Goal: Task Accomplishment & Management: Manage account settings

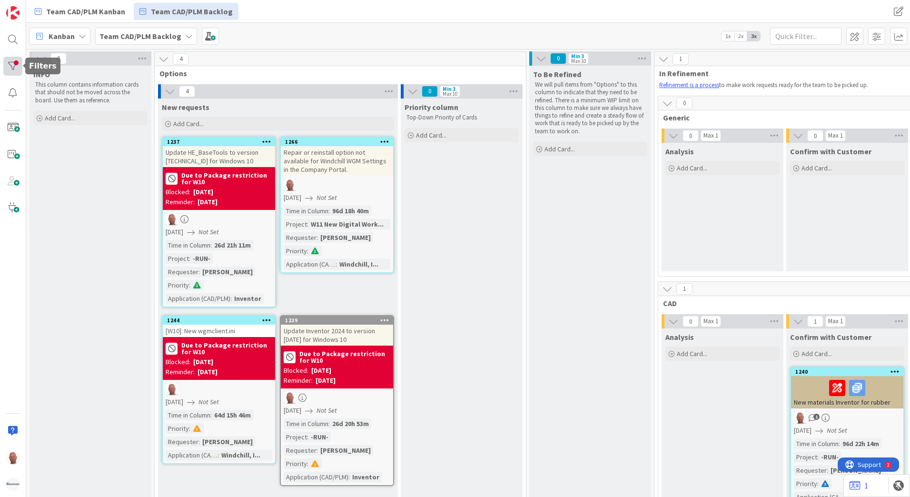
click at [6, 65] on div at bounding box center [12, 66] width 19 height 19
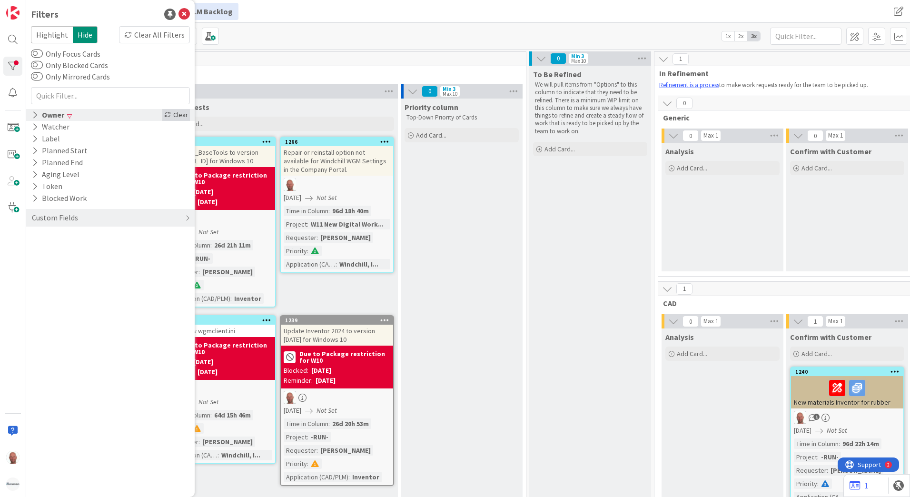
click at [179, 112] on div "Clear" at bounding box center [176, 115] width 28 height 12
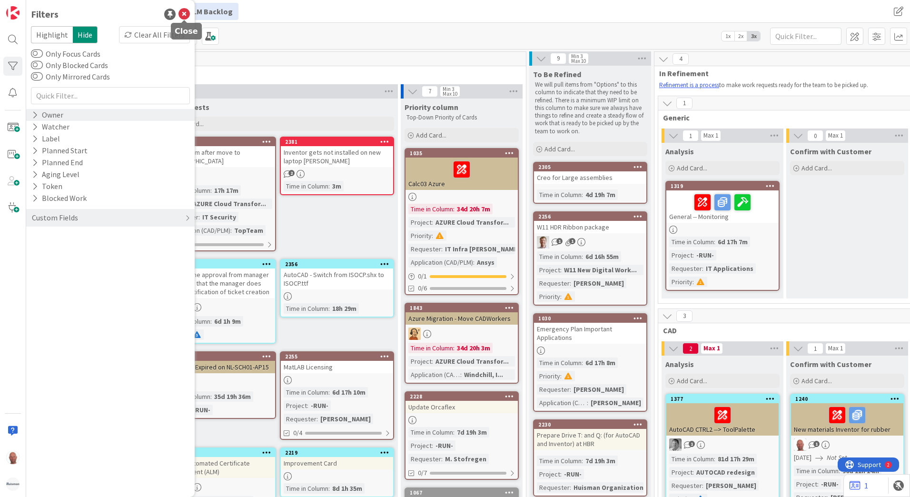
click at [182, 14] on icon at bounding box center [183, 14] width 11 height 11
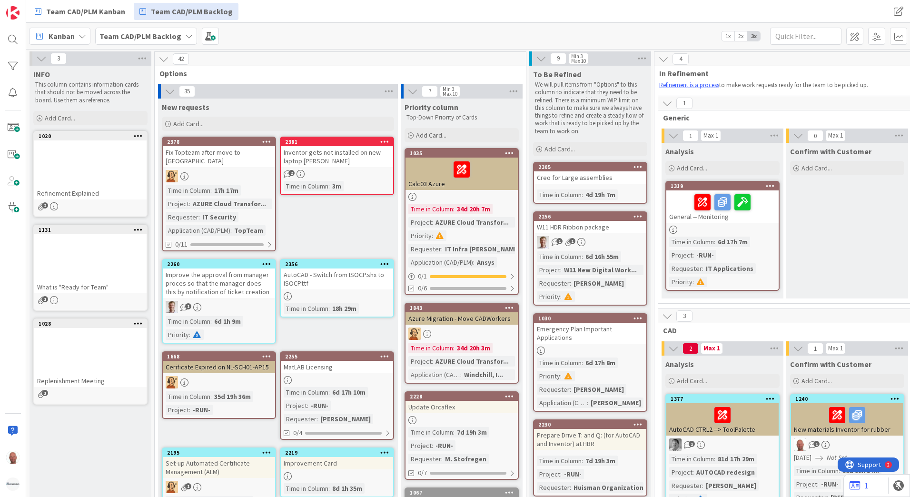
click at [337, 152] on div "Inventor gets not installed on new laptop [PERSON_NAME]" at bounding box center [337, 156] width 112 height 21
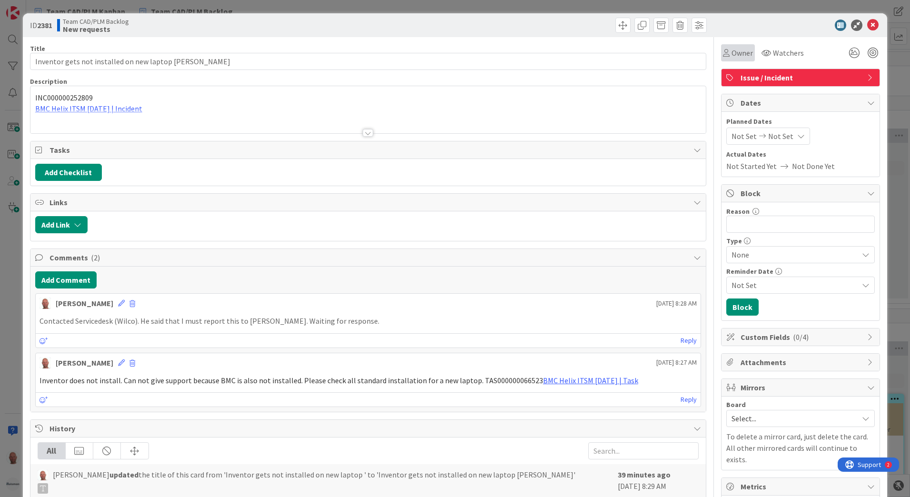
click at [741, 50] on span "Owner" at bounding box center [741, 52] width 21 height 11
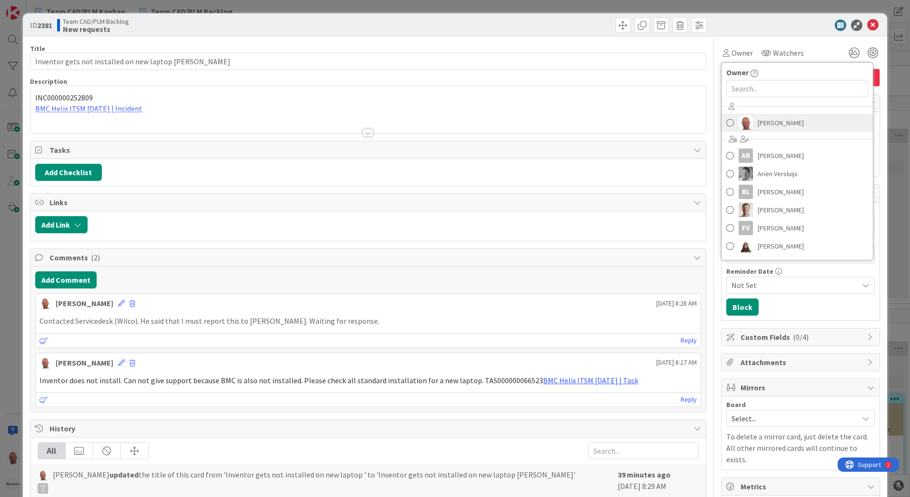
click at [727, 122] on span at bounding box center [730, 123] width 8 height 14
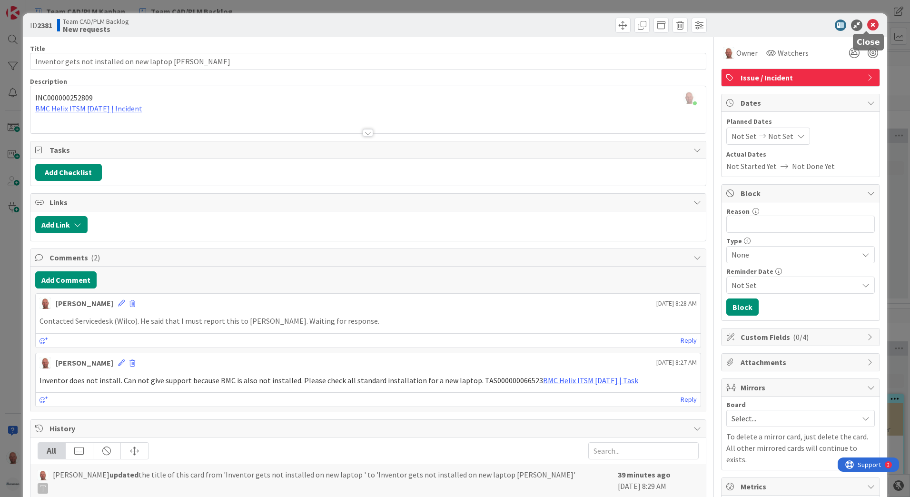
click at [867, 21] on icon at bounding box center [872, 25] width 11 height 11
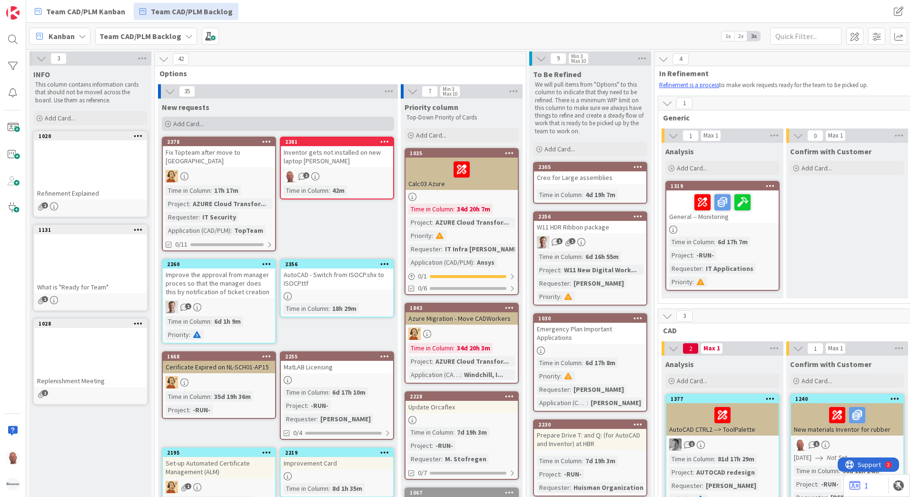
click at [192, 123] on span "Add Card..." at bounding box center [188, 123] width 30 height 9
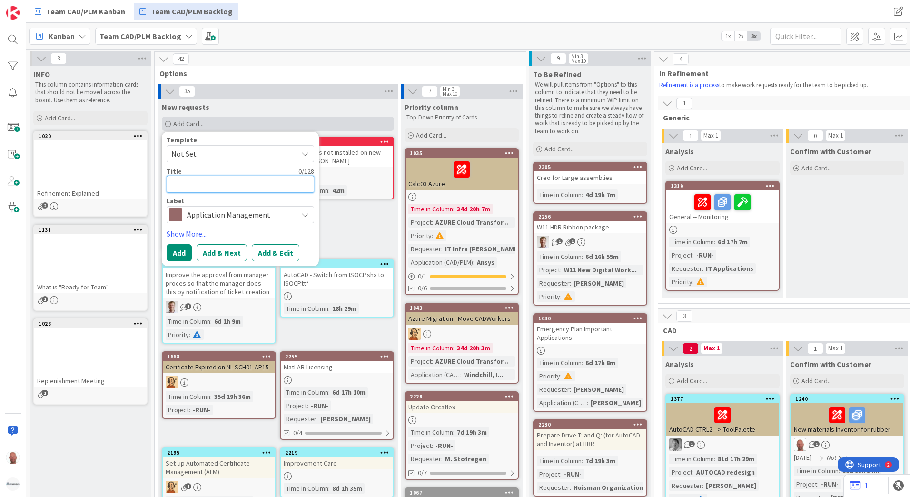
type textarea "M"
type textarea "x"
type textarea "Ma"
type textarea "x"
type textarea "Mak"
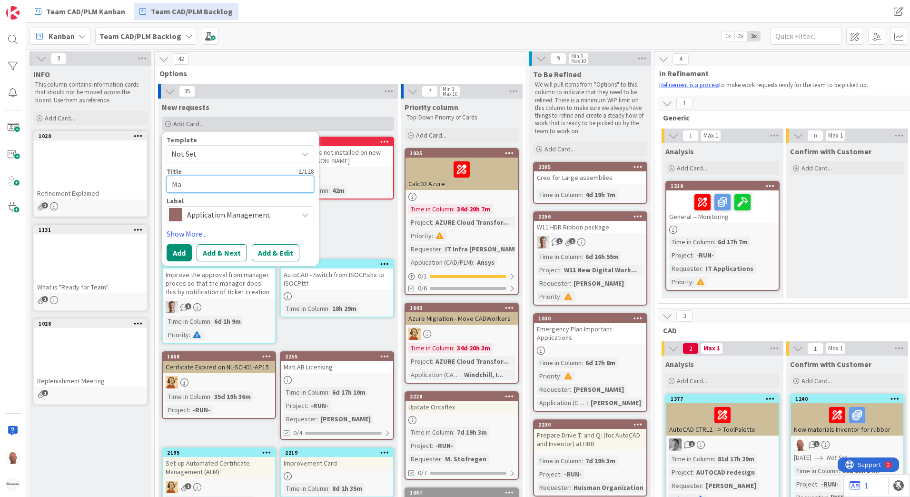
type textarea "x"
type textarea "Make"
type textarea "x"
type textarea "Make"
type textarea "x"
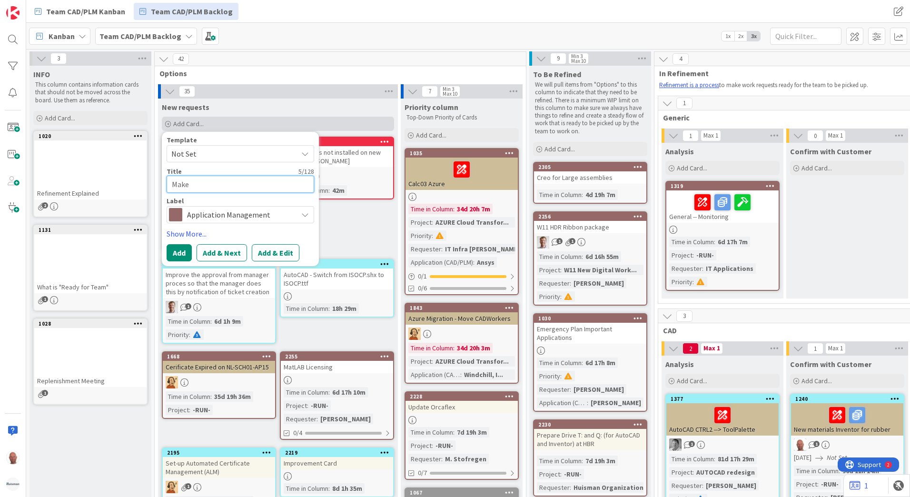
type textarea "Make C"
type textarea "x"
type textarea "Make Co"
type textarea "x"
type textarea "Make Con"
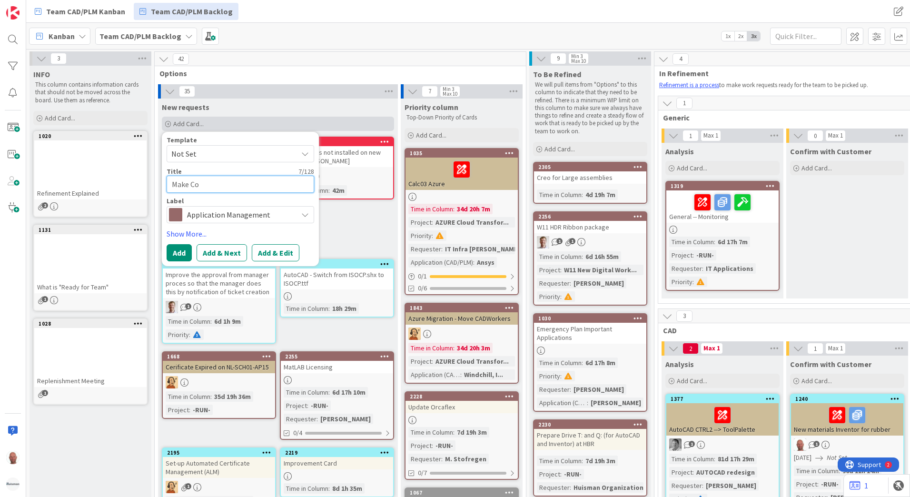
type textarea "x"
type textarea "Make Cont"
type textarea "x"
type textarea "Make [PERSON_NAME]"
type textarea "x"
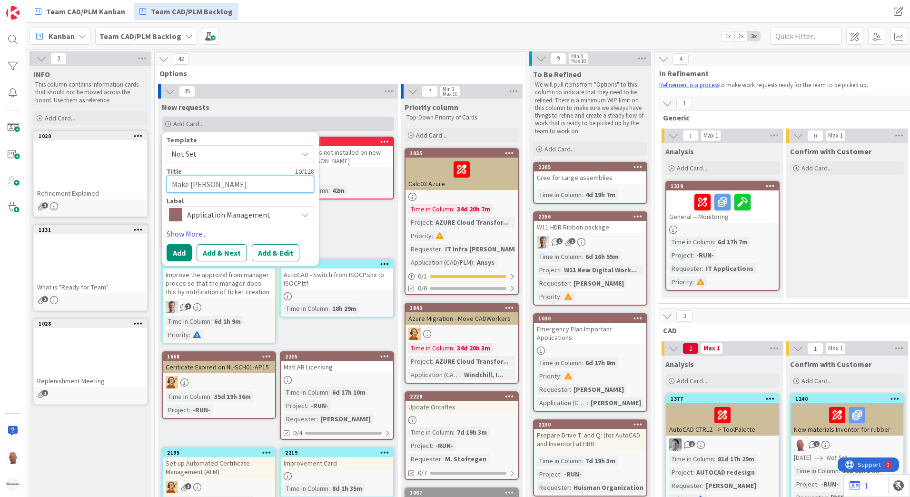
type textarea "Make Conten"
type textarea "x"
type textarea "Make Content"
type textarea "x"
type textarea "Make Content"
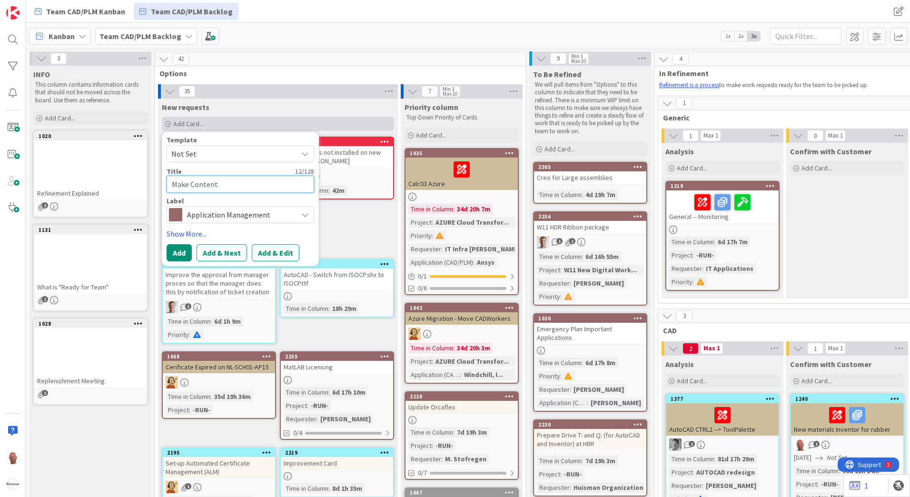
type textarea "x"
type textarea "Make Content C"
type textarea "x"
type textarea "Make Content Ce"
type textarea "x"
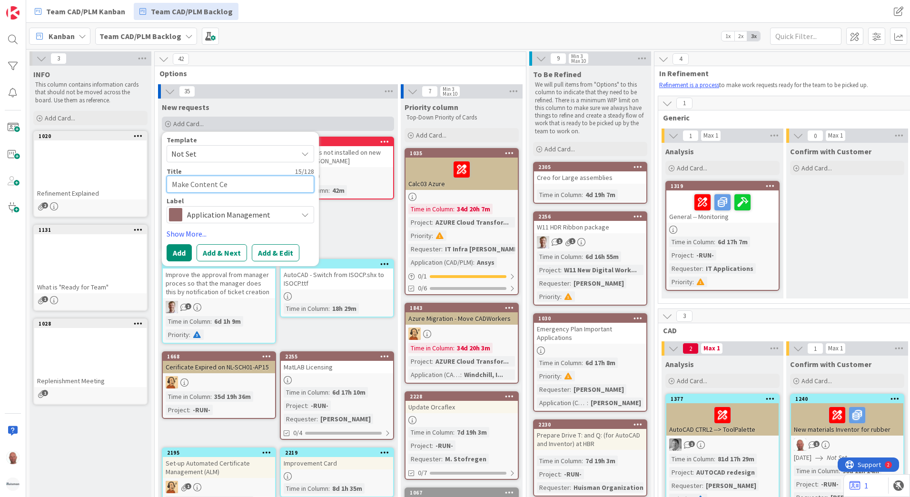
type textarea "Make Content Cen"
type textarea "x"
type textarea "Make Content Cent"
type textarea "x"
type textarea "Make Content Cente"
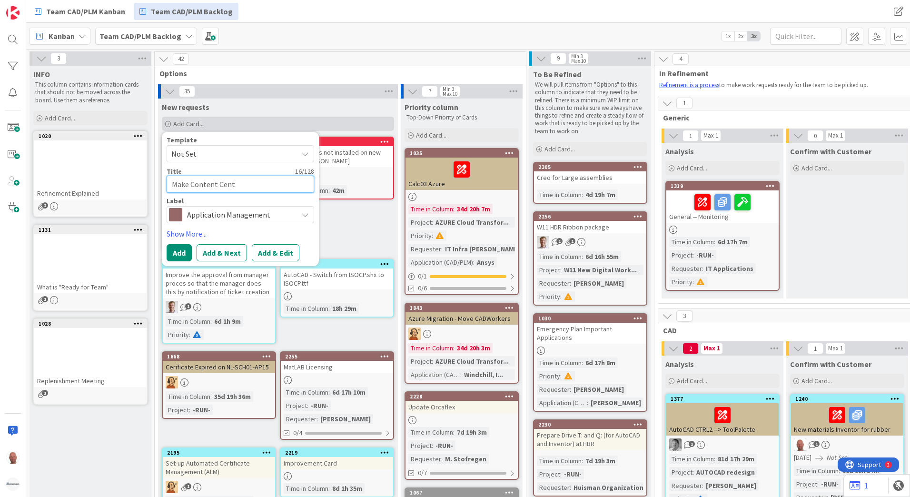
type textarea "x"
type textarea "Make Content Center"
type textarea "x"
type textarea "Make Content Center"
type textarea "x"
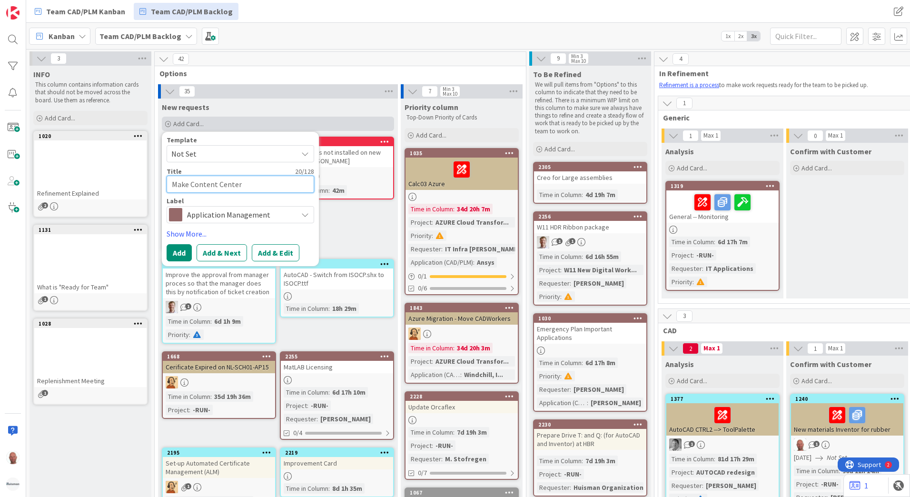
type textarea "Make Content Center f"
type textarea "x"
type textarea "Make Content Center fi"
type textarea "x"
type textarea "Make Content Center fil"
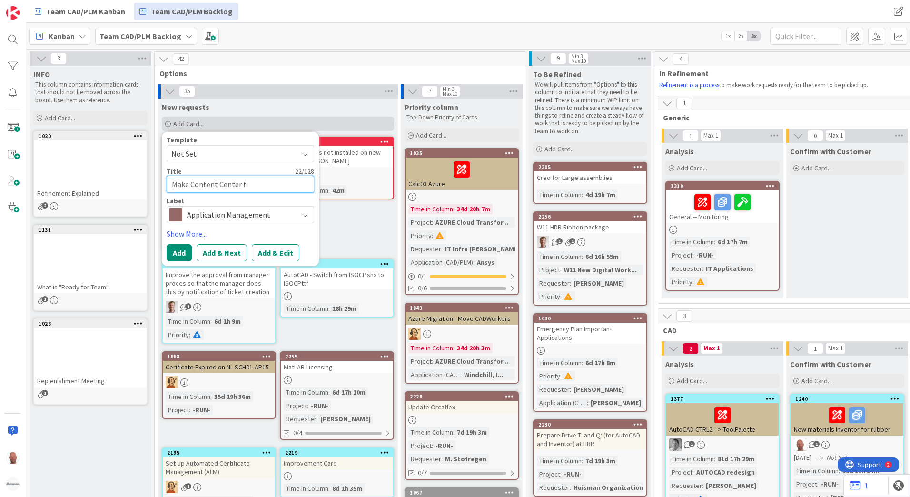
type textarea "x"
type textarea "Make Content Center file"
type textarea "x"
type textarea "Make Content Center files"
type textarea "x"
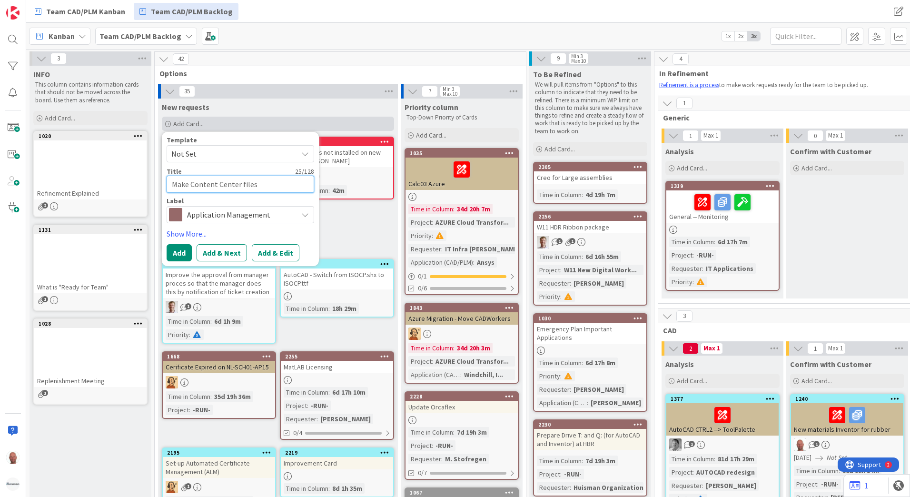
type textarea "Make Content Center files"
type textarea "x"
type textarea "Make Content Center files i"
type textarea "x"
type textarea "Make Content Center files in"
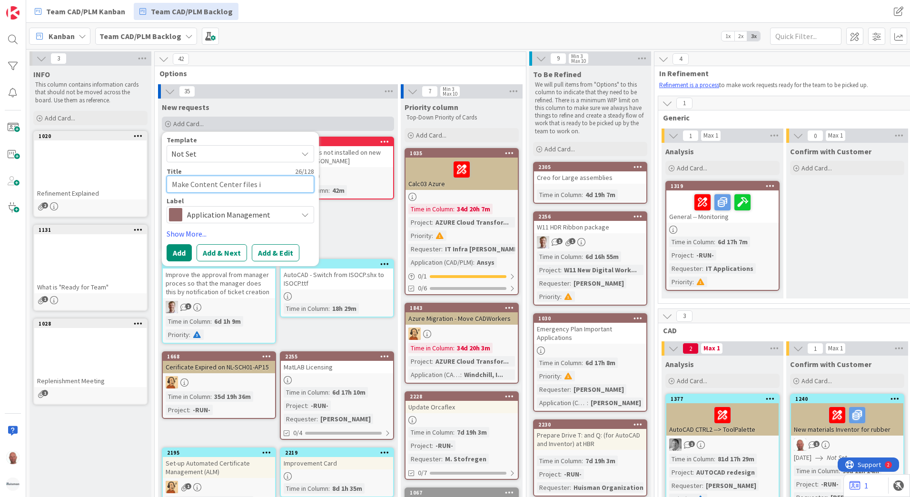
type textarea "x"
type textarea "Make Content Center files inv"
type textarea "x"
type textarea "Make Content Center files invi"
type textarea "x"
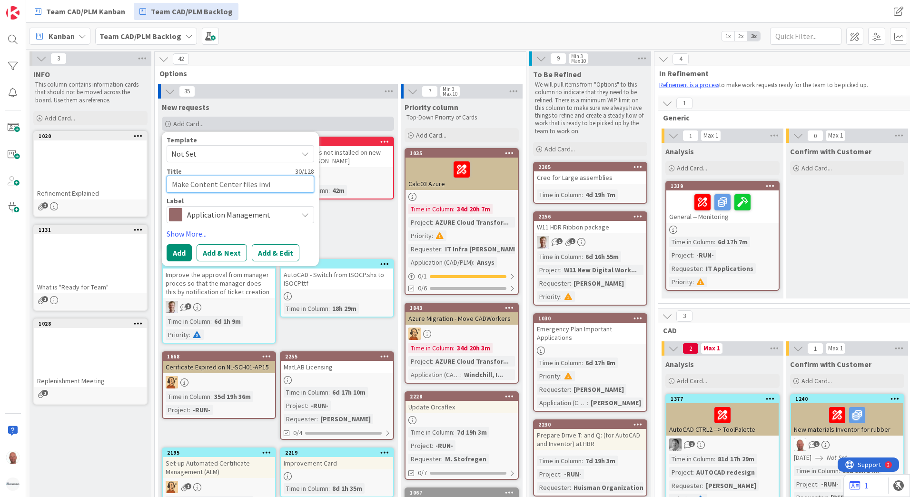
type textarea "Make Content Center files invis"
type textarea "x"
type textarea "Make Content Center files invisi"
type textarea "x"
type textarea "Make Content Center files invisib"
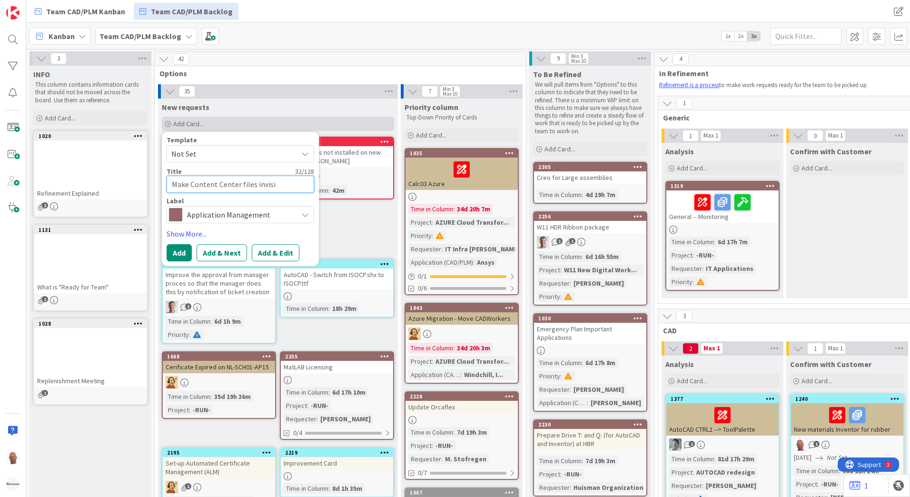
type textarea "x"
type textarea "Make Content Center files invisibl"
type textarea "x"
type textarea "Make Content Center files invisible"
type textarea "x"
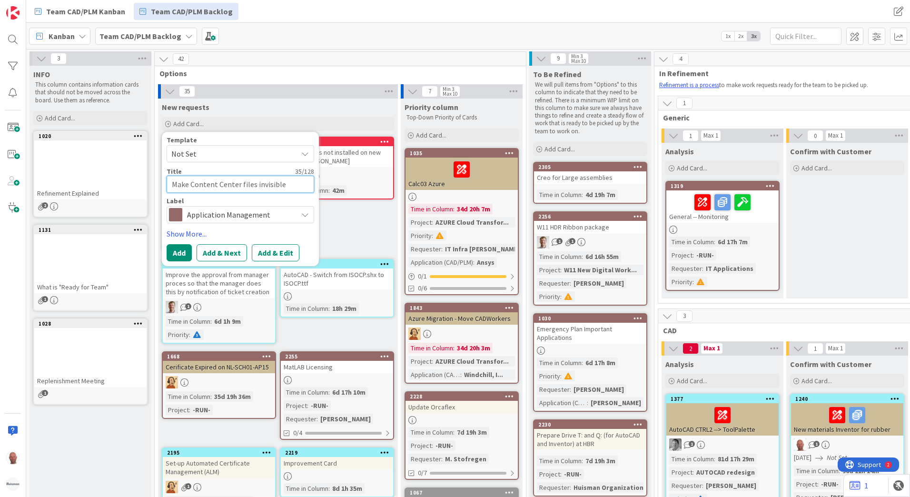
type textarea "Make Content Center files invisible"
click at [306, 215] on icon at bounding box center [305, 215] width 8 height 8
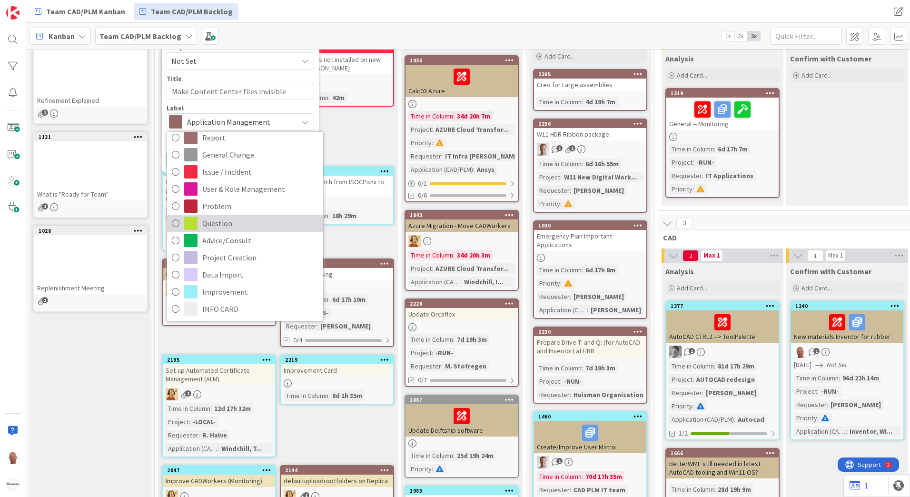
scroll to position [95, 0]
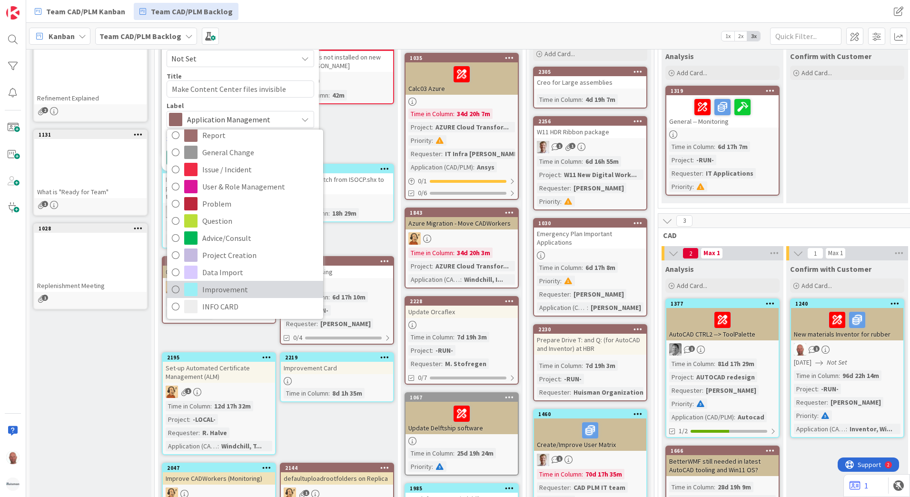
click at [257, 288] on span "Improvement" at bounding box center [260, 289] width 116 height 14
type textarea "x"
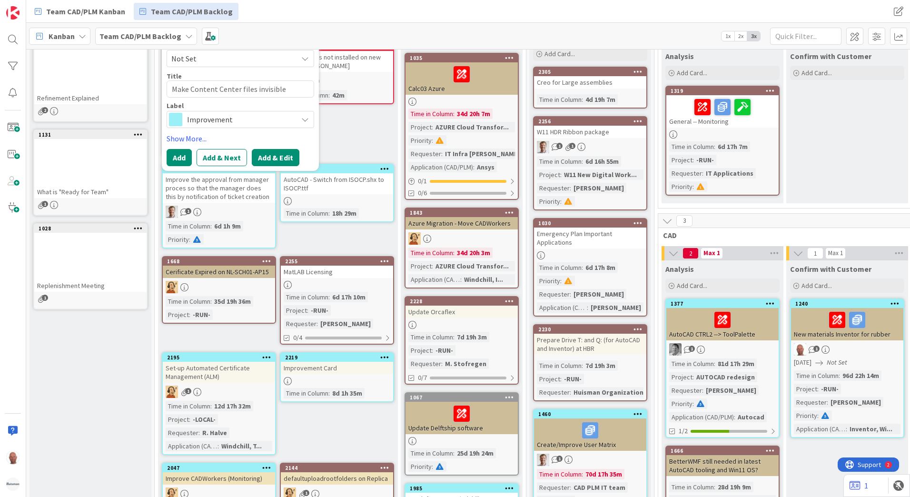
click at [269, 157] on button "Add & Edit" at bounding box center [276, 157] width 48 height 17
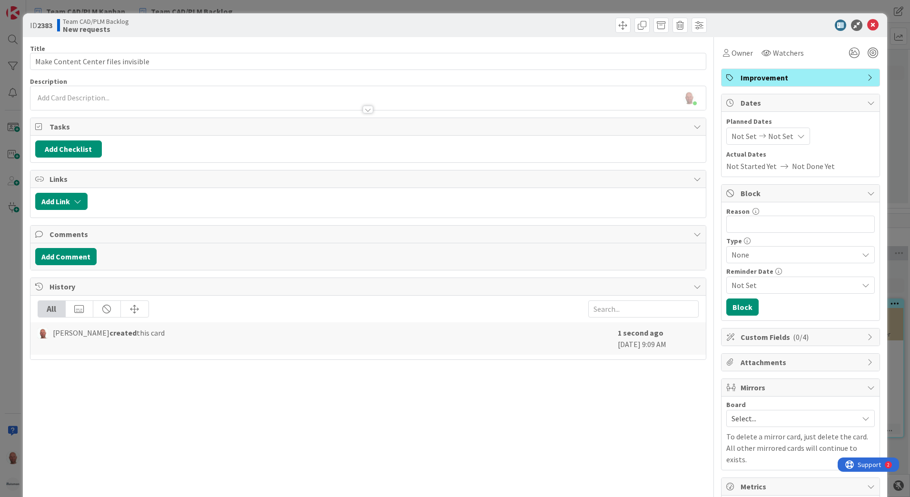
click at [63, 89] on div "[PERSON_NAME] just joined" at bounding box center [367, 98] width 675 height 24
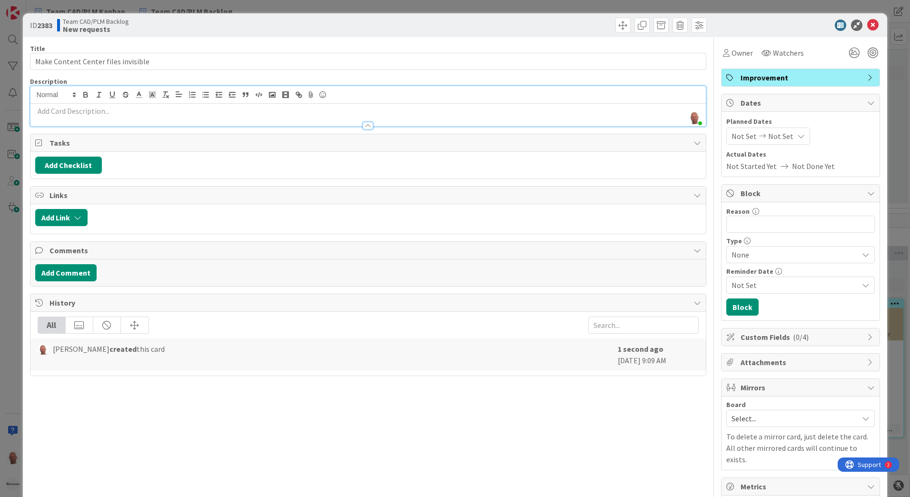
click at [61, 109] on p at bounding box center [368, 111] width 666 height 11
paste div
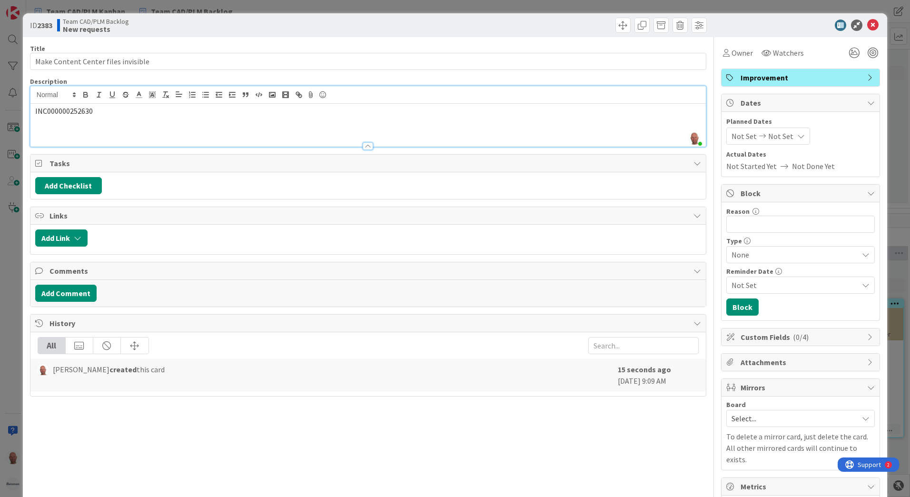
click at [116, 113] on p "INC000000252630" at bounding box center [368, 111] width 666 height 11
click at [68, 124] on div "INC000000252630 BMC Helix ITSM [DATE] | Incident" at bounding box center [367, 125] width 675 height 43
click at [247, 115] on p "INC000000252630 BMC Helix ITSM [DATE] | Incident" at bounding box center [368, 111] width 666 height 11
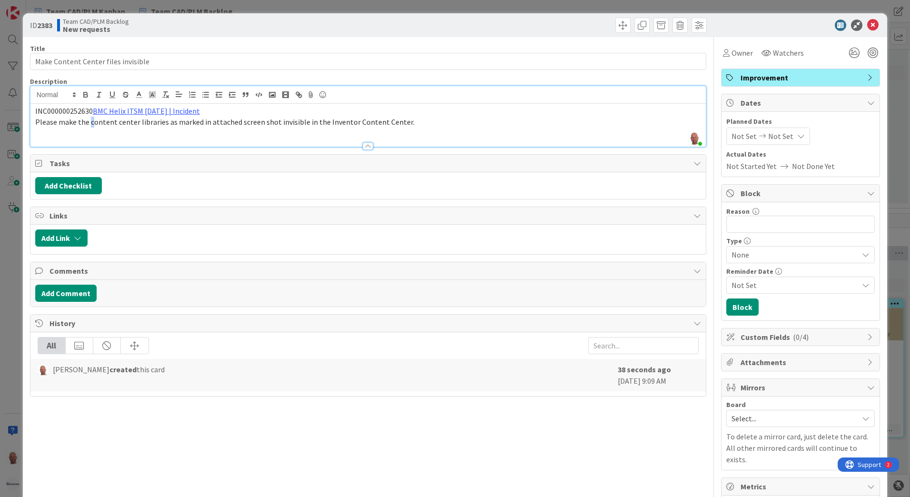
click at [89, 125] on span "Please make the content center libraries as marked in attached screen shot invi…" at bounding box center [224, 122] width 379 height 10
click at [118, 123] on span "Please make the Content center libraries as marked in attached screen shot invi…" at bounding box center [225, 122] width 380 height 10
click at [415, 122] on p "Please make the Content Center libraries as marked in attached screen shot invi…" at bounding box center [368, 122] width 666 height 11
click at [274, 94] on icon "button" at bounding box center [272, 94] width 9 height 9
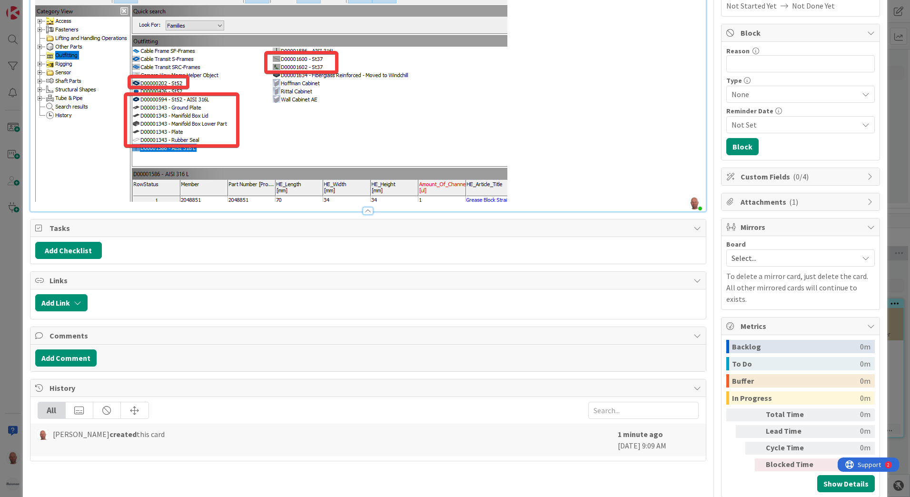
scroll to position [170, 0]
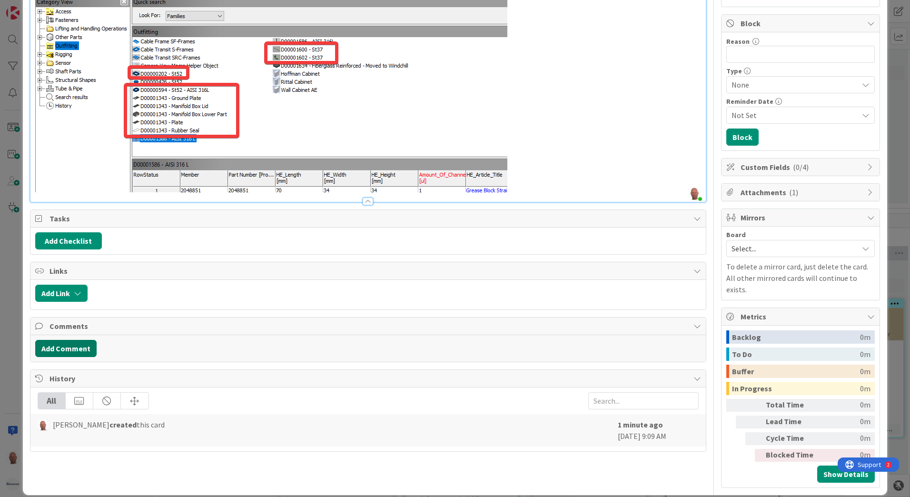
click at [67, 347] on button "Add Comment" at bounding box center [65, 348] width 61 height 17
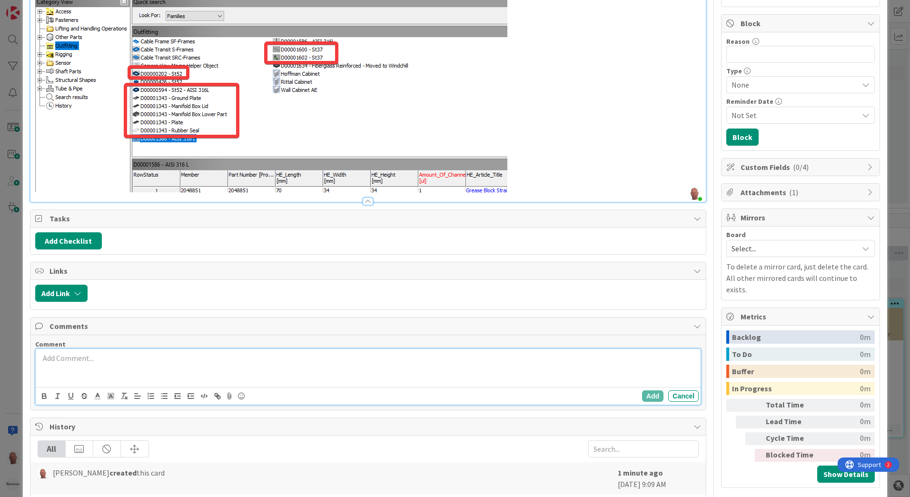
click at [89, 360] on p at bounding box center [367, 358] width 657 height 11
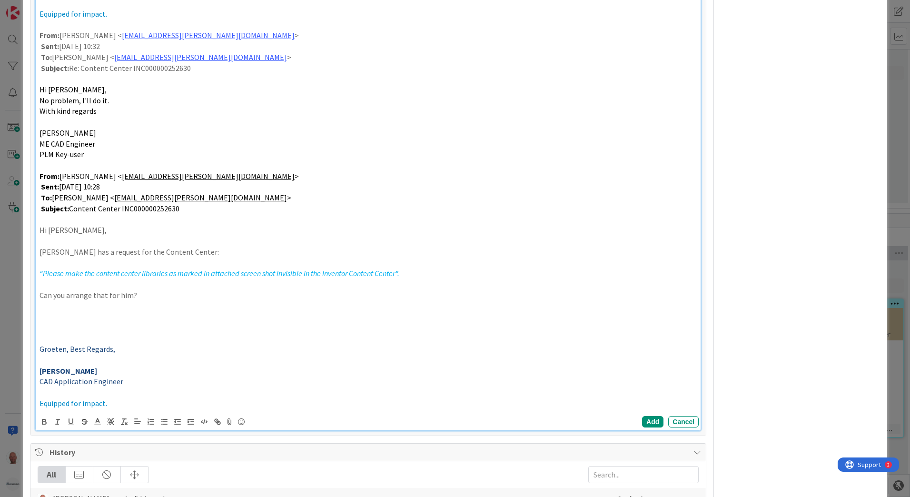
scroll to position [812, 0]
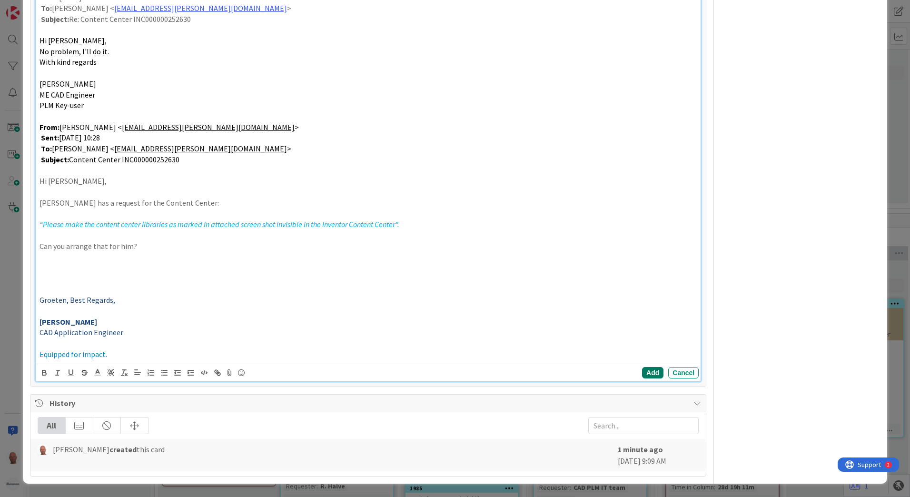
click at [646, 372] on button "Add" at bounding box center [652, 372] width 21 height 11
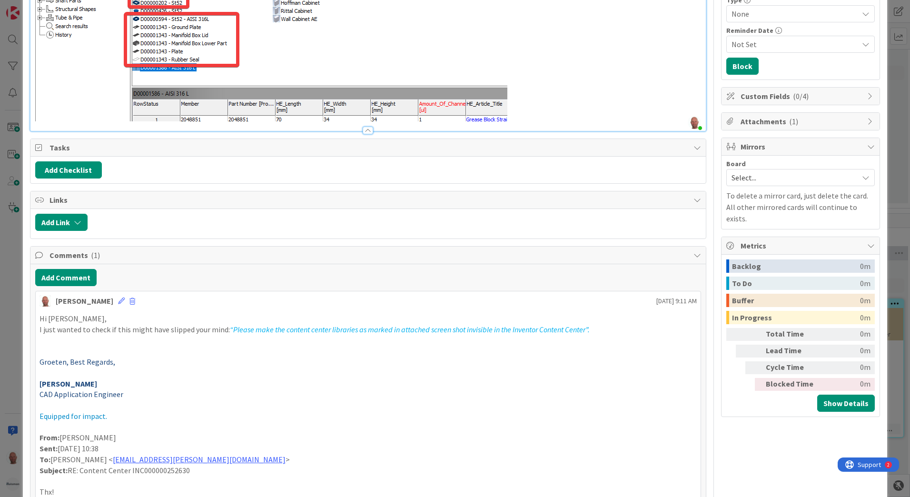
scroll to position [193, 0]
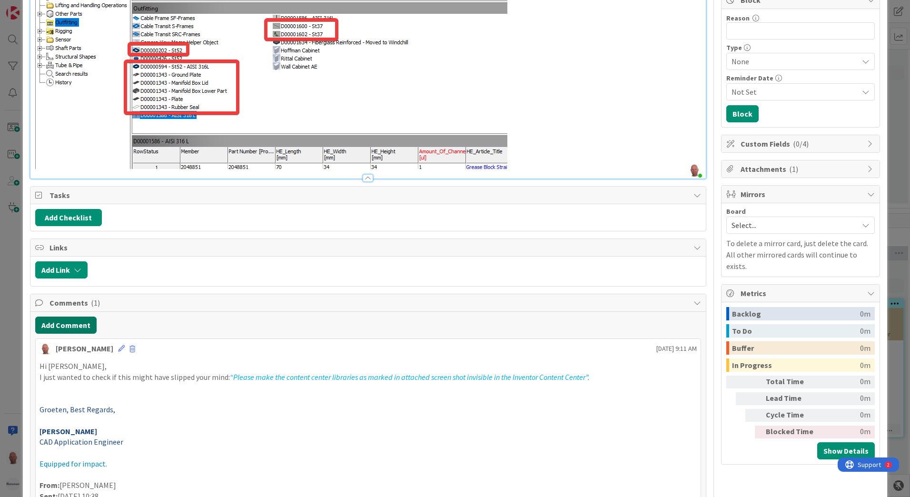
click at [76, 322] on button "Add Comment" at bounding box center [65, 324] width 61 height 17
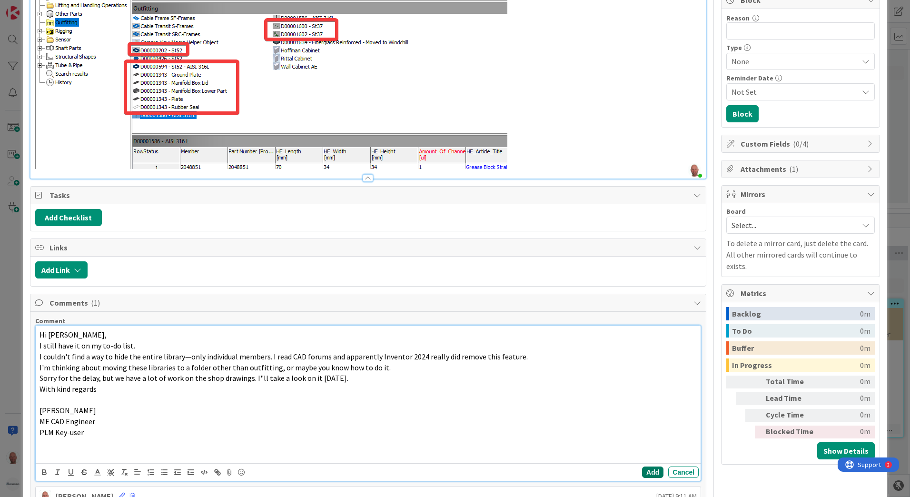
click at [644, 469] on button "Add" at bounding box center [652, 471] width 21 height 11
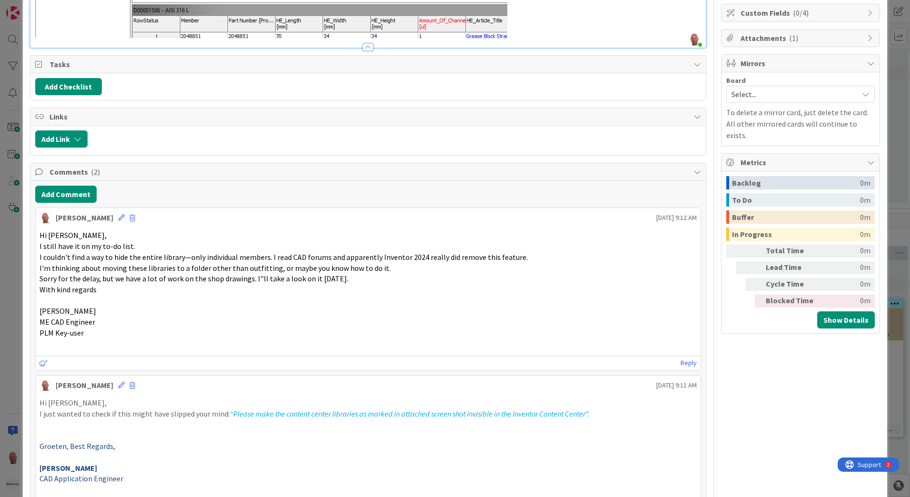
scroll to position [336, 0]
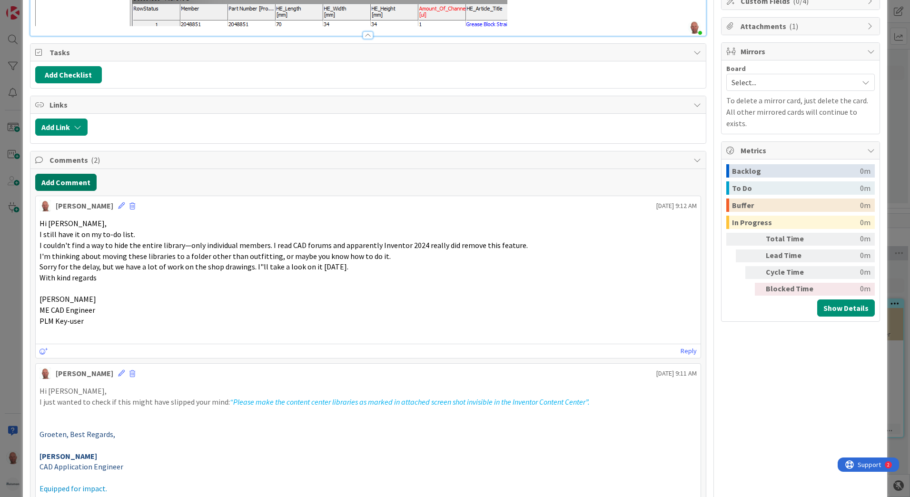
click at [77, 180] on button "Add Comment" at bounding box center [65, 182] width 61 height 17
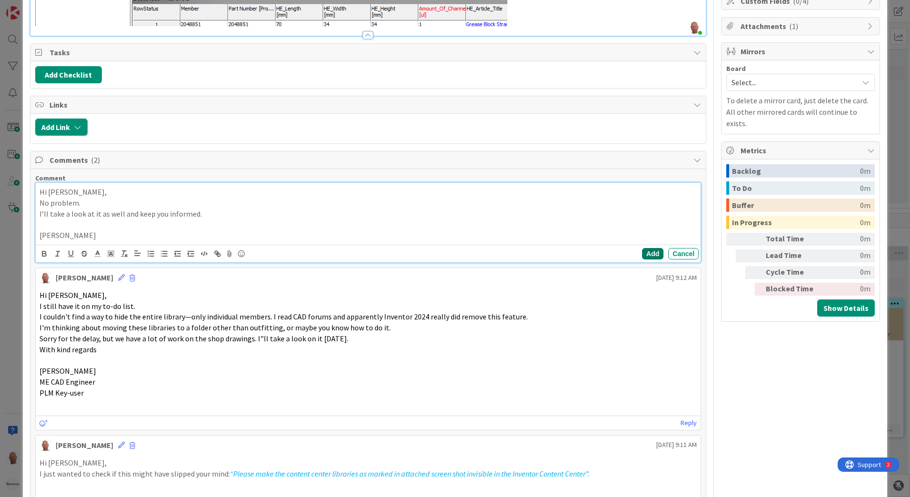
click at [642, 254] on button "Add" at bounding box center [652, 253] width 21 height 11
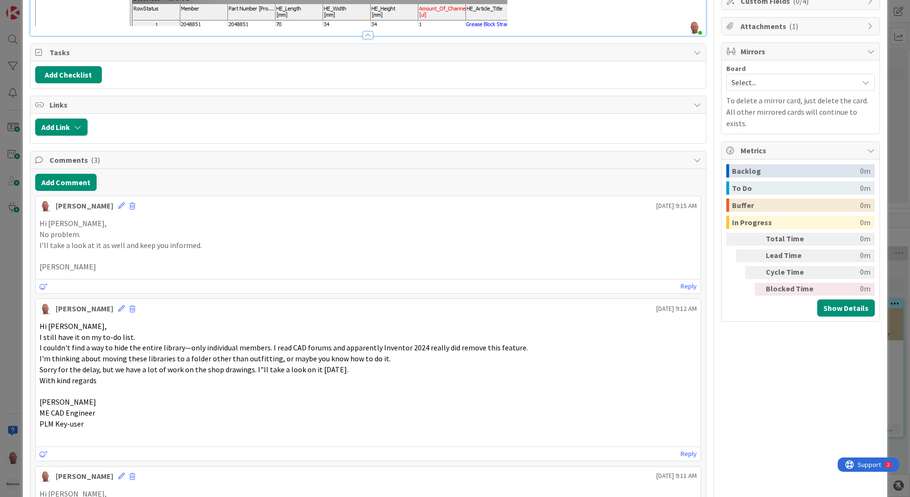
drag, startPoint x: 76, startPoint y: 364, endPoint x: -654, endPoint y: 332, distance: 730.6
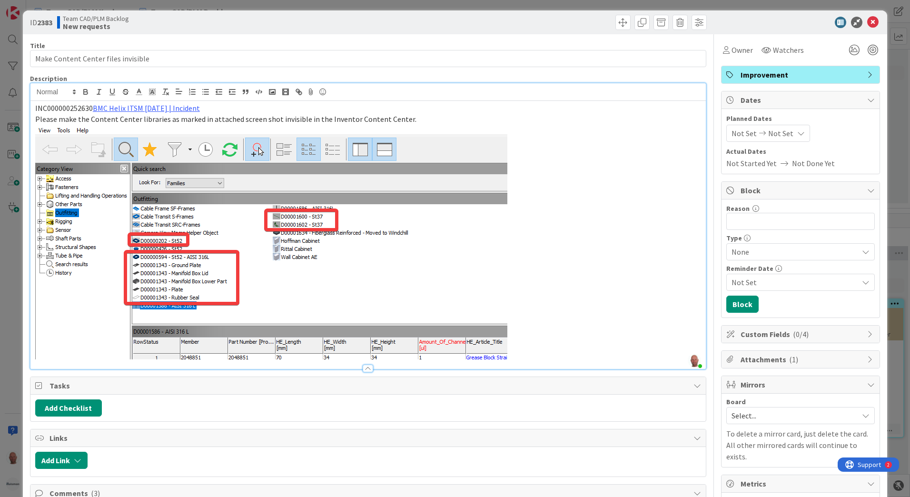
scroll to position [0, 0]
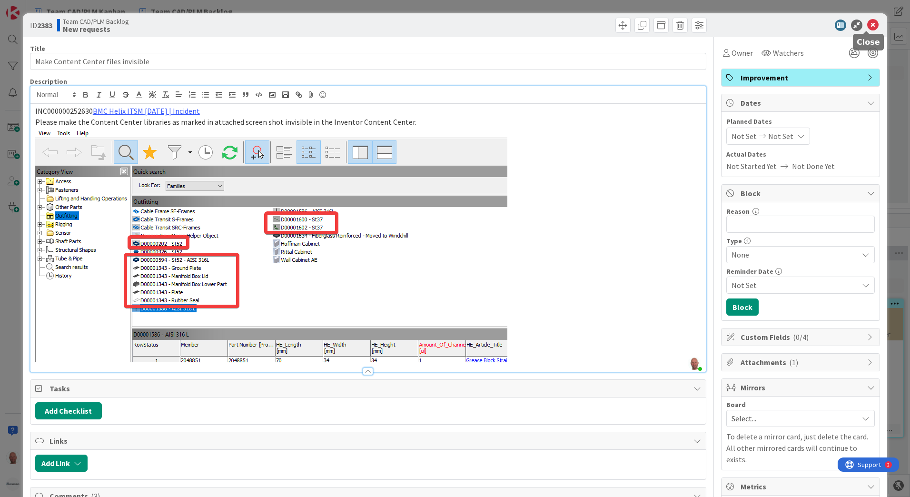
click at [867, 21] on icon at bounding box center [872, 25] width 11 height 11
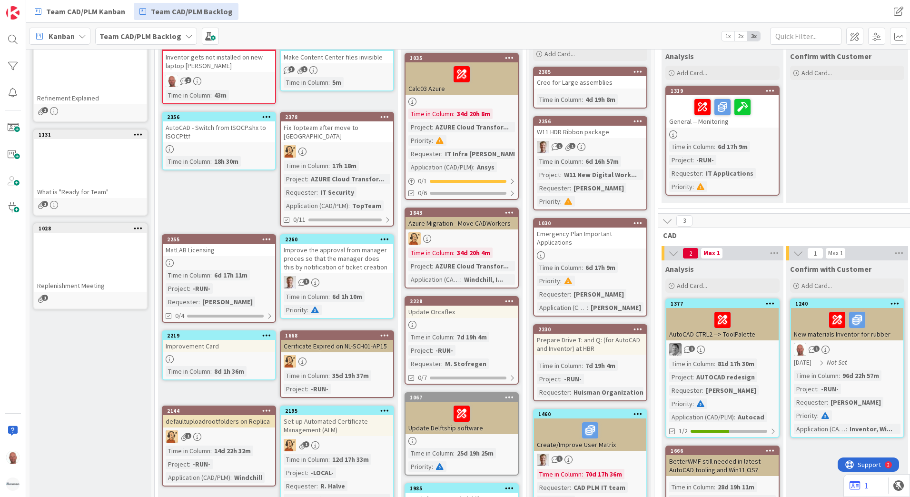
click at [343, 64] on div "2383 Make Content Center files invisible 3 1 Time in Column : 5m" at bounding box center [337, 66] width 114 height 50
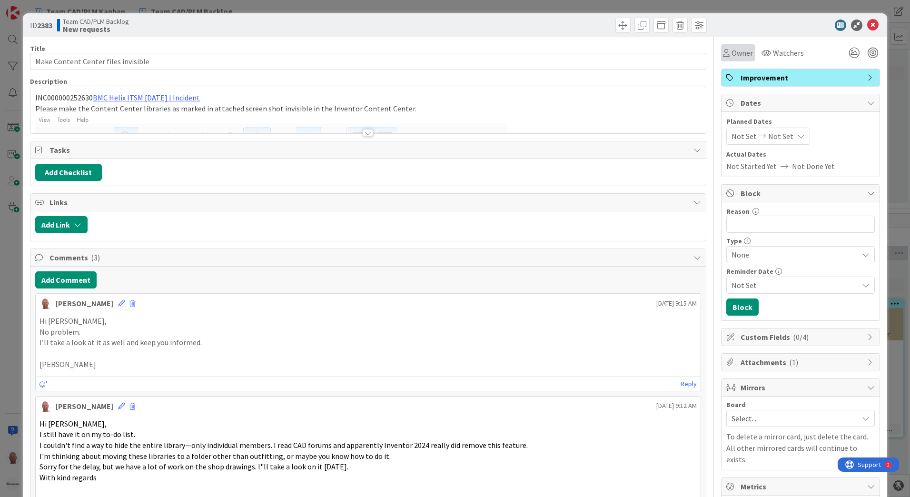
click at [731, 50] on span "Owner" at bounding box center [741, 52] width 21 height 11
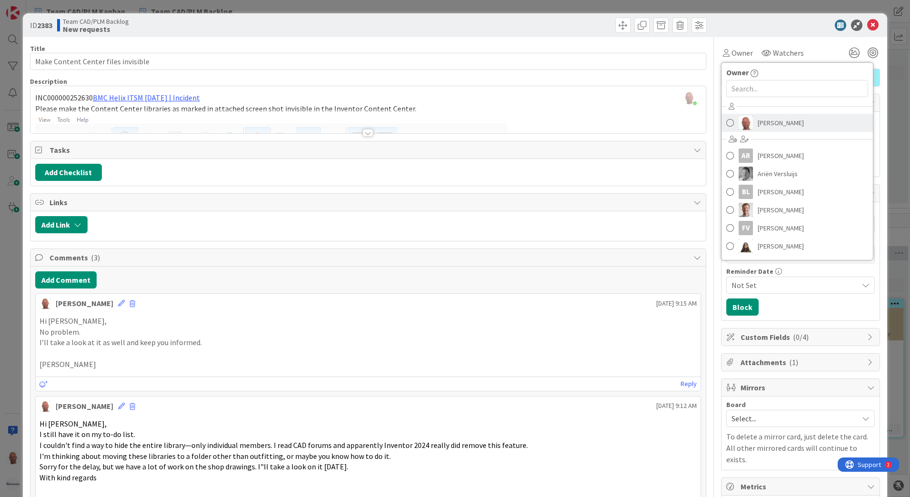
click at [745, 122] on img at bounding box center [745, 123] width 14 height 14
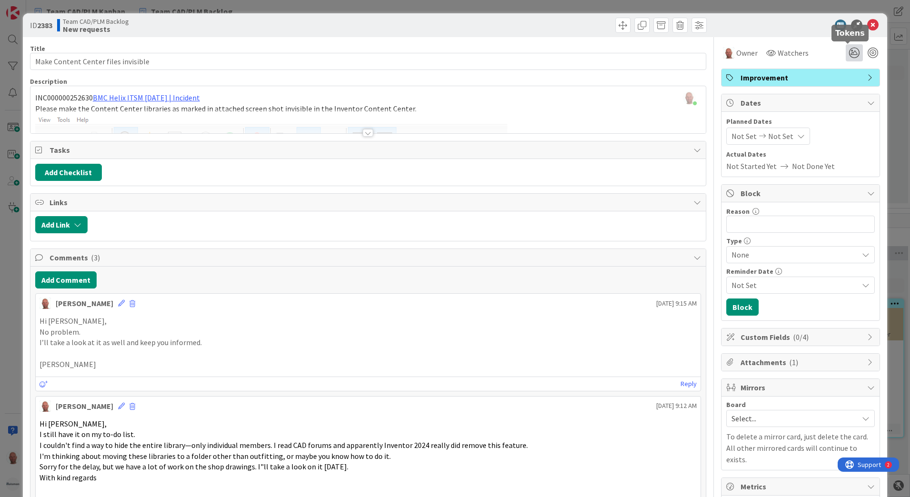
click at [846, 50] on icon at bounding box center [854, 52] width 17 height 17
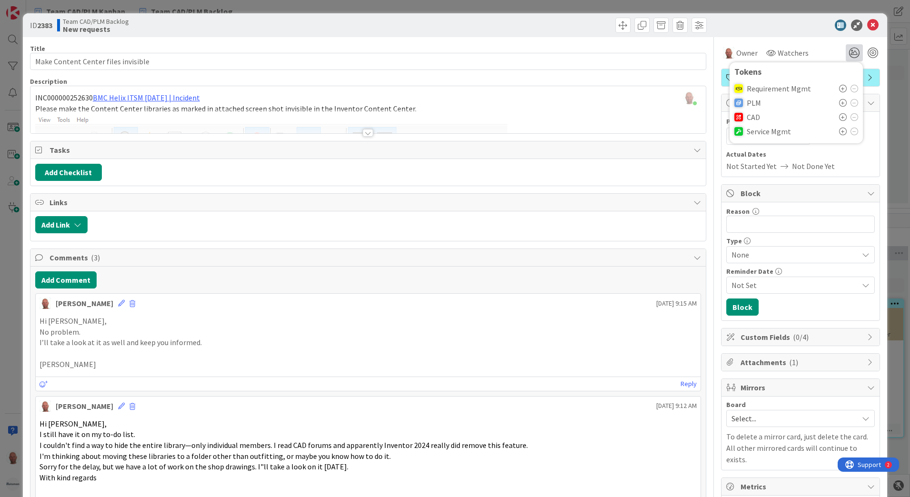
click at [839, 116] on icon at bounding box center [843, 117] width 8 height 8
click at [771, 23] on div at bounding box center [795, 25] width 168 height 11
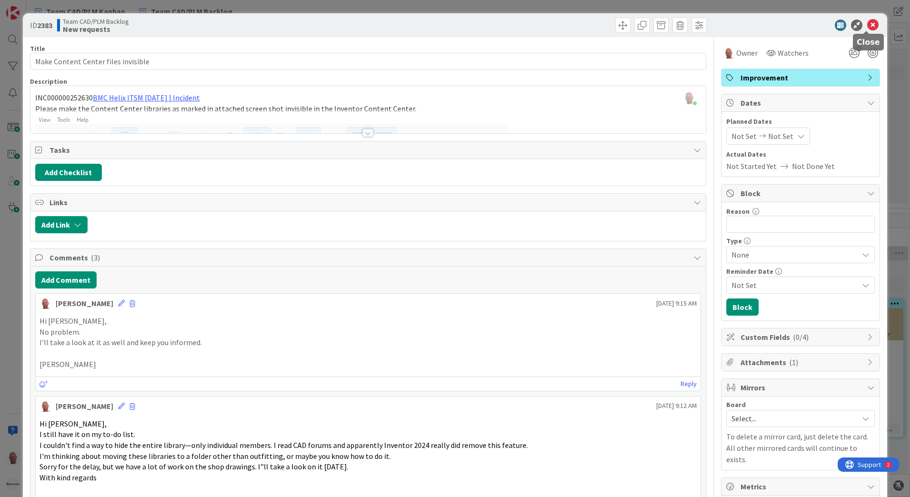
click at [867, 24] on icon at bounding box center [872, 25] width 11 height 11
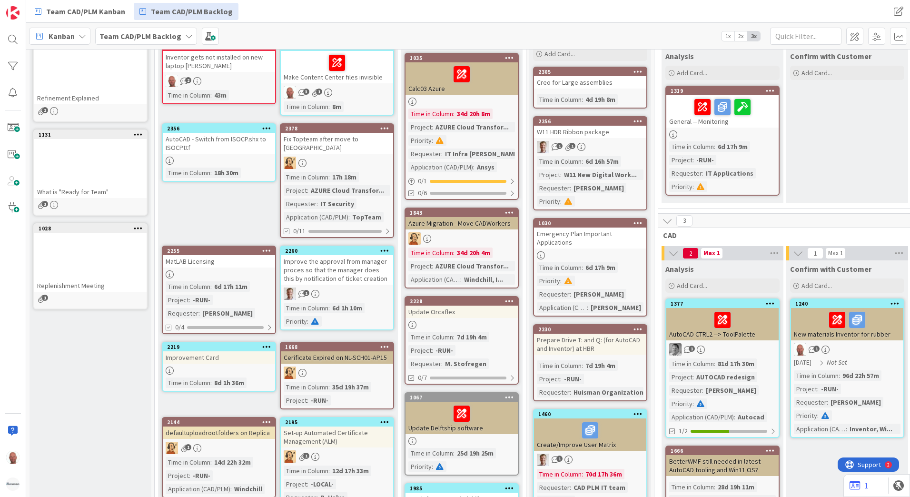
click at [232, 61] on div "Inventor gets not installed on new laptop [PERSON_NAME]" at bounding box center [219, 61] width 112 height 21
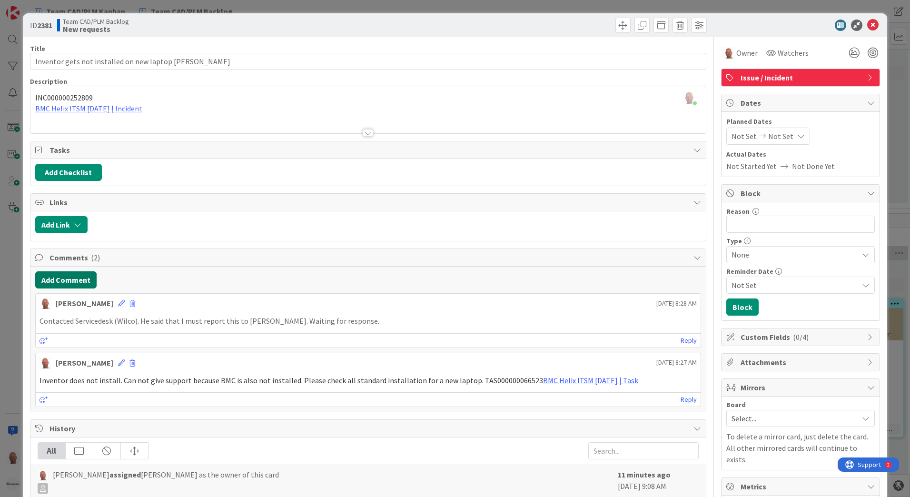
click at [69, 279] on button "Add Comment" at bounding box center [65, 279] width 61 height 17
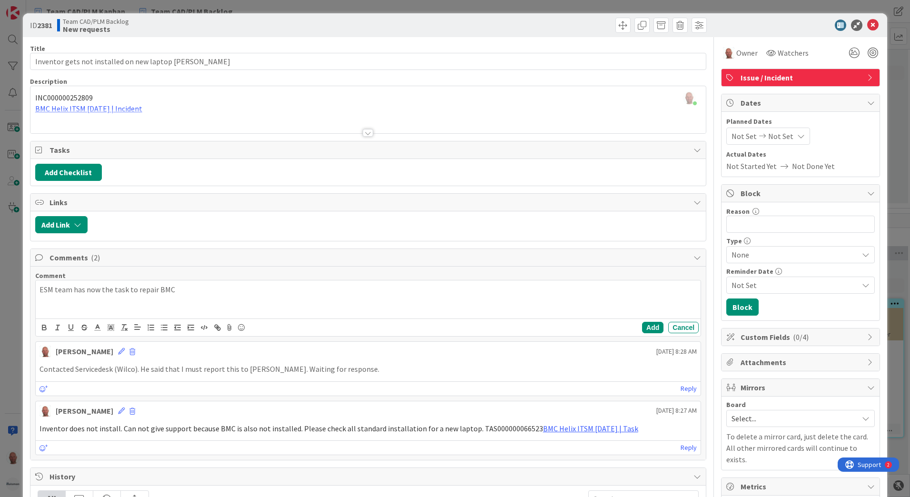
scroll to position [48, 0]
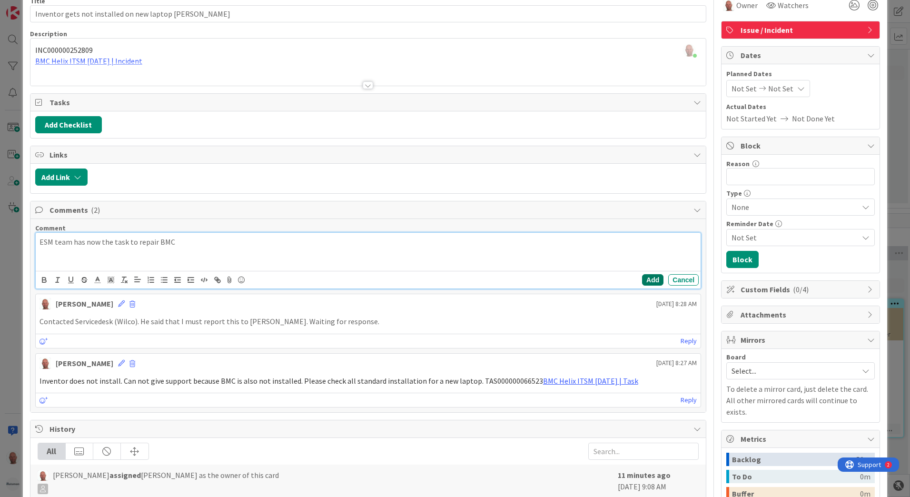
click at [646, 280] on button "Add" at bounding box center [652, 279] width 21 height 11
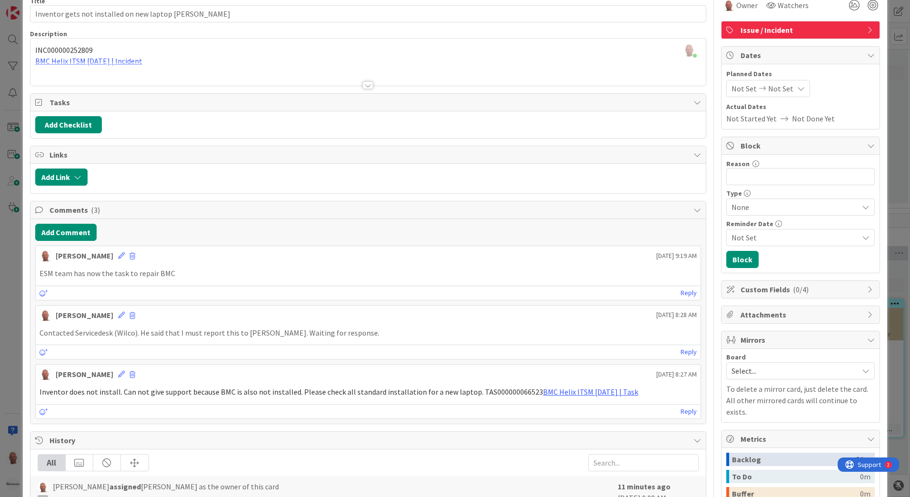
scroll to position [0, 0]
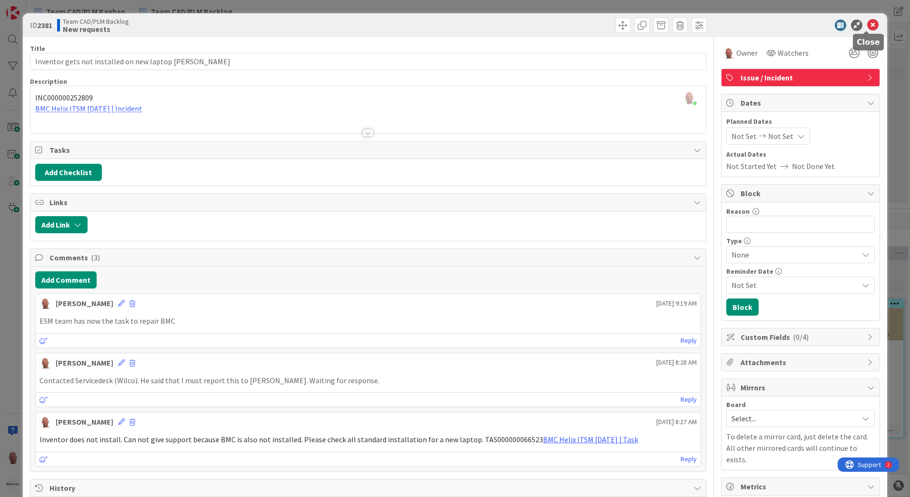
click at [868, 24] on icon at bounding box center [872, 25] width 11 height 11
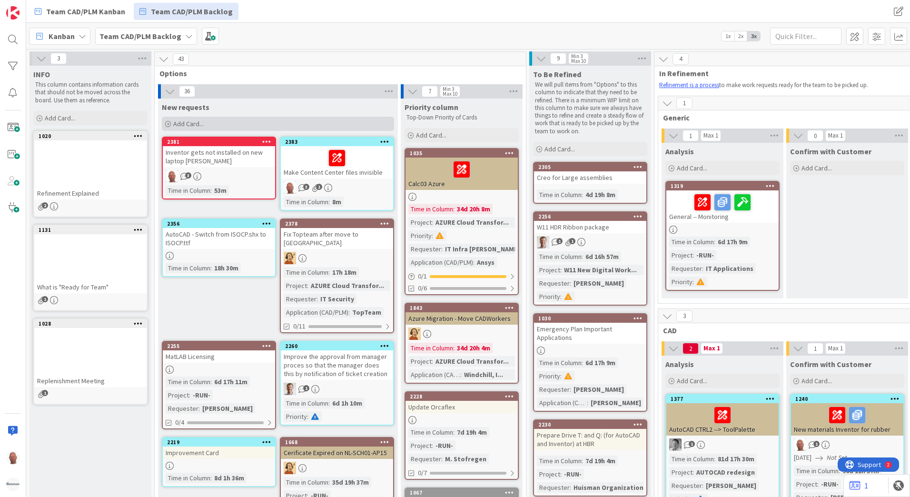
click at [205, 120] on div "Add Card..." at bounding box center [278, 124] width 232 height 14
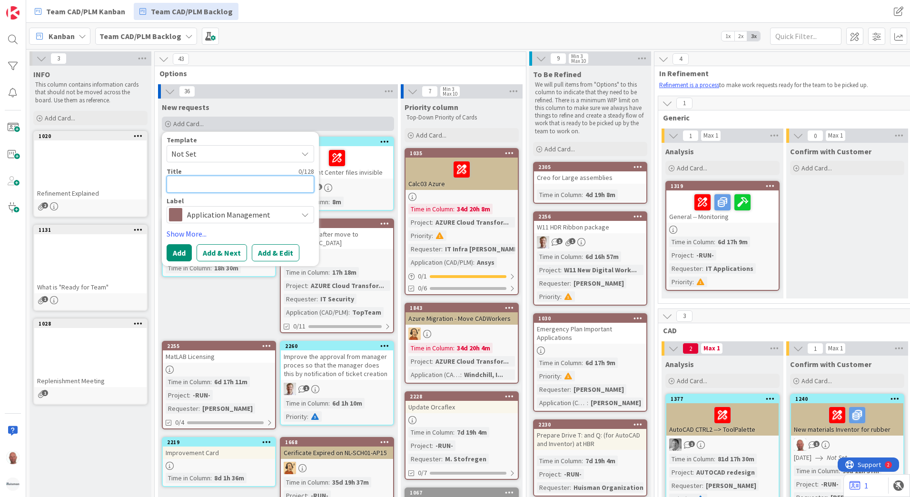
type textarea "C"
type textarea "x"
type textarea "Cr"
type textarea "x"
type textarea "Cre"
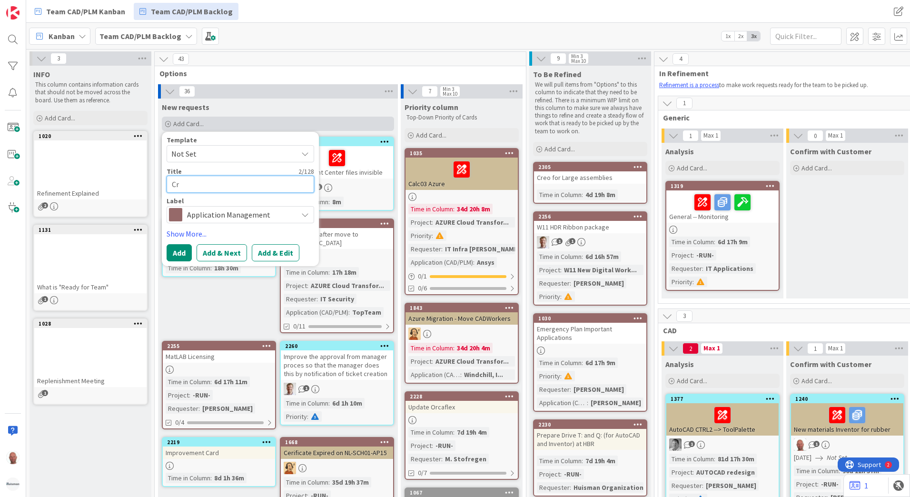
type textarea "x"
type textarea "Creo"
type textarea "x"
type textarea "Creo"
type textarea "x"
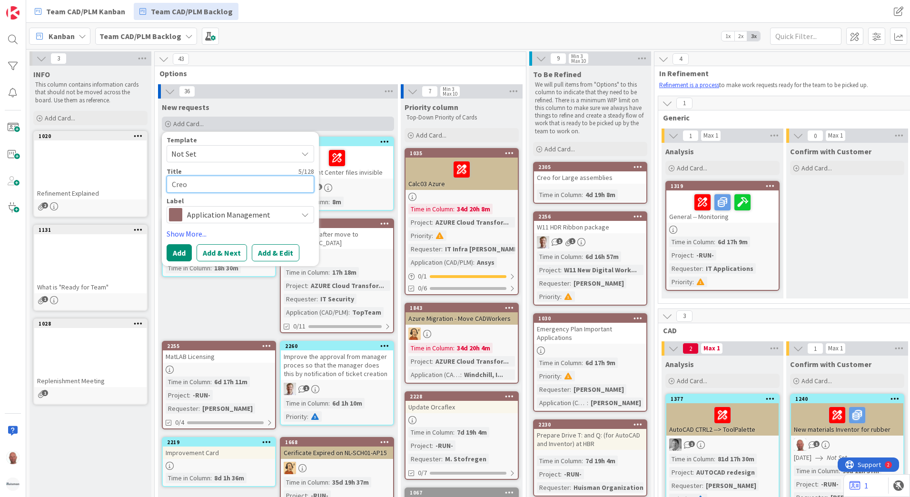
type textarea "Creo v"
type textarea "x"
type textarea "Creo vi"
type textarea "x"
type textarea "Creo viw"
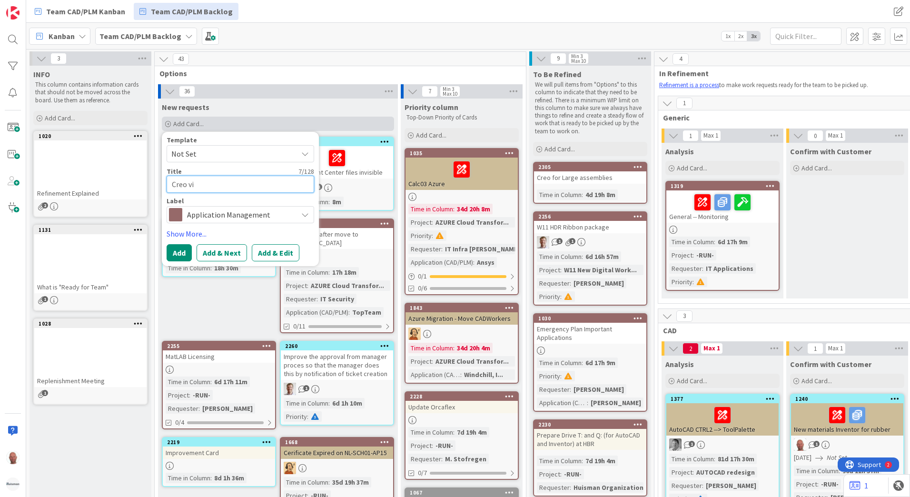
type textarea "x"
type textarea "Creo viww"
type textarea "x"
type textarea "Creo viw"
type textarea "x"
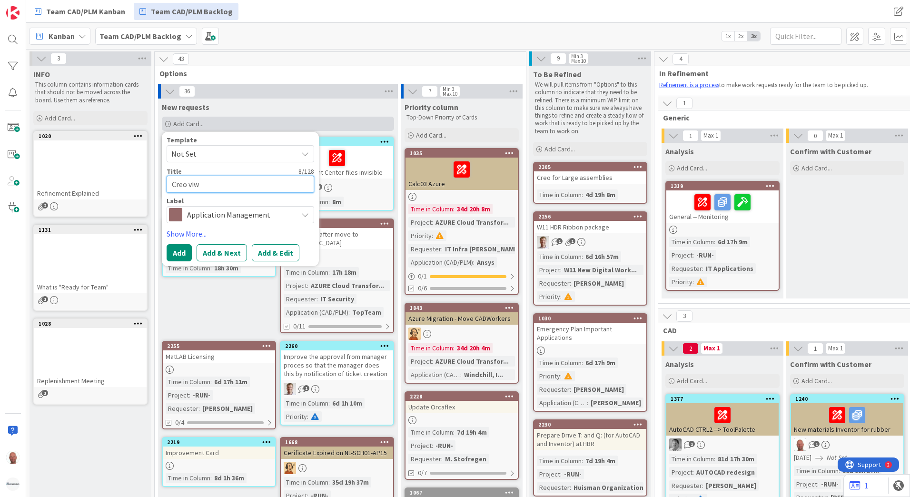
type textarea "Creo vi"
type textarea "x"
type textarea "Creo vie"
type textarea "x"
type textarea "Creo view"
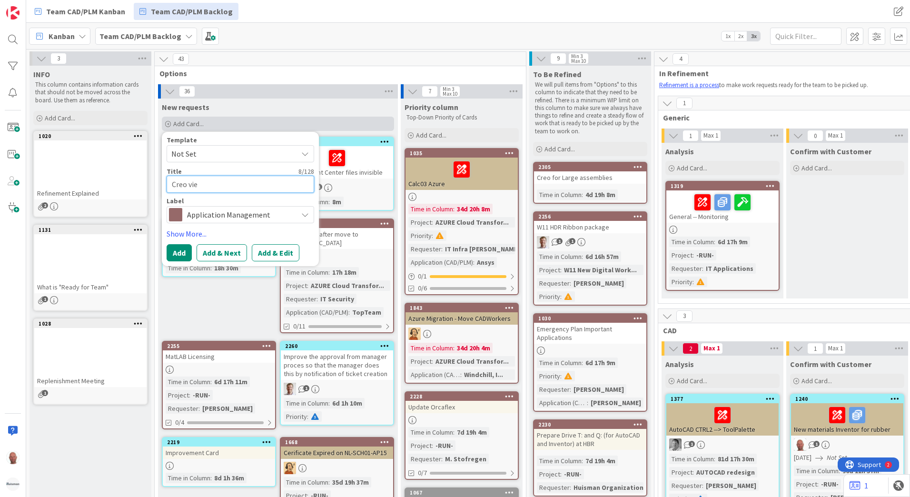
type textarea "x"
type textarea "Creo view"
type textarea "x"
type textarea "Creo view p"
type textarea "x"
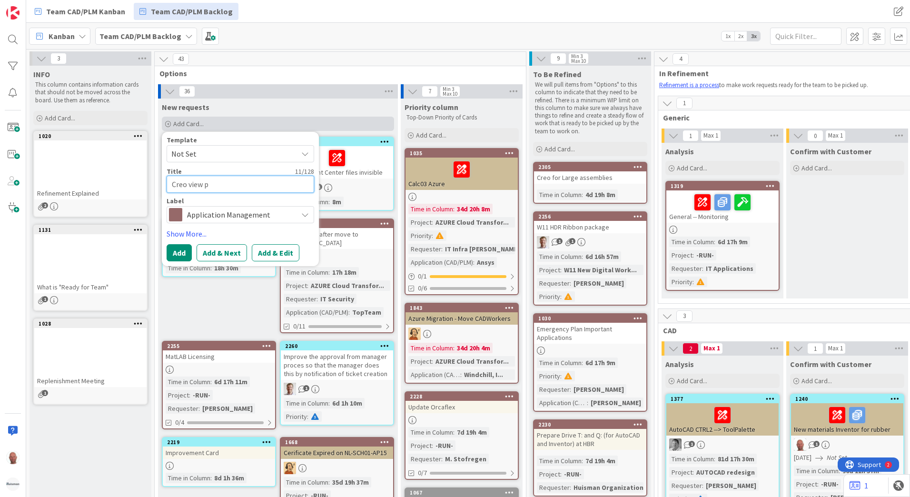
type textarea "Creo view pr"
type textarea "x"
type textarea "Creo view pro"
type textarea "x"
type textarea "Creo view proj"
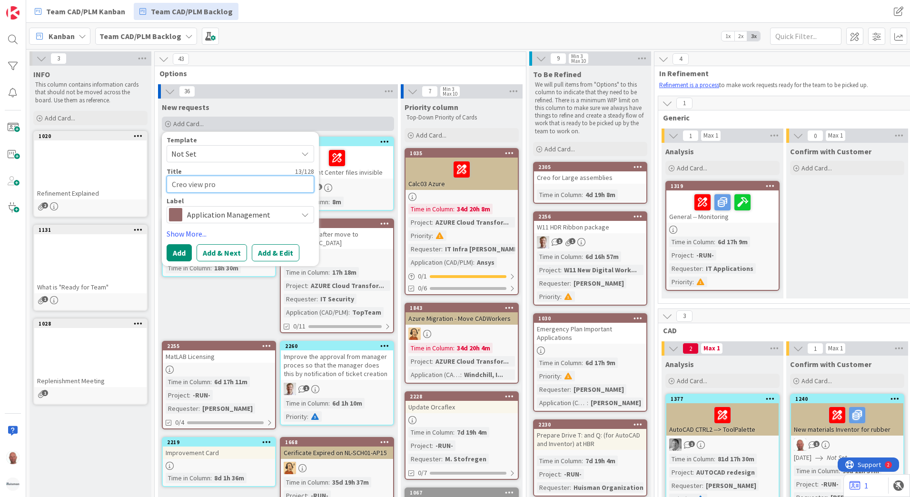
type textarea "x"
type textarea "Creo view proje"
type textarea "x"
type textarea "Creo view projec"
type textarea "x"
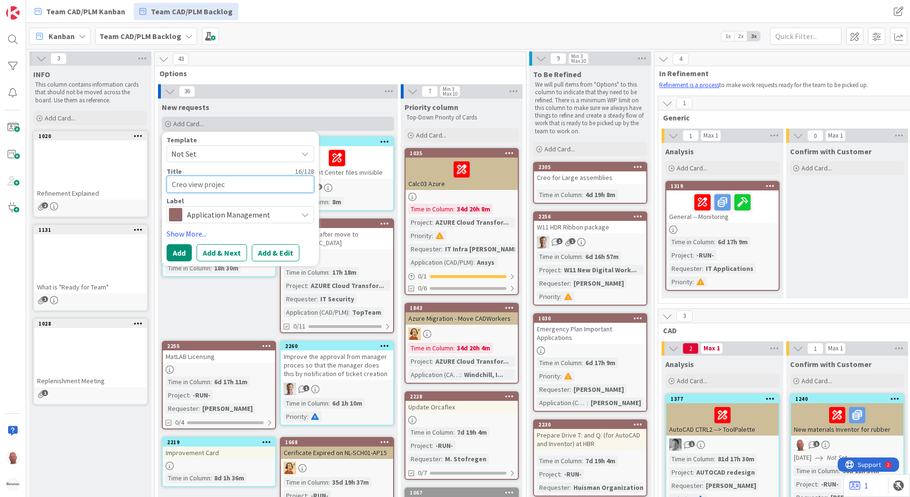
type textarea "Creo view project"
type textarea "x"
type textarea "Creo view project"
click at [306, 213] on icon at bounding box center [305, 215] width 8 height 8
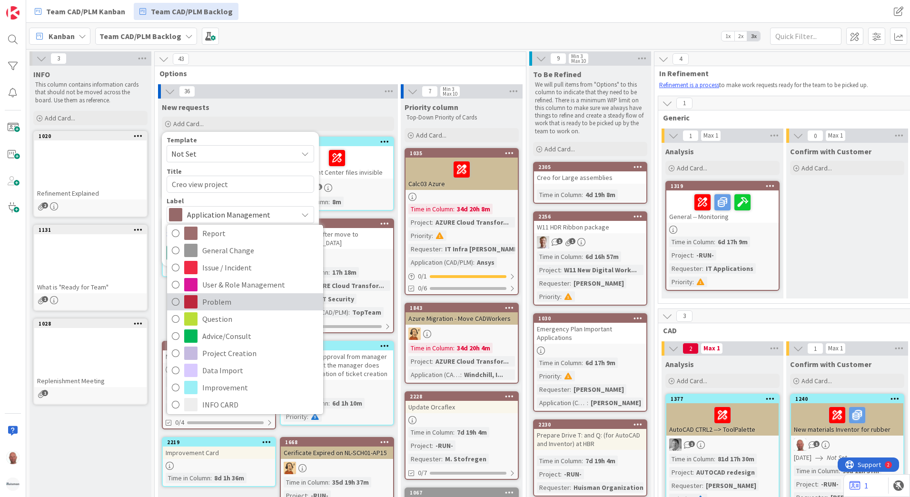
scroll to position [50, 0]
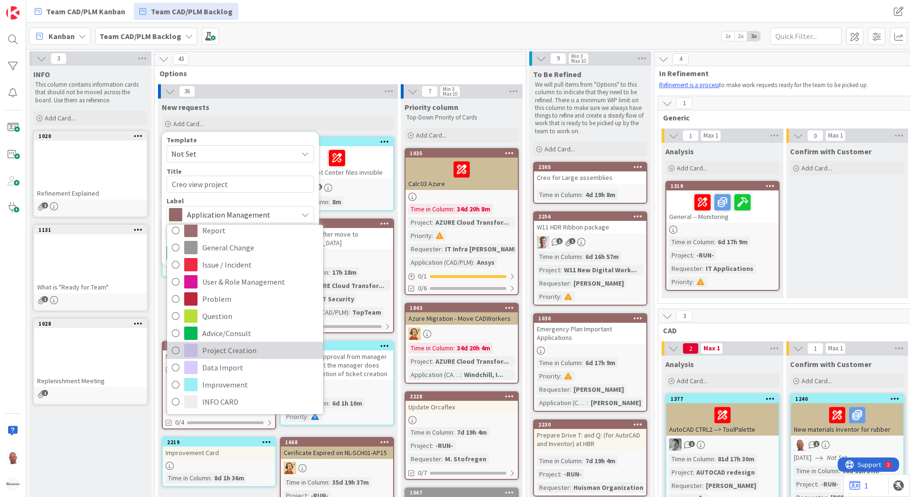
click at [282, 346] on span "Project Creation" at bounding box center [260, 350] width 116 height 14
type textarea "x"
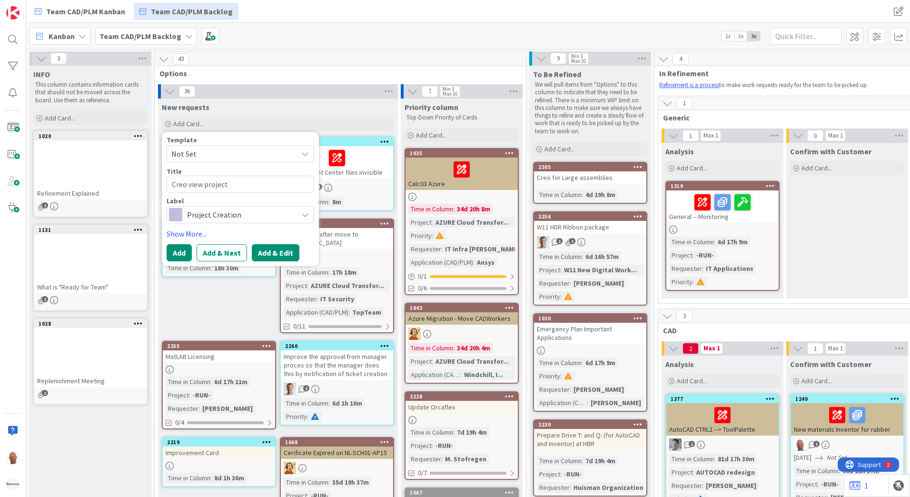
click at [273, 253] on button "Add & Edit" at bounding box center [276, 252] width 48 height 17
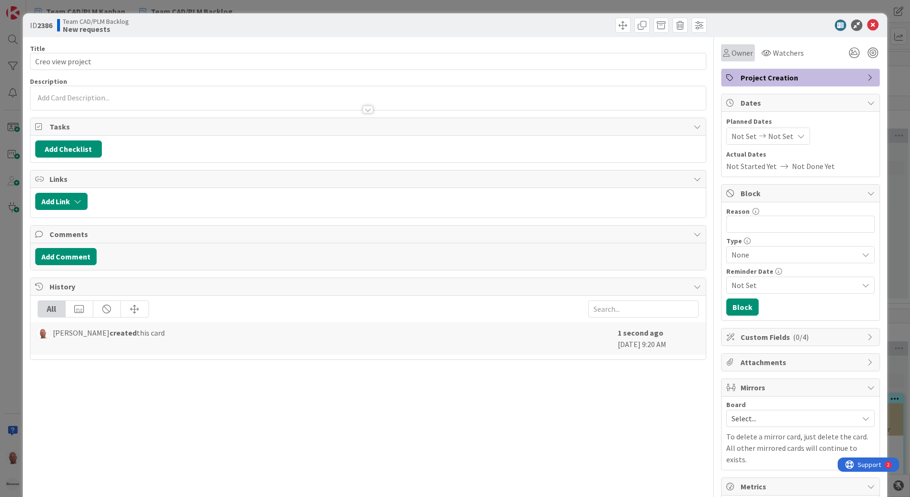
click at [731, 50] on span "Owner" at bounding box center [741, 52] width 21 height 11
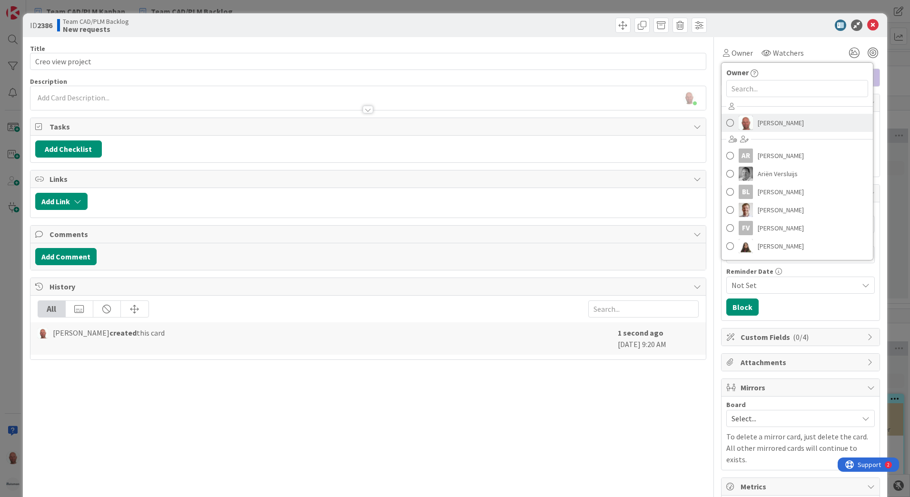
click at [726, 118] on span at bounding box center [730, 123] width 8 height 14
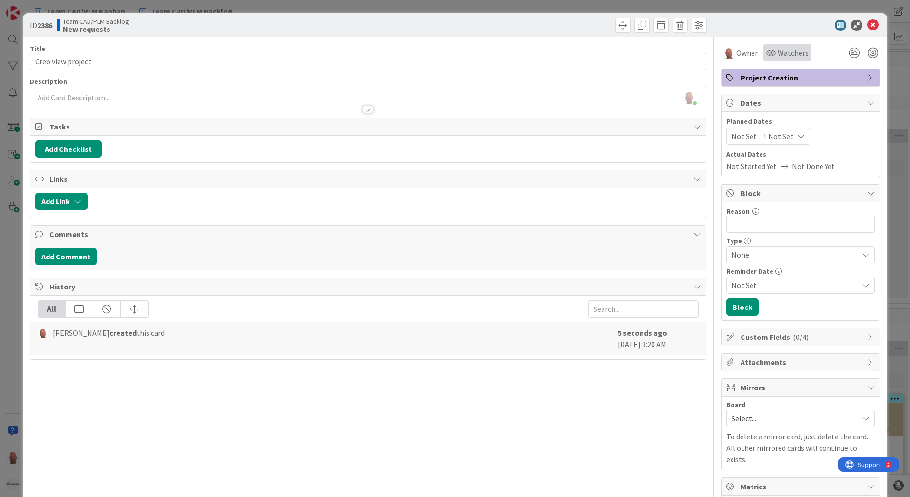
click at [781, 54] on span "Watchers" at bounding box center [792, 52] width 31 height 11
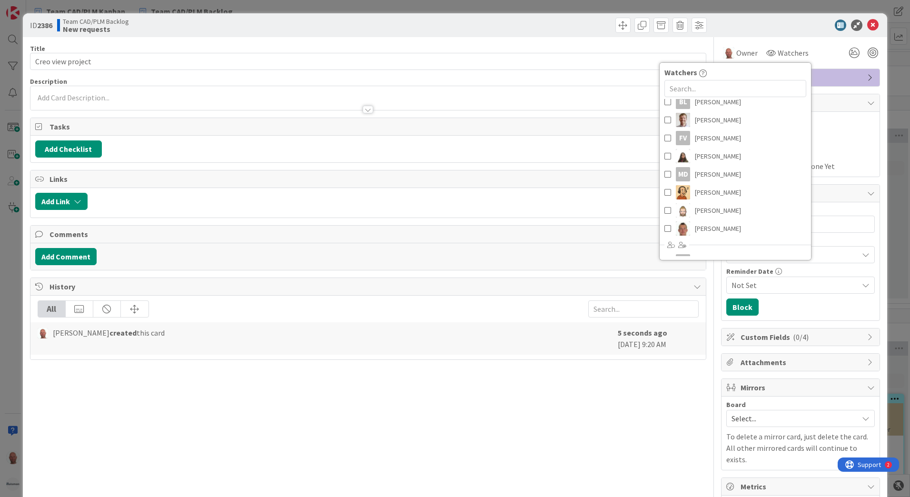
scroll to position [95, 0]
click at [664, 188] on span at bounding box center [667, 190] width 7 height 14
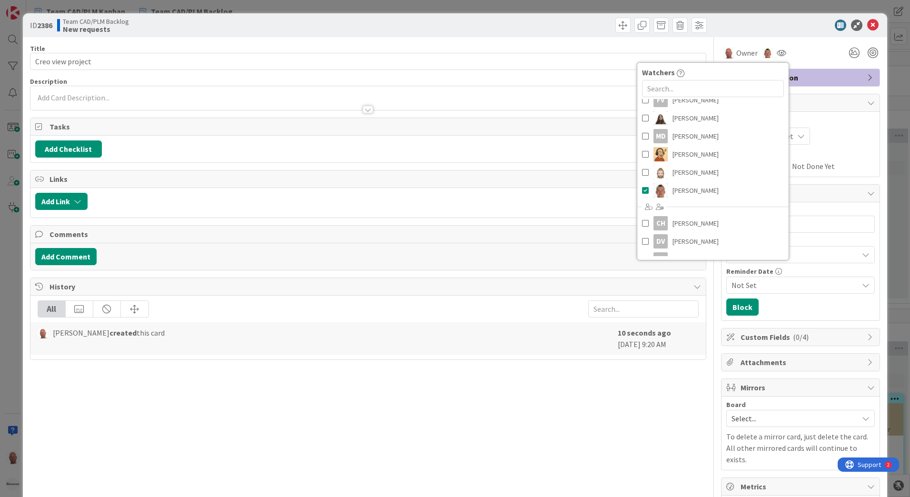
click at [754, 25] on div at bounding box center [795, 25] width 168 height 11
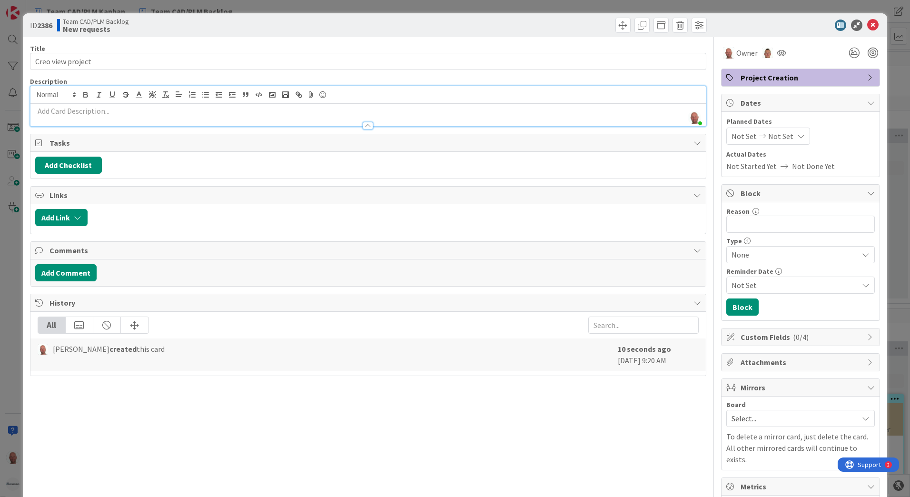
click at [111, 98] on div "[PERSON_NAME] just joined" at bounding box center [367, 106] width 675 height 40
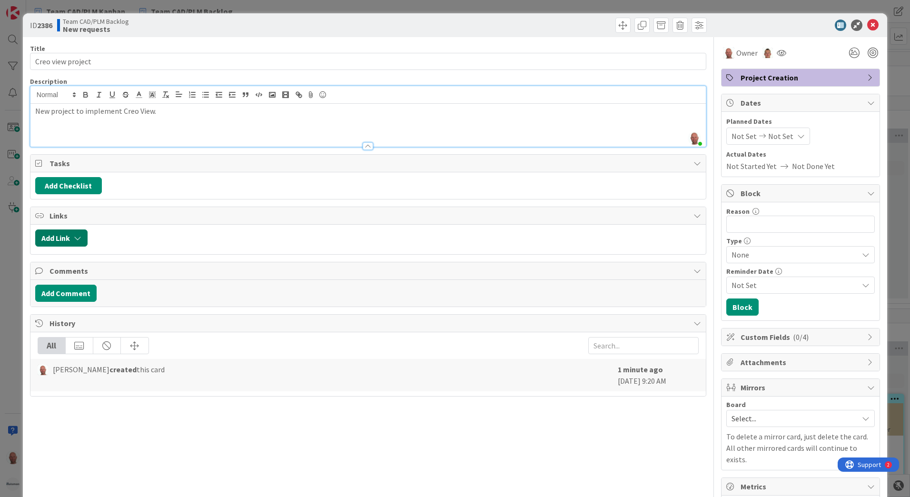
click at [78, 237] on icon "button" at bounding box center [78, 238] width 8 height 8
click at [72, 273] on div "New" at bounding box center [73, 275] width 66 height 16
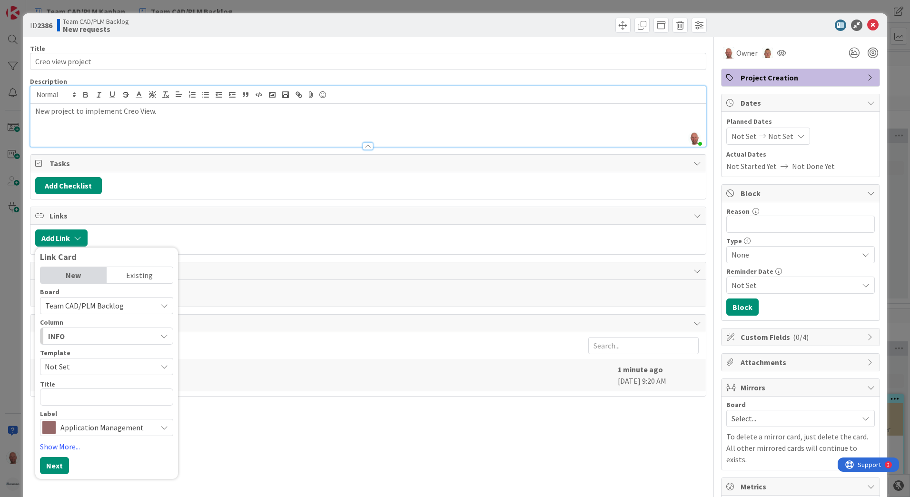
click at [201, 236] on div at bounding box center [396, 237] width 609 height 17
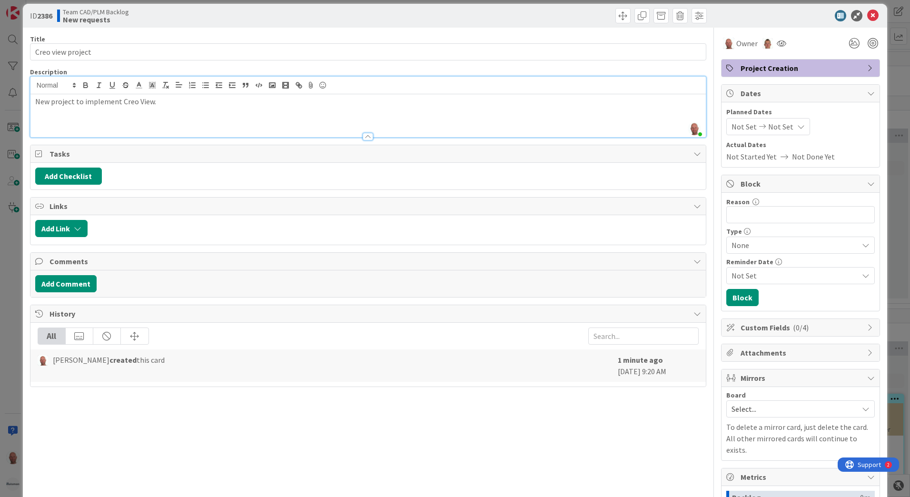
scroll to position [0, 0]
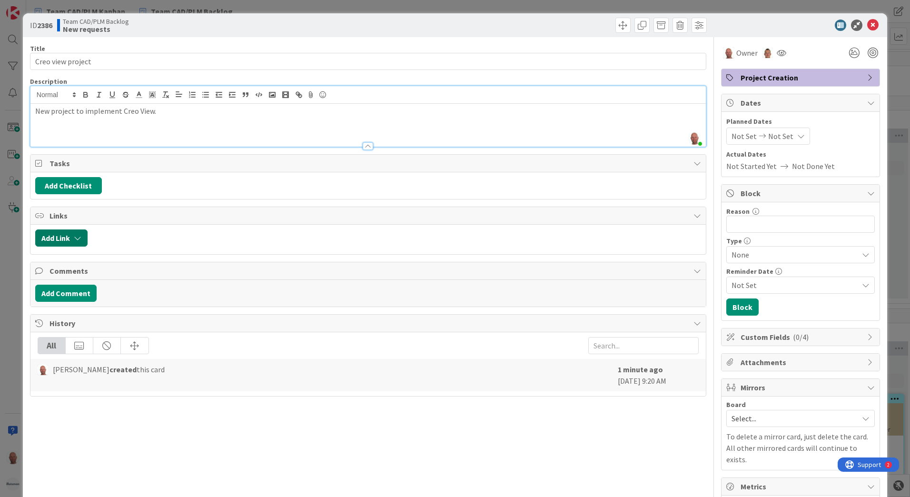
click at [78, 237] on icon "button" at bounding box center [78, 238] width 8 height 8
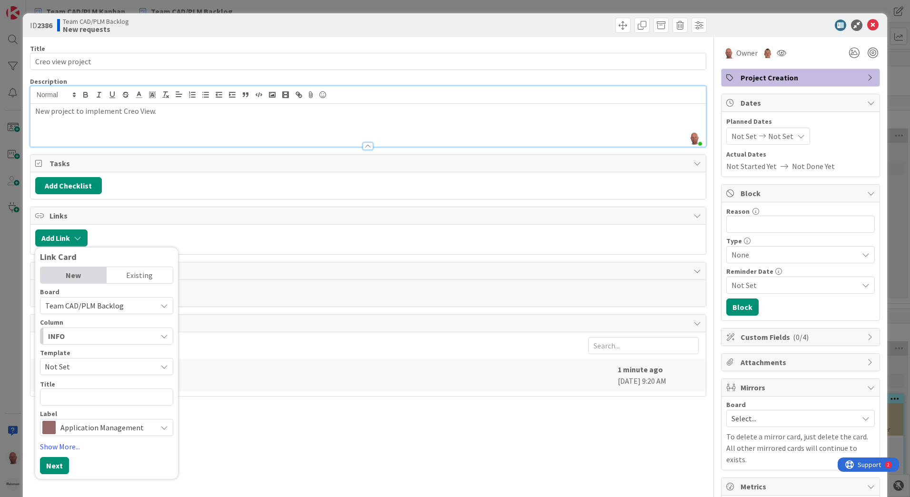
click at [106, 306] on span "Team CAD/PLM Backlog" at bounding box center [84, 306] width 79 height 10
click at [202, 237] on div at bounding box center [396, 237] width 609 height 17
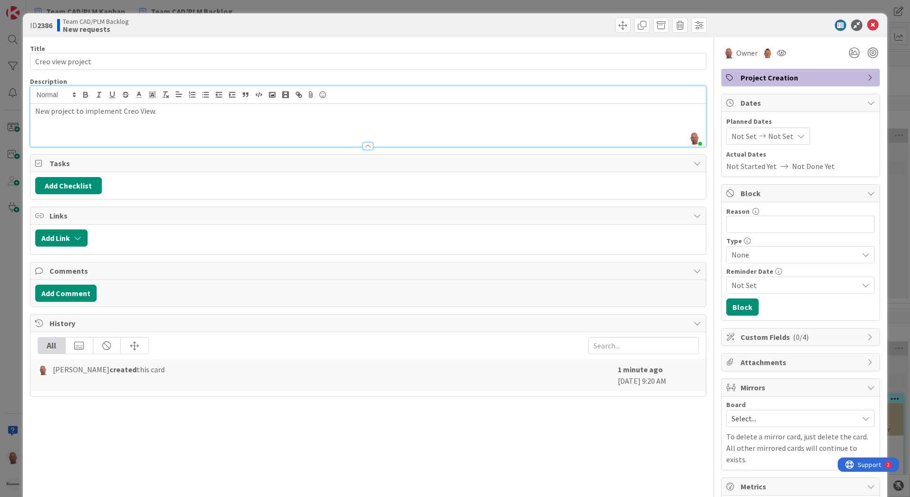
click at [867, 336] on icon at bounding box center [871, 337] width 8 height 8
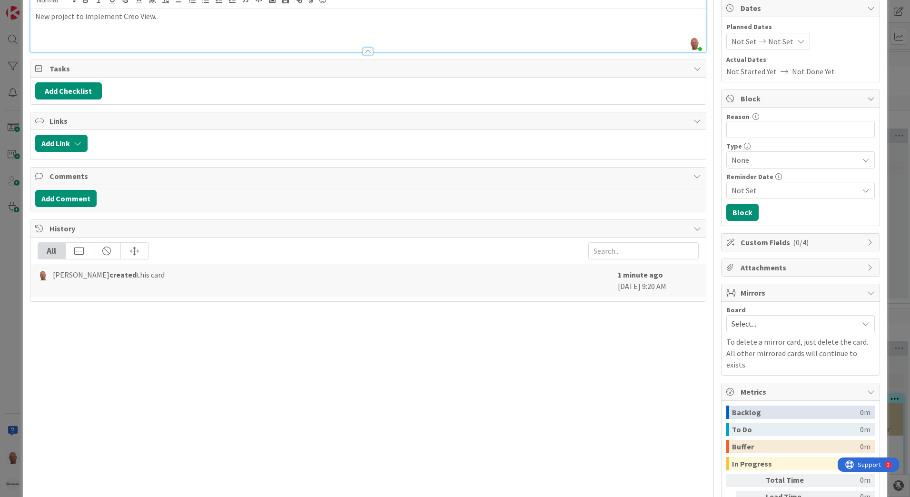
scroll to position [95, 0]
click at [867, 266] on icon at bounding box center [871, 267] width 8 height 8
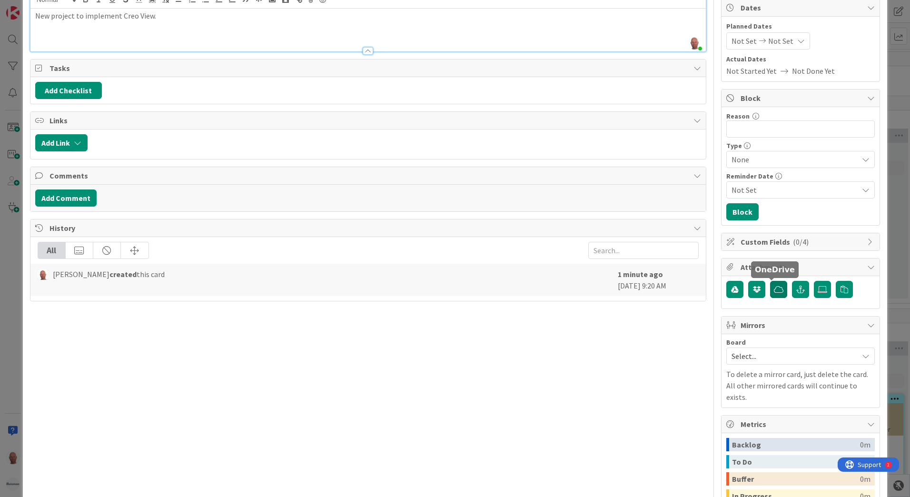
click at [774, 288] on icon "button" at bounding box center [779, 289] width 10 height 8
click at [840, 287] on icon "button" at bounding box center [844, 289] width 8 height 8
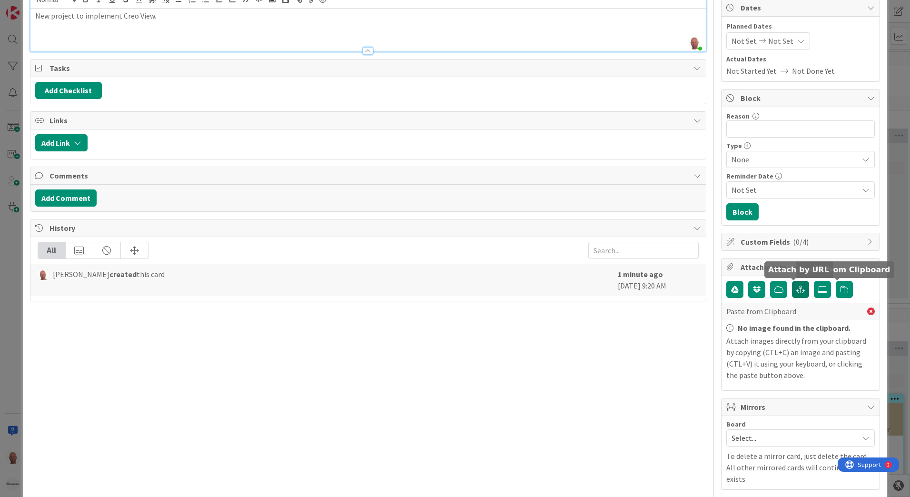
click at [796, 290] on icon "button" at bounding box center [800, 289] width 9 height 8
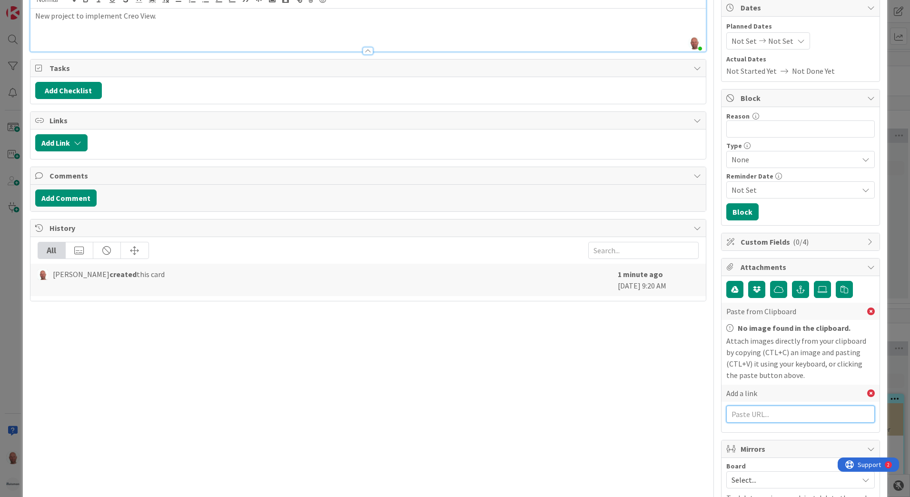
click at [749, 411] on input "text" at bounding box center [800, 413] width 148 height 17
paste input "[URL][DOMAIN_NAME]"
type input "[URL][DOMAIN_NAME]"
click at [747, 455] on button "Add a link" at bounding box center [748, 455] width 45 height 17
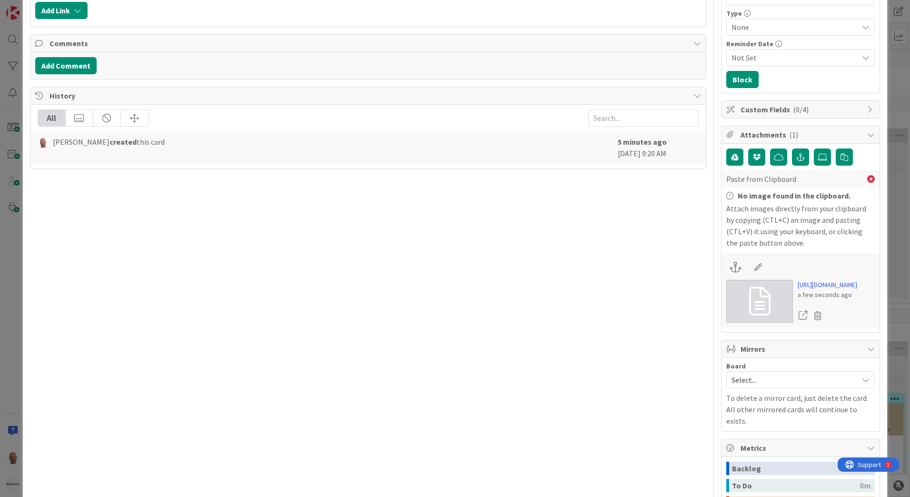
scroll to position [238, 0]
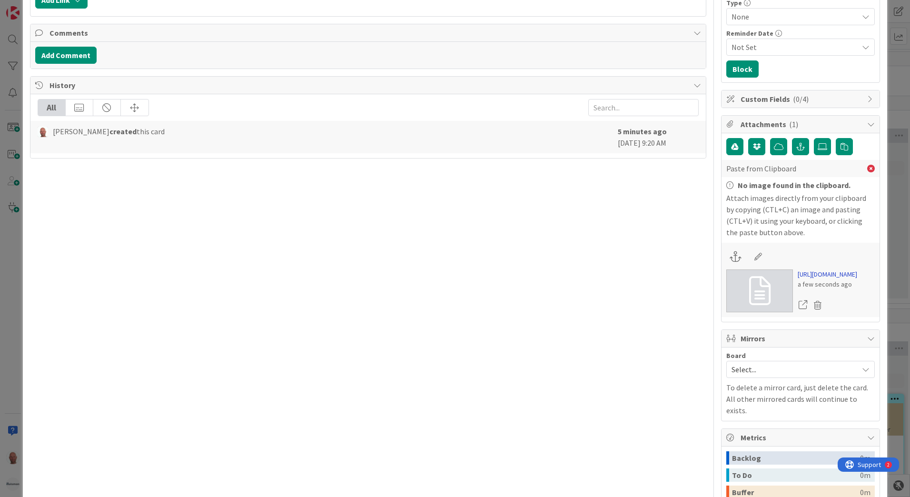
click at [810, 279] on link "[URL][DOMAIN_NAME]" at bounding box center [826, 274] width 59 height 10
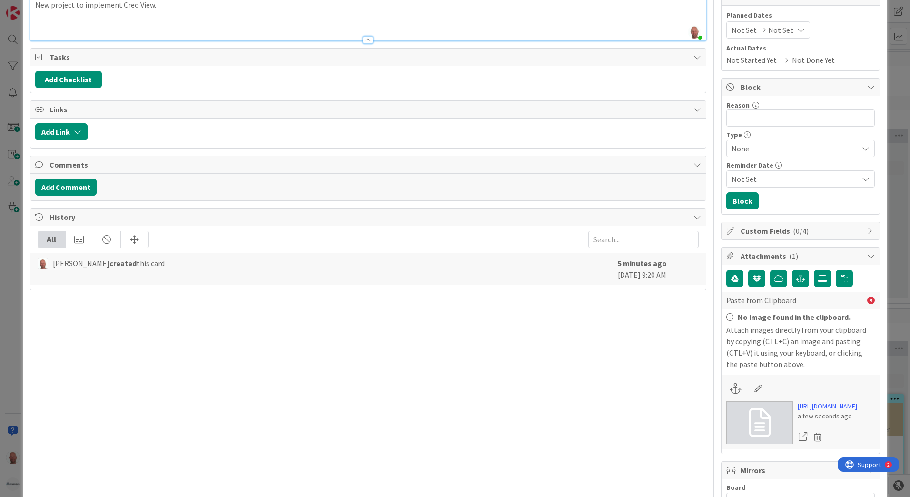
scroll to position [143, 0]
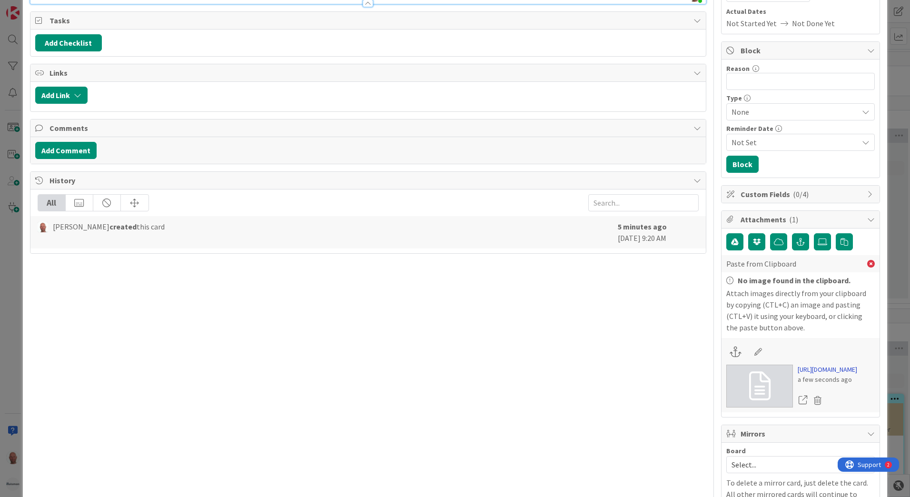
click at [805, 374] on link "[URL][DOMAIN_NAME]" at bounding box center [826, 369] width 59 height 10
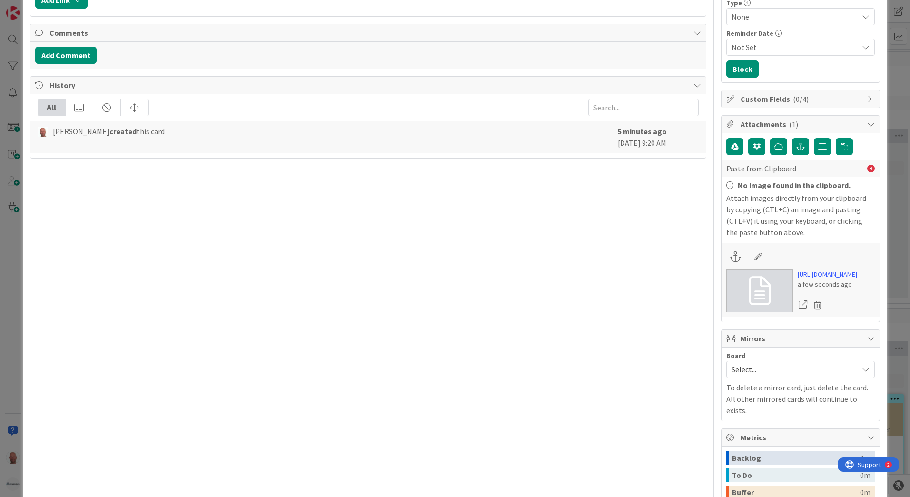
scroll to position [285, 0]
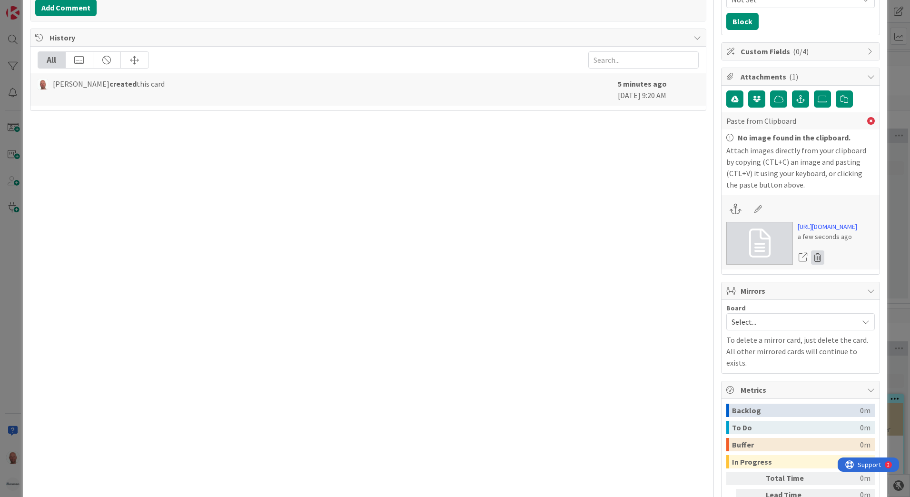
click at [811, 265] on icon at bounding box center [817, 257] width 13 height 14
click at [732, 312] on button "Delete" at bounding box center [729, 303] width 36 height 17
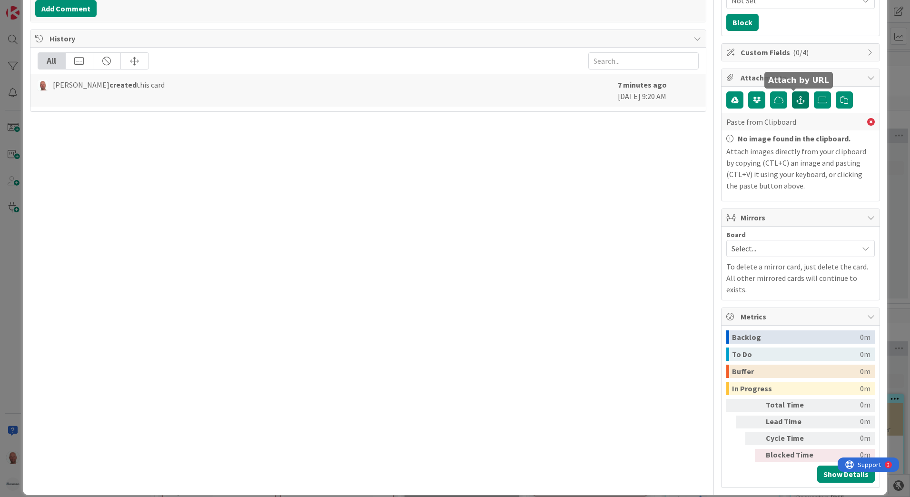
click at [796, 98] on icon "button" at bounding box center [800, 100] width 9 height 8
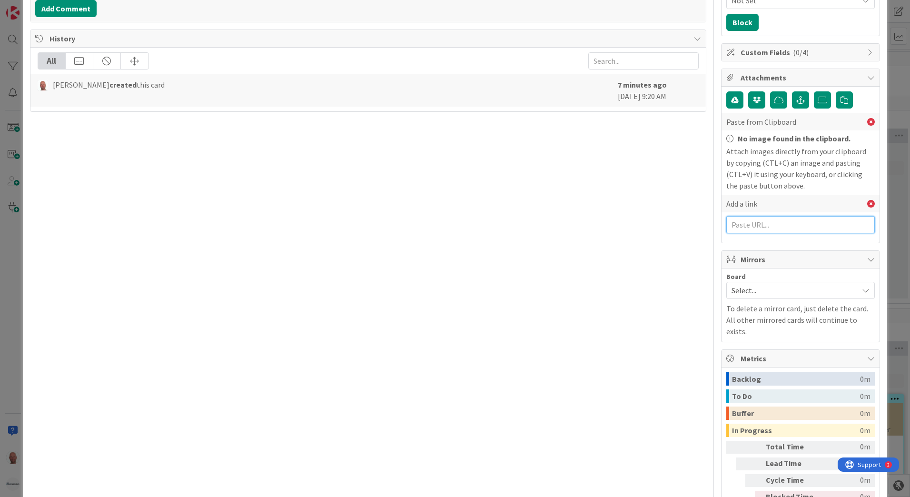
click at [742, 225] on input "text" at bounding box center [800, 224] width 148 height 17
paste input "[URL][DOMAIN_NAME]"
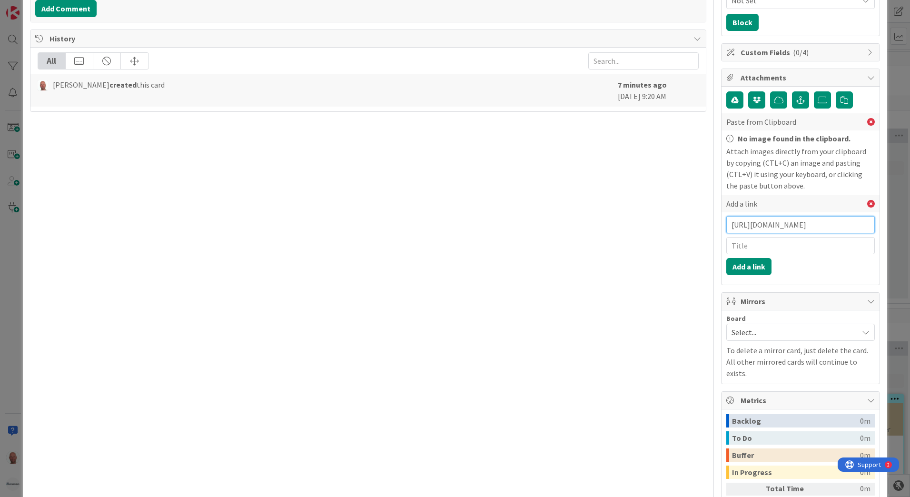
scroll to position [0, 888]
type input "[URL][DOMAIN_NAME]"
click at [746, 246] on input "text" at bounding box center [800, 245] width 148 height 17
type input "Creo plan"
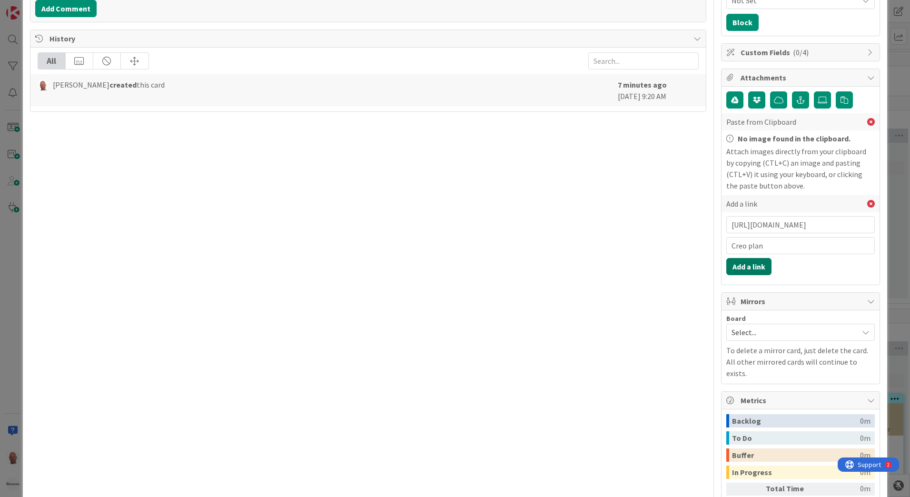
click at [754, 267] on button "Add a link" at bounding box center [748, 266] width 45 height 17
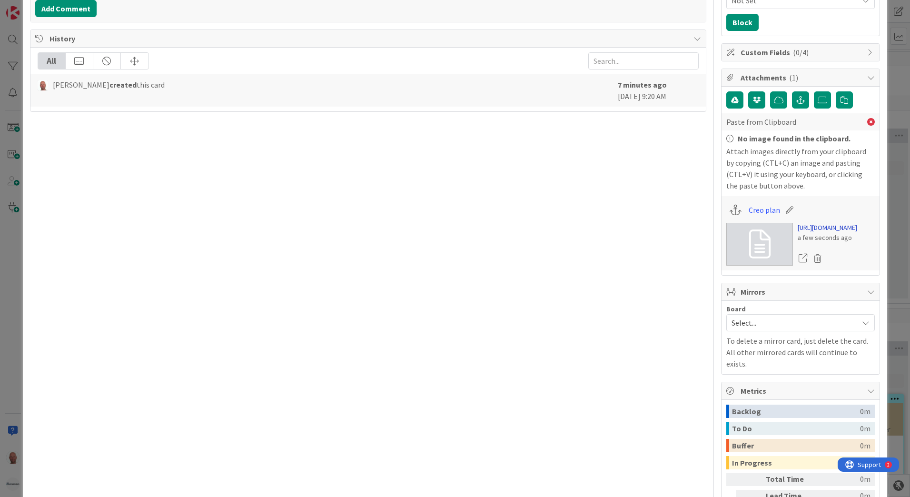
click at [817, 233] on link "[URL][DOMAIN_NAME]" at bounding box center [826, 228] width 59 height 10
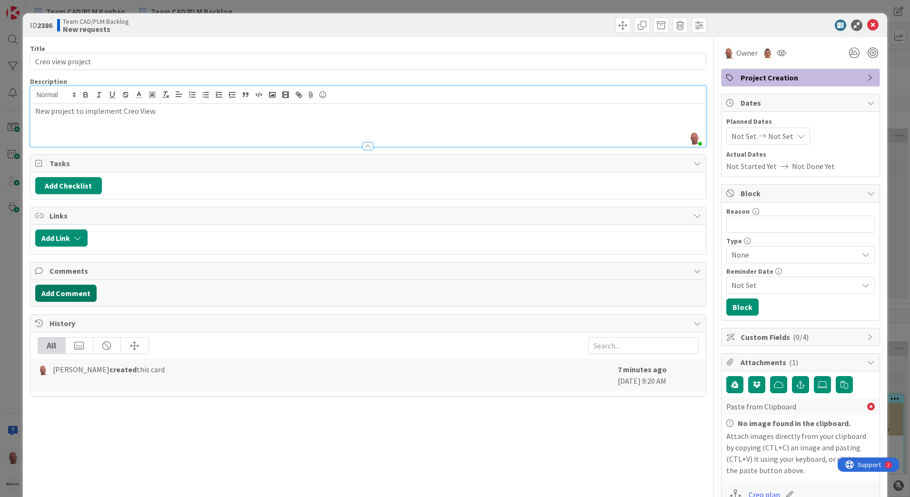
click at [73, 292] on button "Add Comment" at bounding box center [65, 293] width 61 height 17
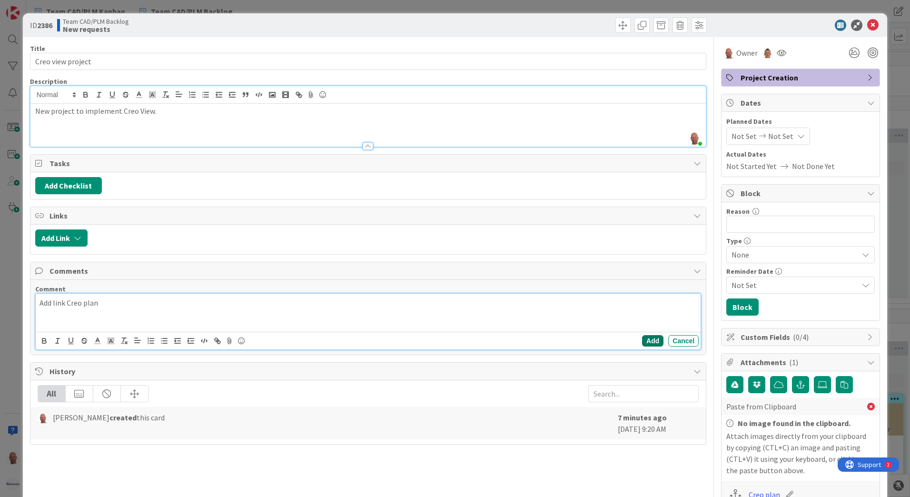
click at [648, 338] on button "Add" at bounding box center [652, 340] width 21 height 11
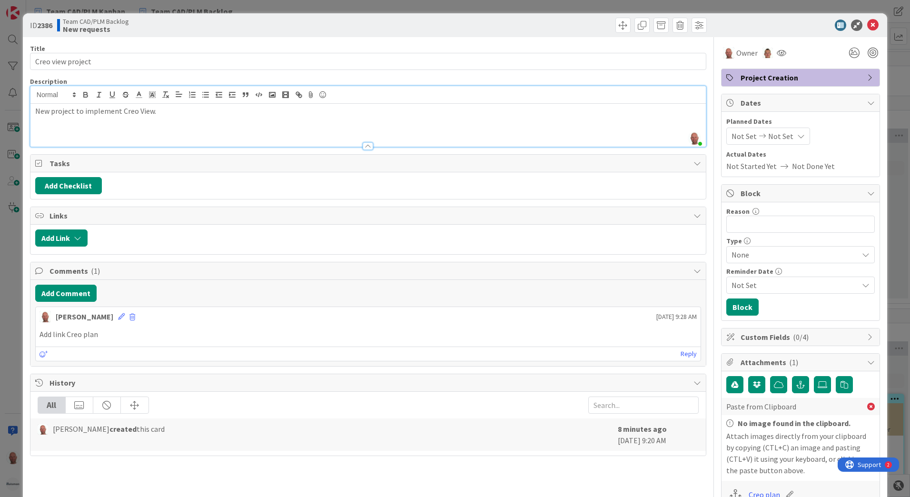
click at [168, 114] on p "New project to implement Creo View." at bounding box center [368, 111] width 666 height 11
click at [867, 24] on icon at bounding box center [872, 25] width 11 height 11
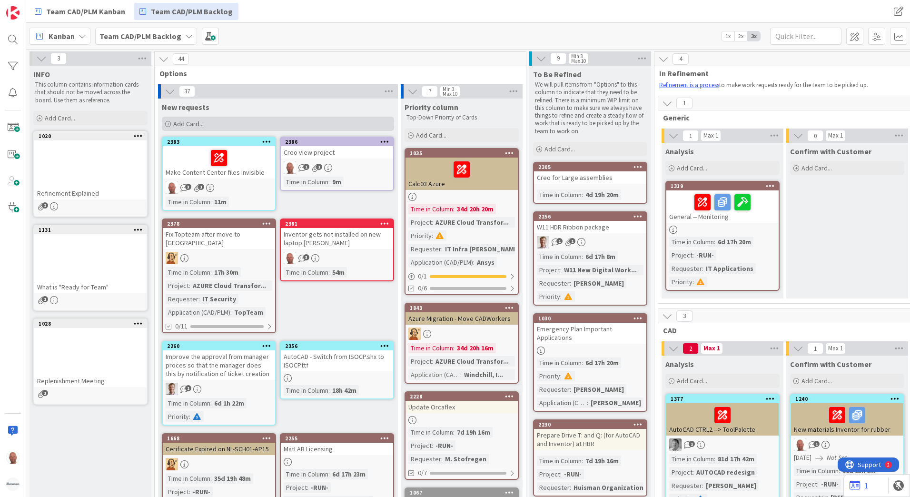
click at [183, 123] on span "Add Card..." at bounding box center [188, 123] width 30 height 9
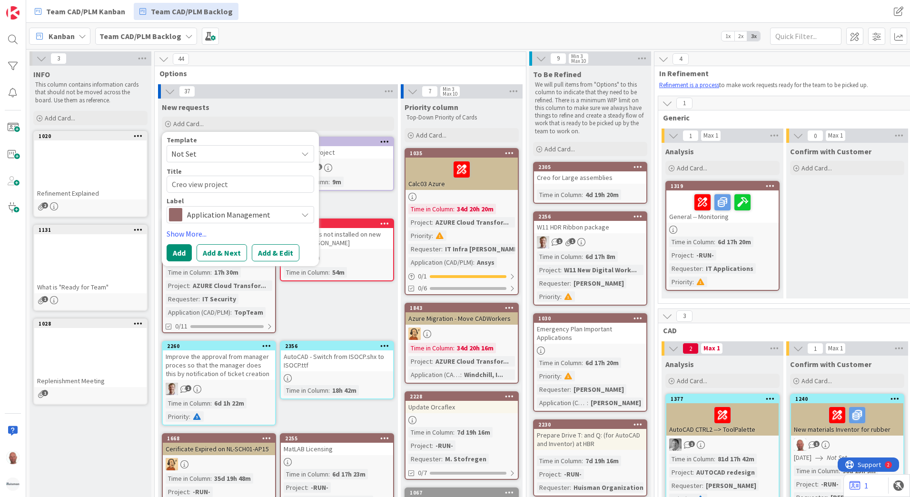
click at [305, 214] on icon at bounding box center [305, 215] width 8 height 8
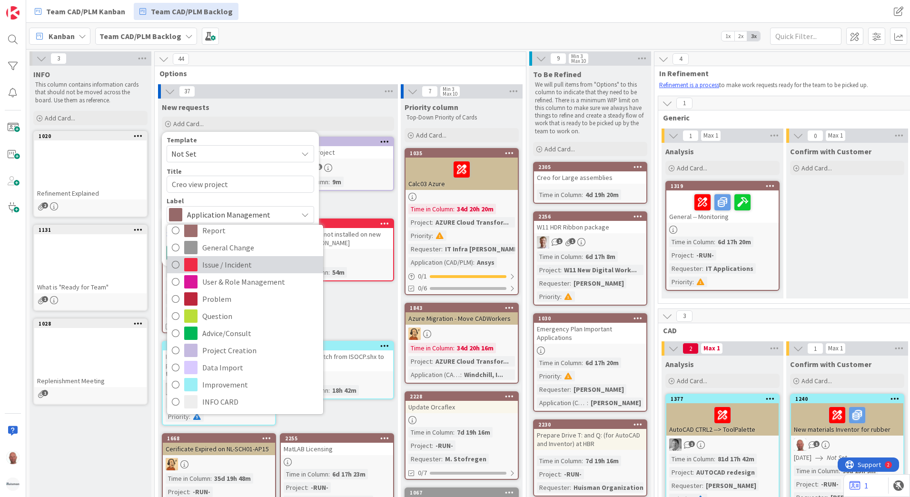
click at [233, 265] on span "Issue / Incident" at bounding box center [260, 264] width 116 height 14
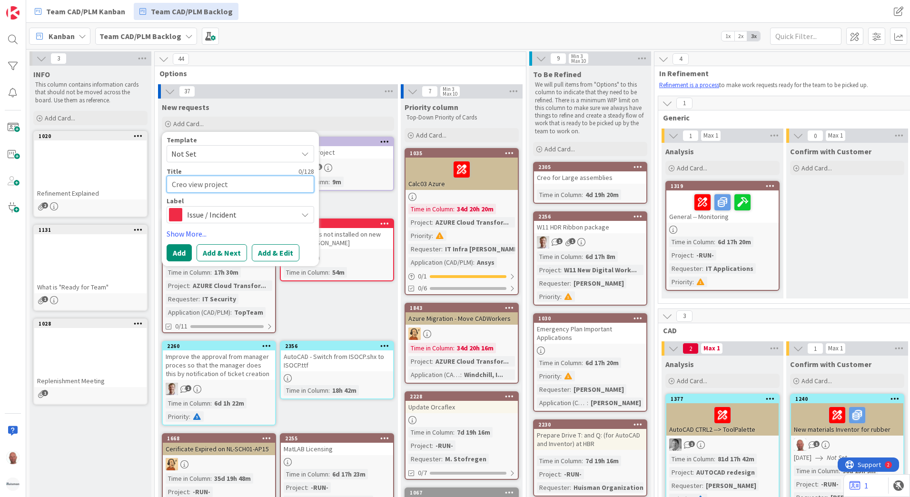
click at [189, 183] on textarea "Creo view project" at bounding box center [241, 184] width 148 height 17
click at [206, 182] on textarea "Creo view project" at bounding box center [241, 184] width 148 height 17
type textarea "T"
type textarea "x"
type textarea "Tu"
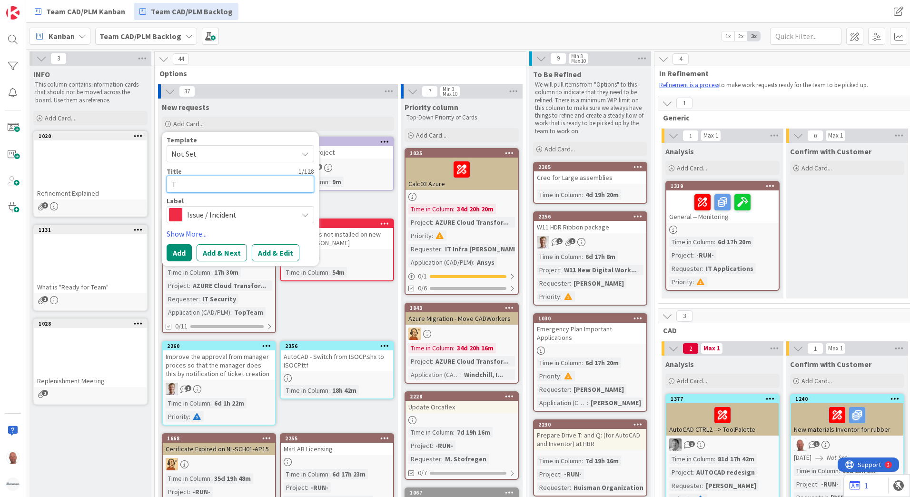
type textarea "x"
type textarea "Tub"
type textarea "x"
type textarea "Tube"
type textarea "x"
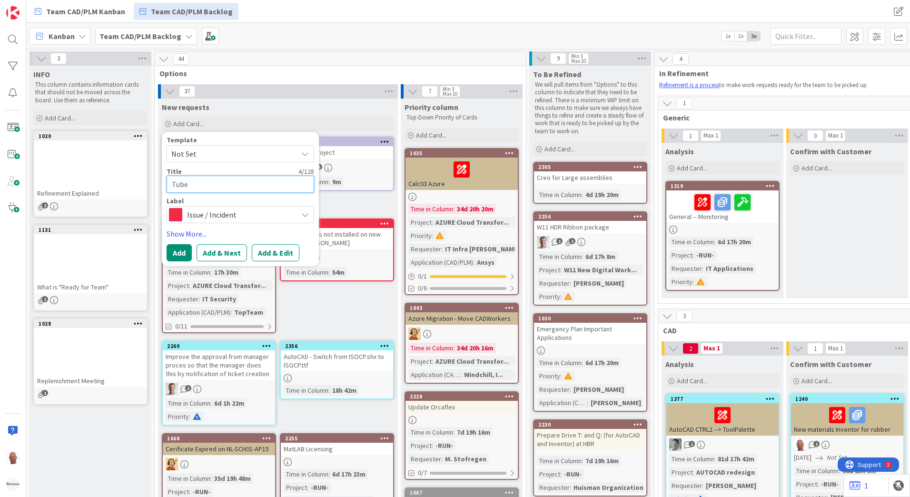
type textarea "Tube"
type textarea "x"
type textarea "Tube &"
type textarea "x"
type textarea "Tube &"
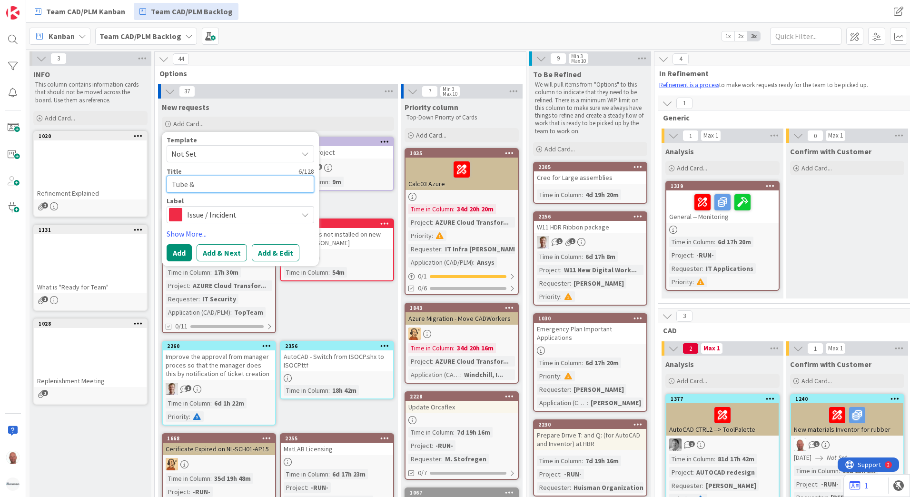
type textarea "x"
type textarea "Tube & P"
type textarea "x"
type textarea "Tube & Pi"
type textarea "x"
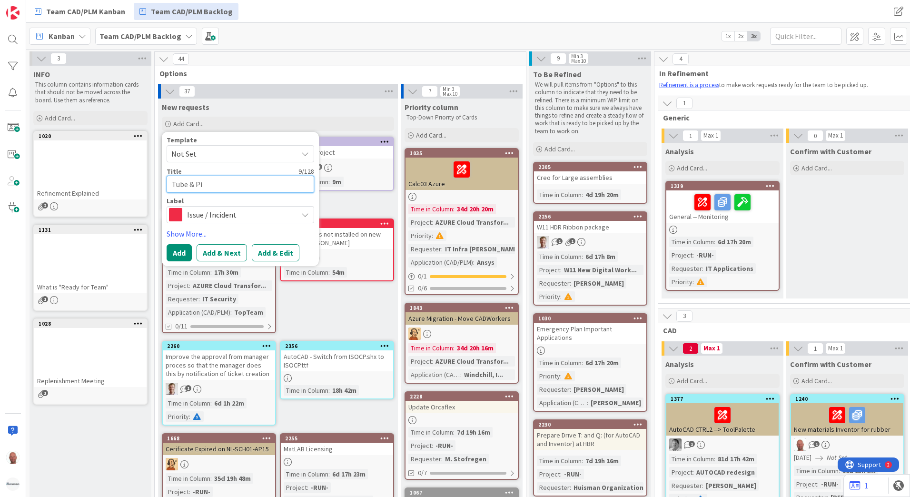
type textarea "Tube & Pip"
type textarea "x"
type textarea "Tube & Pipe"
type textarea "x"
type textarea "Tube & Pipe"
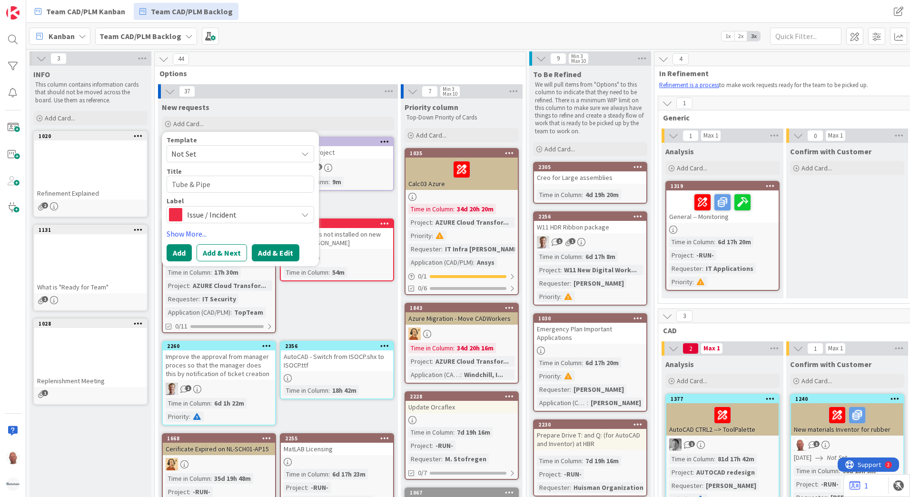
click at [275, 252] on button "Add & Edit" at bounding box center [276, 252] width 48 height 17
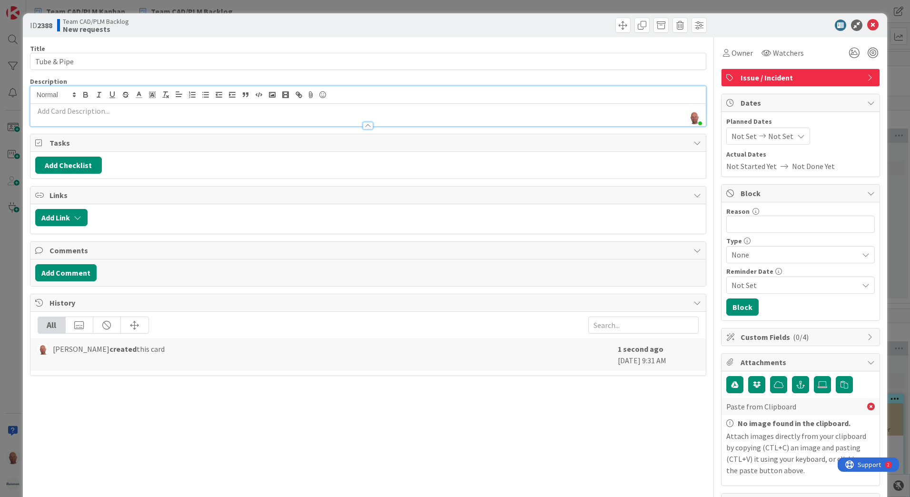
click at [180, 93] on div "[PERSON_NAME] just joined" at bounding box center [367, 106] width 675 height 40
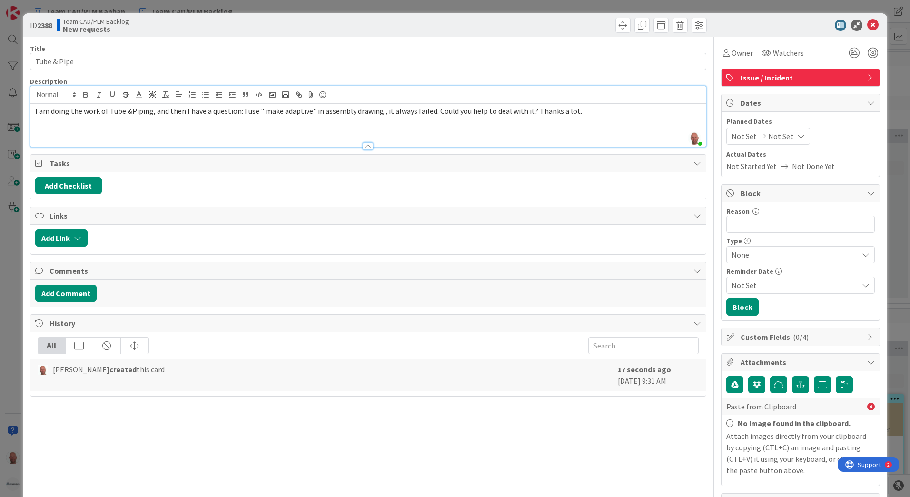
click at [150, 446] on div "Title 11 / 128 Tube & Pipe Description [PERSON_NAME] just joined I am doing the…" at bounding box center [368, 404] width 676 height 735
click at [731, 53] on span "Owner" at bounding box center [741, 52] width 21 height 11
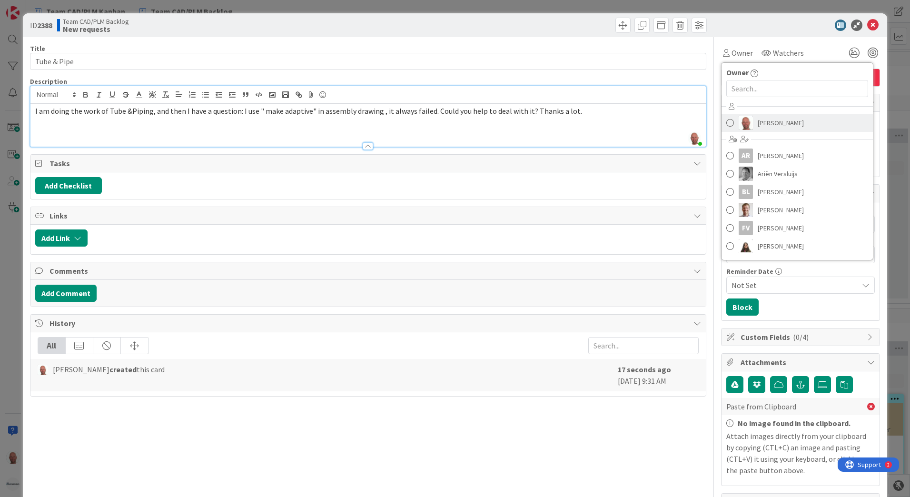
click at [726, 119] on span at bounding box center [730, 123] width 8 height 14
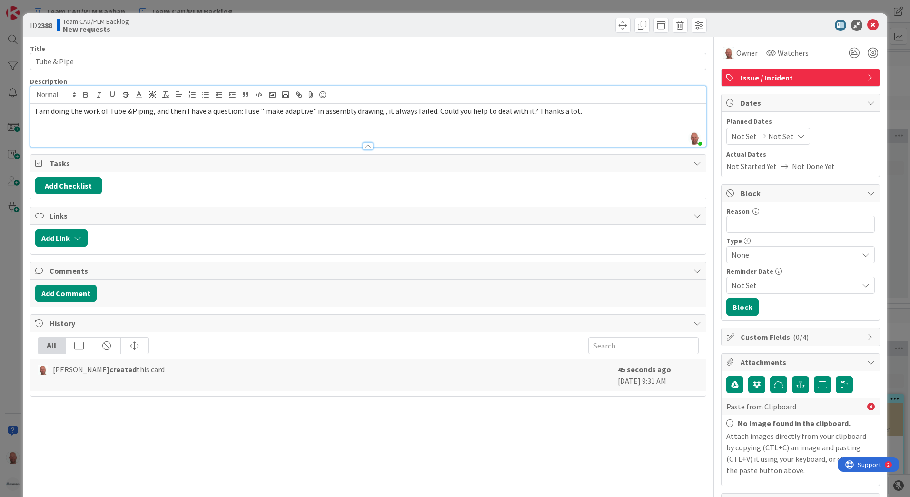
click at [269, 433] on div "Title 11 / 128 Tube & Pipe Description [PERSON_NAME] just joined I am doing the…" at bounding box center [368, 404] width 676 height 735
click at [269, 432] on div "Title 11 / 128 Tube & Pipe Description [PERSON_NAME] just joined I am doing the…" at bounding box center [368, 404] width 676 height 735
click at [796, 385] on icon "button" at bounding box center [800, 385] width 9 height 8
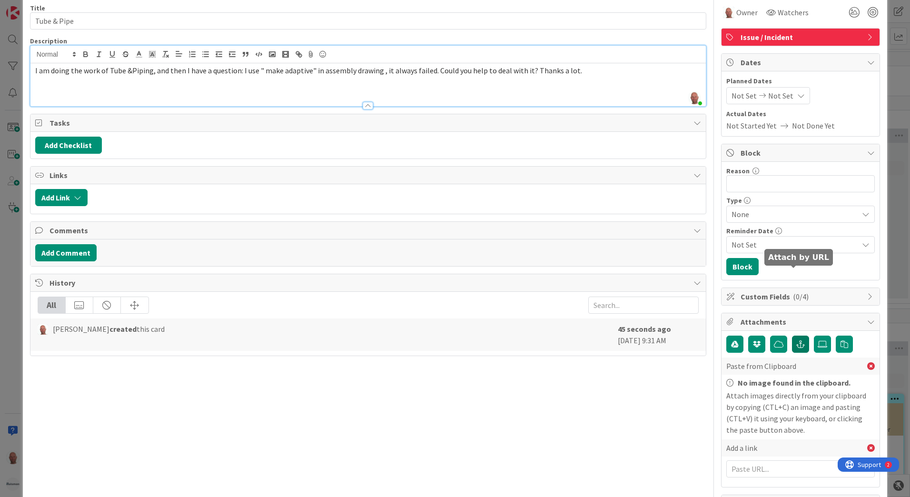
scroll to position [143, 0]
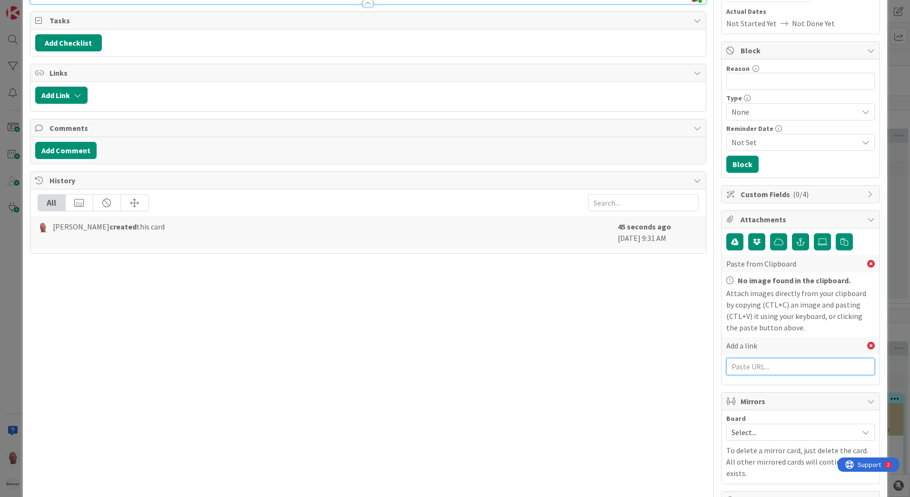
click at [768, 369] on input "text" at bounding box center [800, 366] width 148 height 17
paste input "[URL][DOMAIN_NAME]"
type input "[URL][DOMAIN_NAME]"
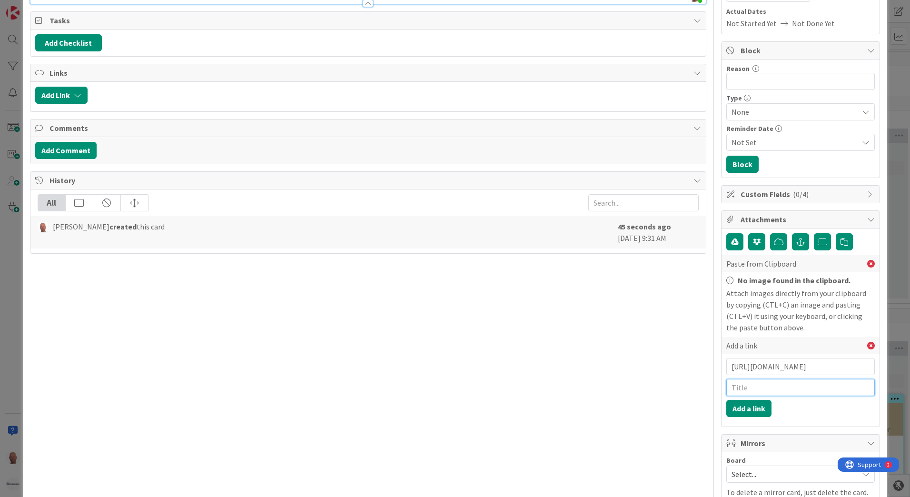
scroll to position [0, 0]
click at [764, 386] on input "text" at bounding box center [800, 387] width 148 height 17
type input "Video [PERSON_NAME]"
click at [754, 408] on button "Add a link" at bounding box center [748, 408] width 45 height 17
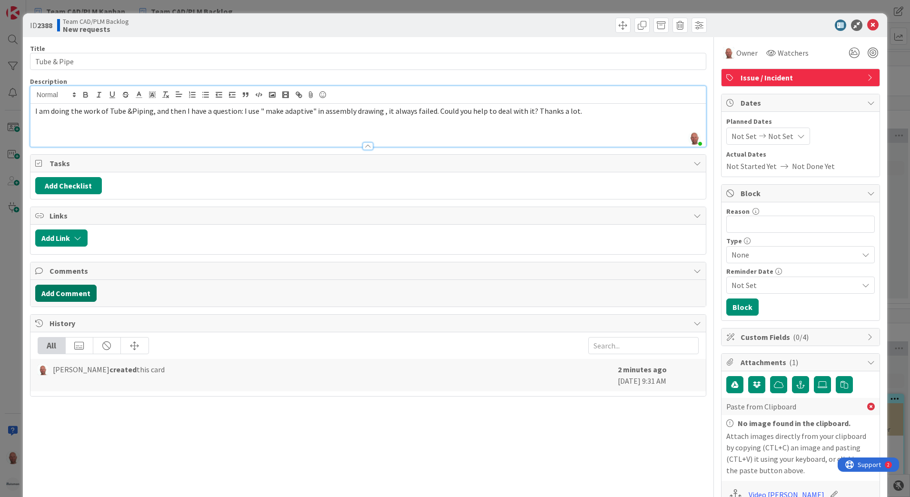
click at [69, 293] on button "Add Comment" at bounding box center [65, 293] width 61 height 17
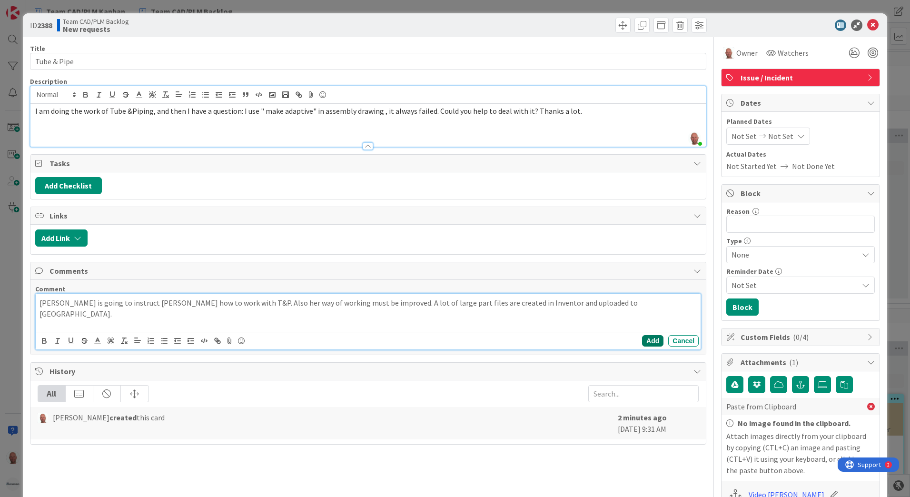
click at [648, 341] on button "Add" at bounding box center [652, 340] width 21 height 11
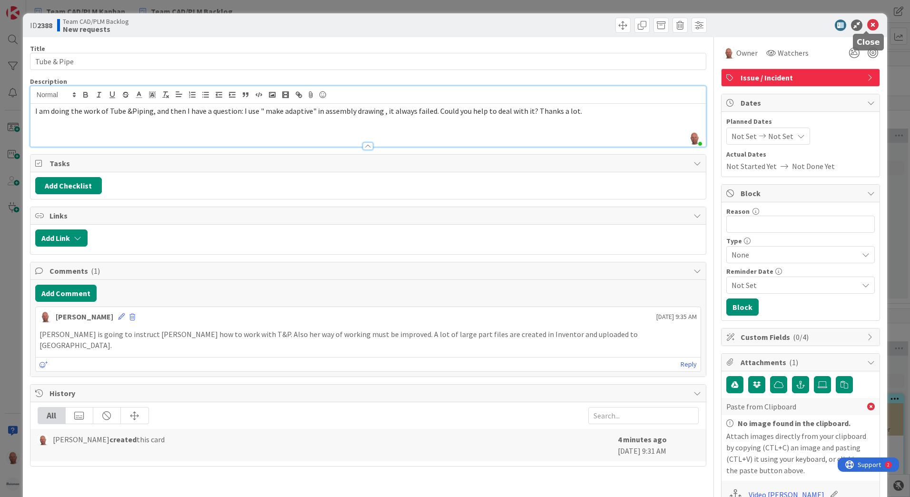
click at [867, 26] on icon at bounding box center [872, 25] width 11 height 11
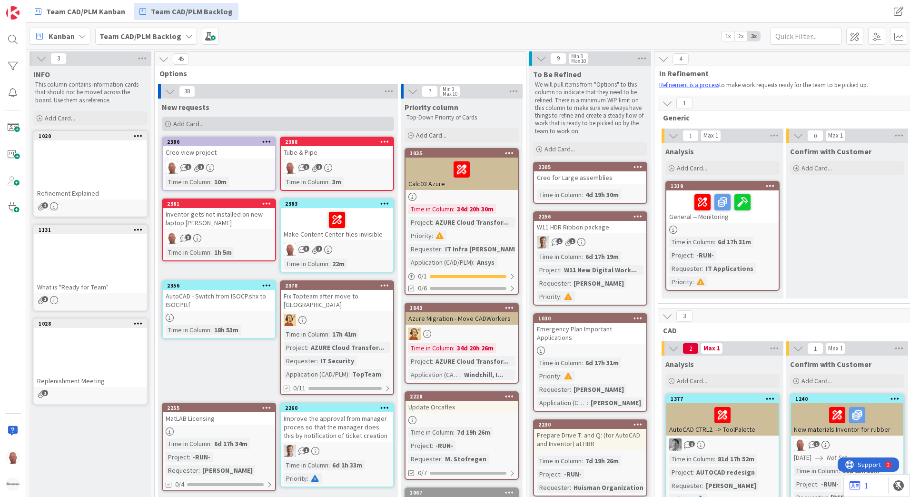
click at [189, 125] on span "Add Card..." at bounding box center [188, 123] width 30 height 9
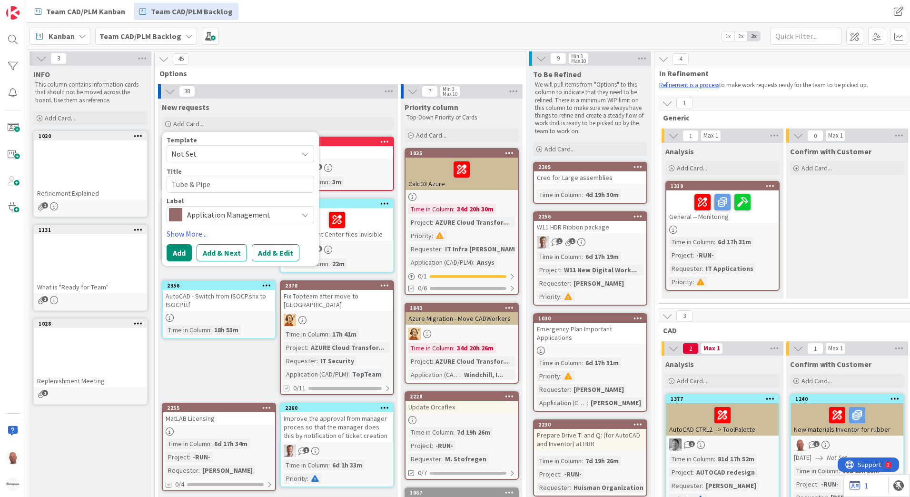
click at [306, 216] on icon at bounding box center [305, 215] width 8 height 8
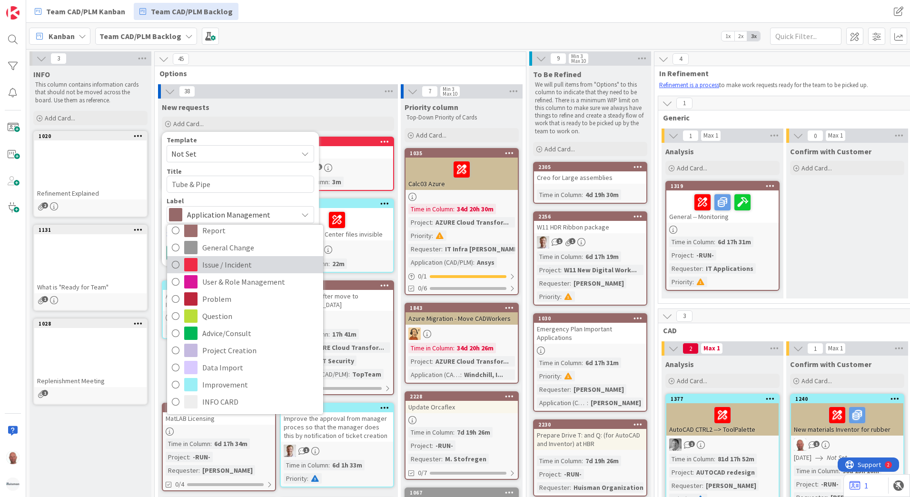
click at [248, 261] on span "Issue / Incident" at bounding box center [260, 264] width 116 height 14
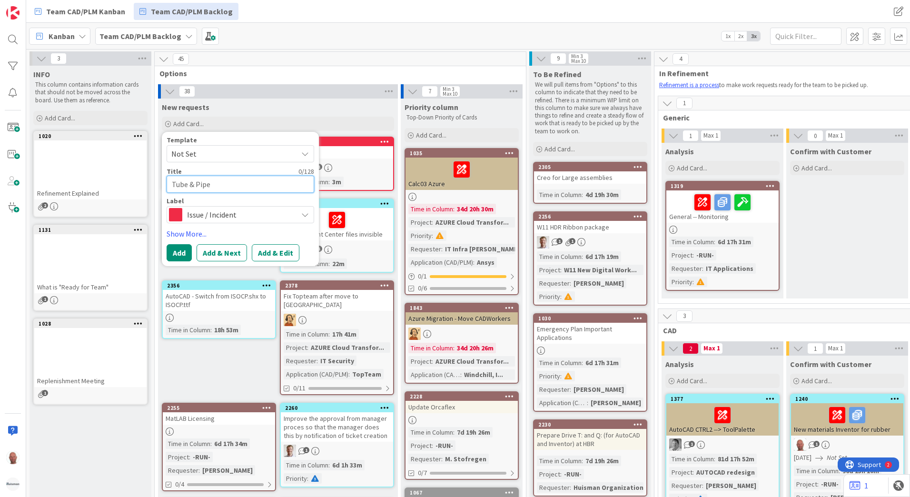
click at [180, 187] on textarea "Tube & Pipe" at bounding box center [241, 184] width 148 height 17
type textarea "T"
type textarea "x"
type textarea "Tu"
type textarea "x"
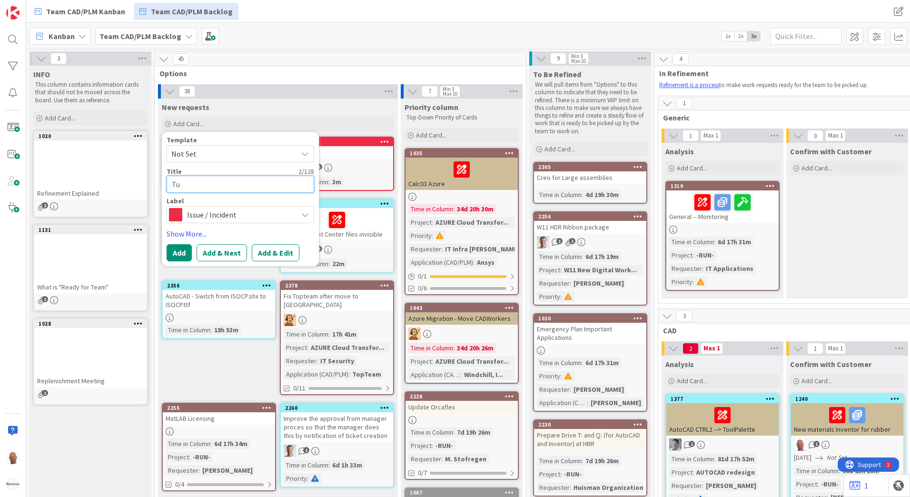
type textarea "Tub"
type textarea "x"
type textarea "Tube"
type textarea "x"
type textarea "Tube"
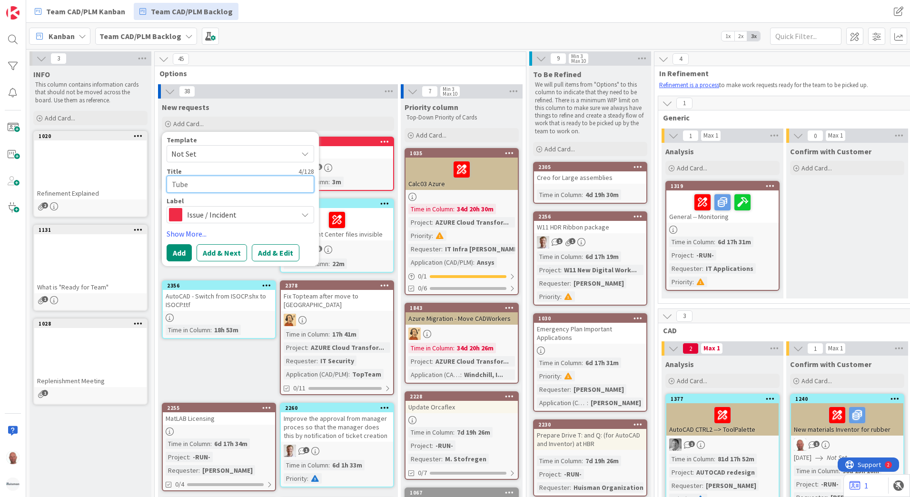
type textarea "x"
type textarea "Tube &"
type textarea "x"
type textarea "Tube &"
type textarea "x"
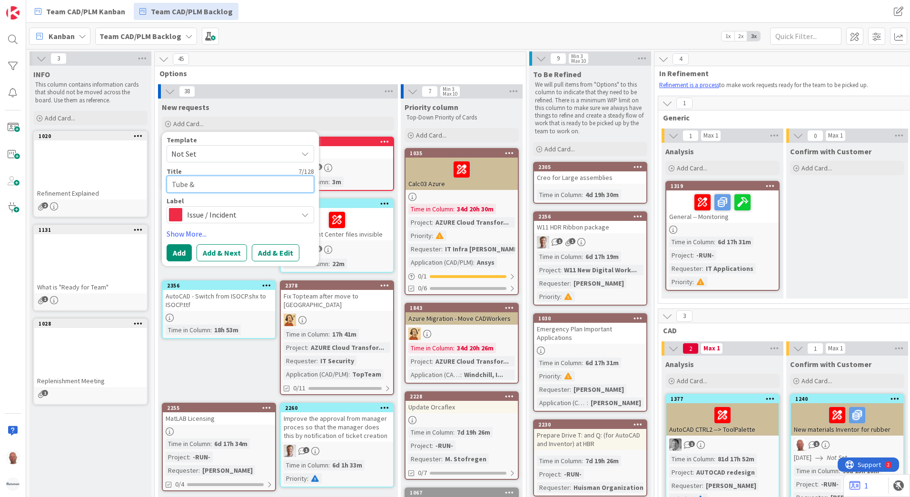
type textarea "Tube & P"
type textarea "x"
type textarea "Tube & Pi"
type textarea "x"
type textarea "Tube & Pip"
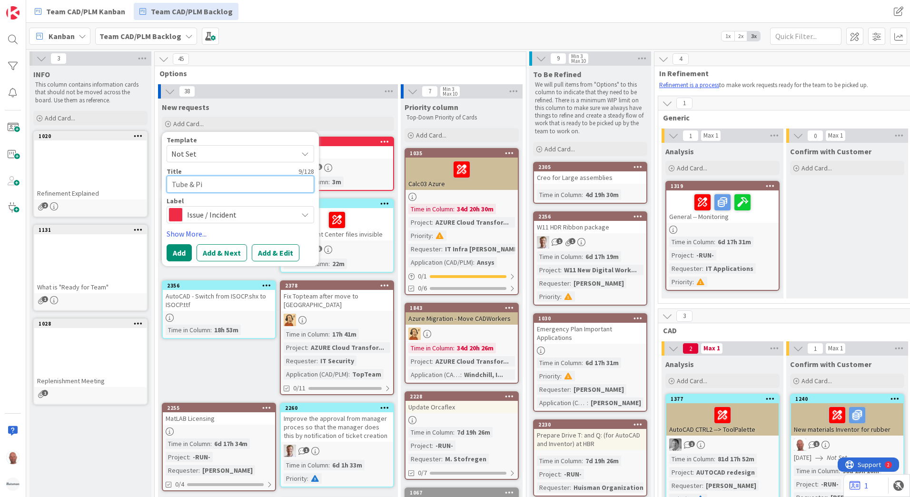
type textarea "x"
type textarea "Tube & Pipe"
type textarea "x"
type textarea "Tube & Pipe"
type textarea "x"
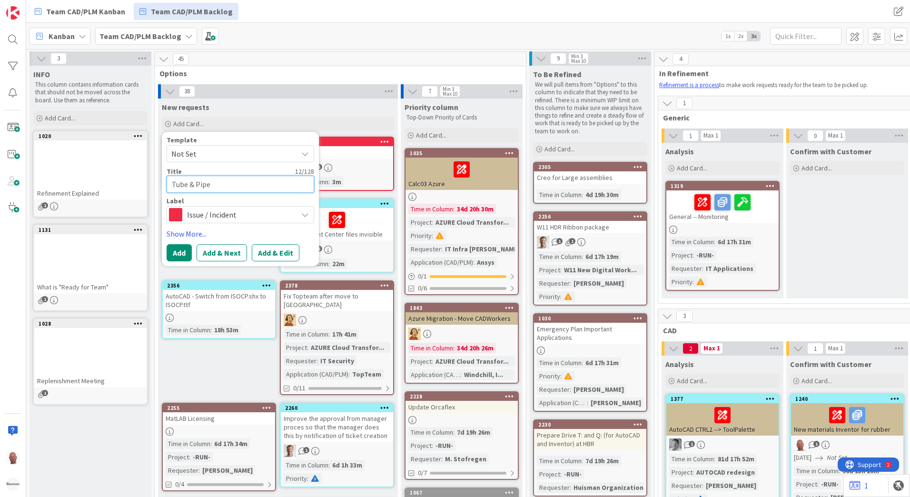
type textarea "Tube & Pipe ("
type textarea "x"
type textarea "Tube & Pipe ()"
type textarea "x"
type textarea "Tube & Pipe (W)"
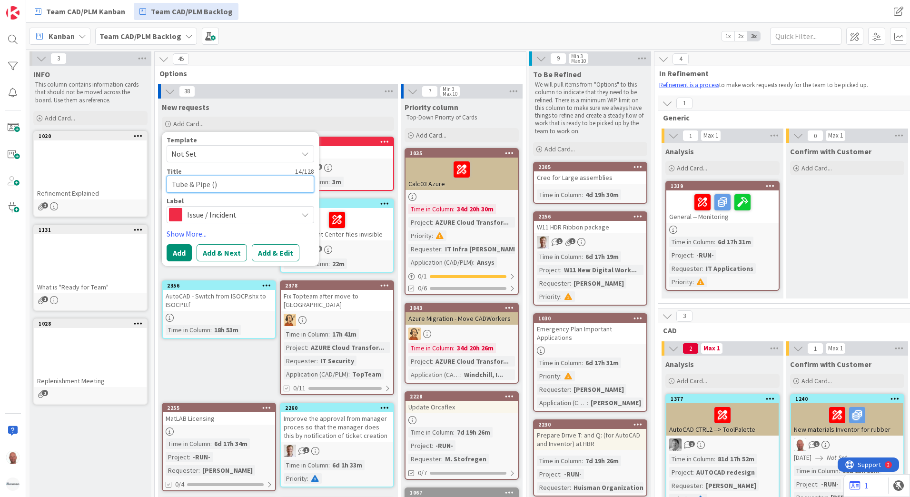
type textarea "x"
type textarea "Tube & Pipe (Wh)"
type textarea "x"
type textarea "Tube & Pipe (Who)"
type textarea "x"
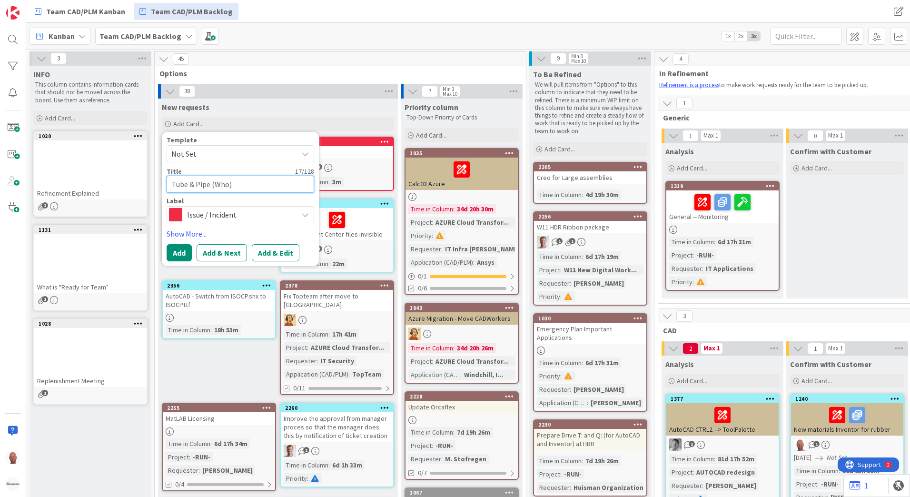
type textarea "Tube & Pipe (Whol)"
type textarea "x"
type textarea "Tube & Pipe (Whole)"
type textarea "x"
type textarea "Tube & Pipe (Whole )"
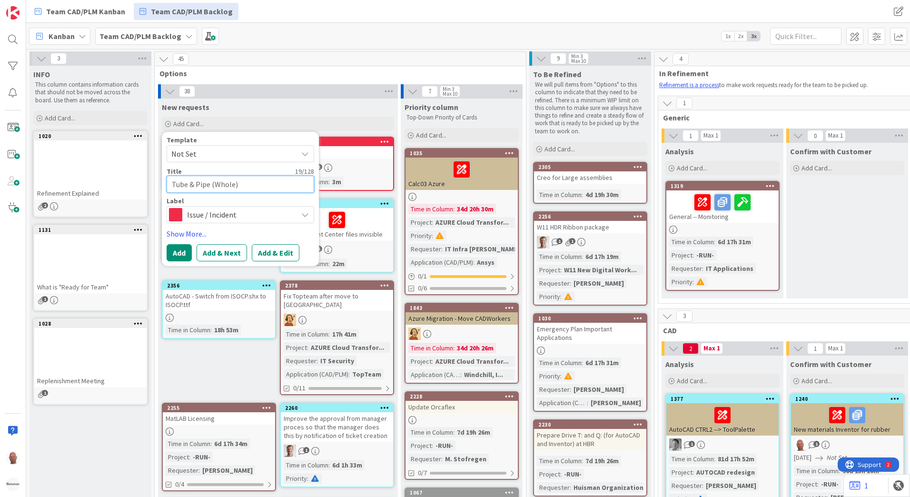
type textarea "x"
type textarea "Tube & Pipe (Whole t)"
type textarea "x"
type textarea "Tube & Pipe (Whole tr)"
type textarea "x"
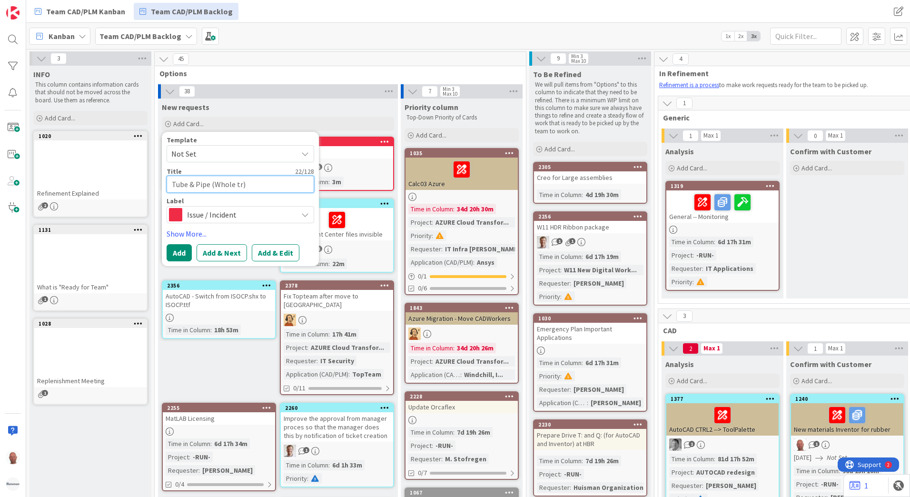
type textarea "Tube & Pipe (Whole tre)"
type textarea "x"
type textarea "Tube & Pipe (Whole tree)"
type textarea "x"
type textarea "Tube & Pipe (Whole tre)"
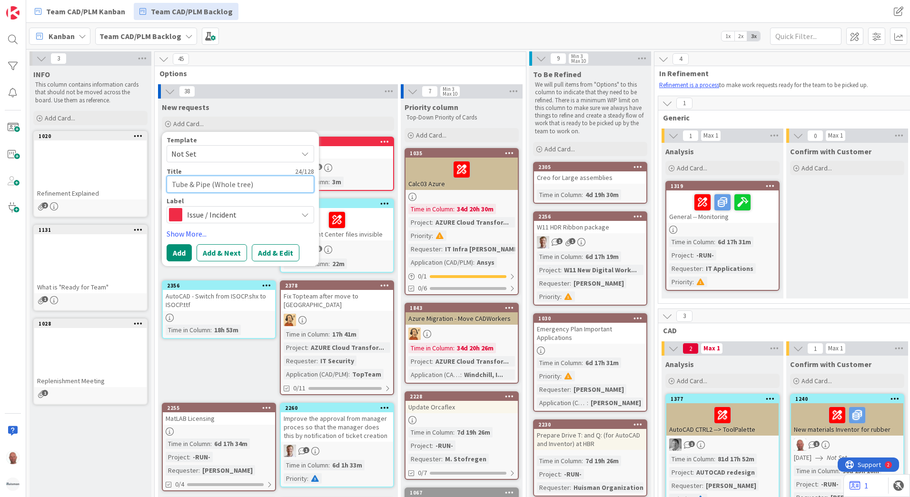
type textarea "x"
type textarea "Tube & Pipe (Whole tr)"
click at [277, 248] on button "Add & Edit" at bounding box center [276, 252] width 48 height 17
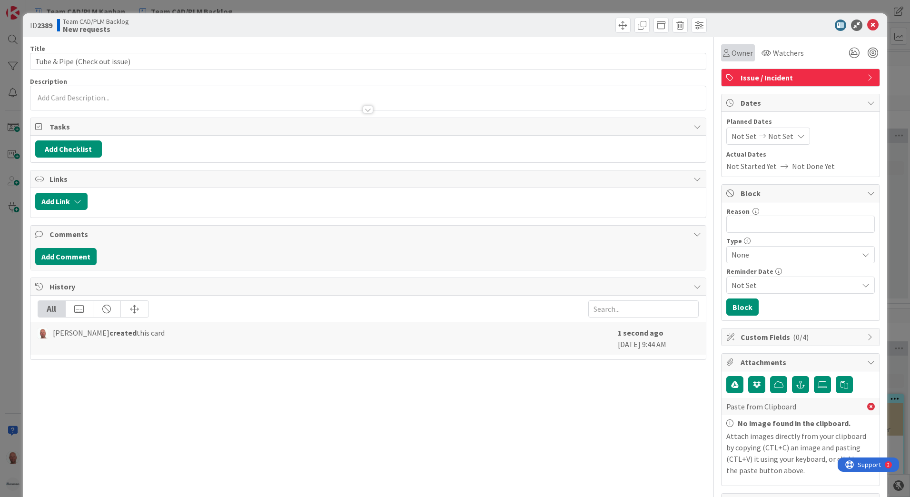
click at [723, 58] on div "Owner" at bounding box center [738, 52] width 30 height 11
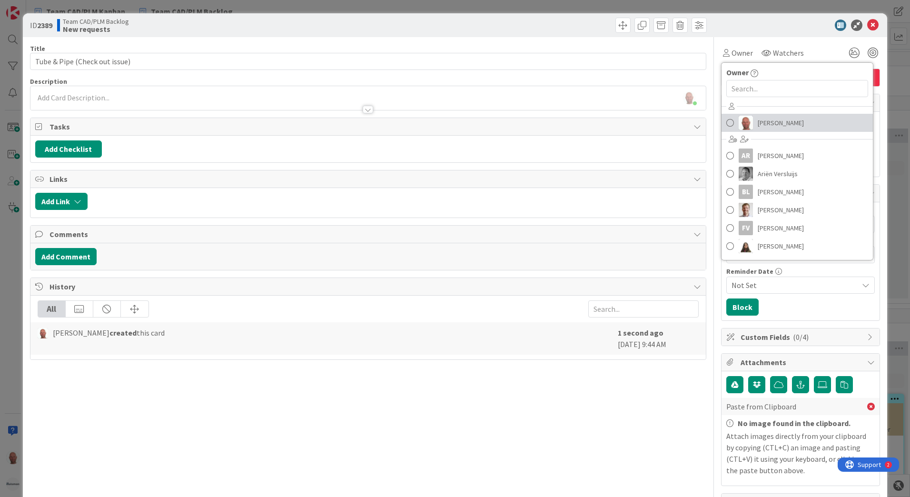
click at [758, 118] on span "[PERSON_NAME]" at bounding box center [780, 123] width 46 height 14
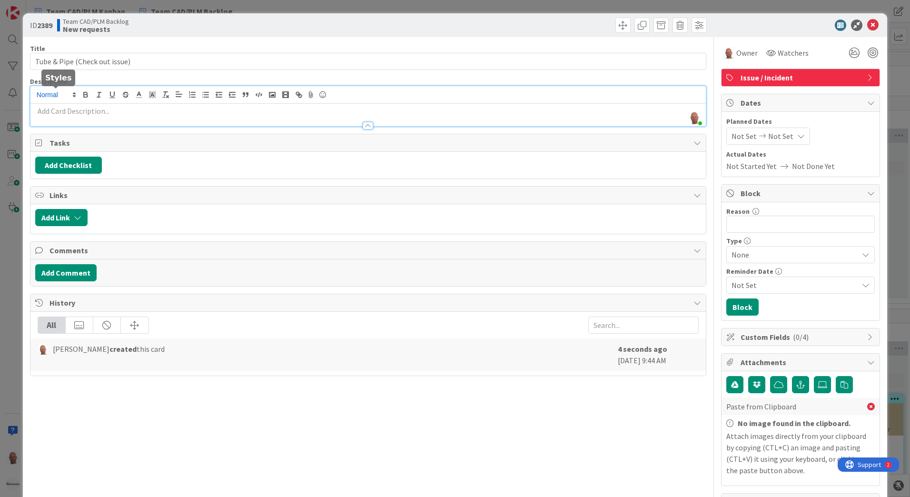
click at [78, 94] on div "[PERSON_NAME] just joined" at bounding box center [367, 106] width 675 height 40
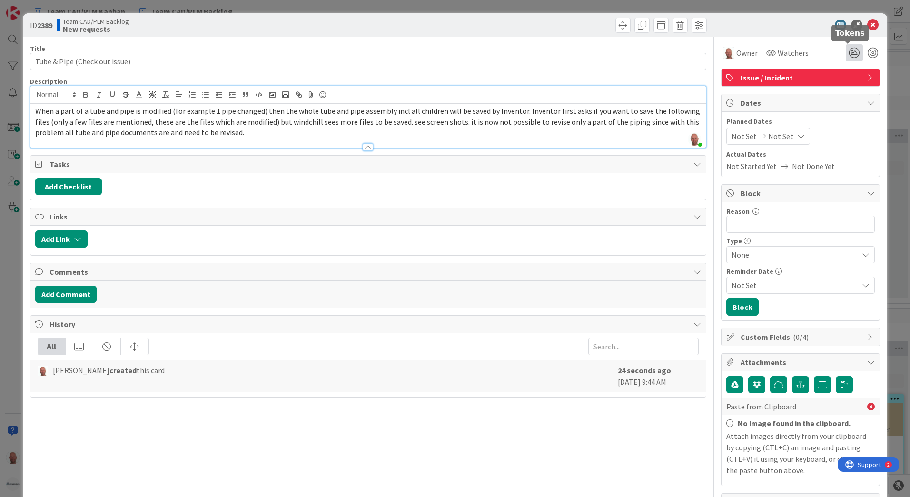
click at [847, 51] on icon at bounding box center [854, 52] width 17 height 17
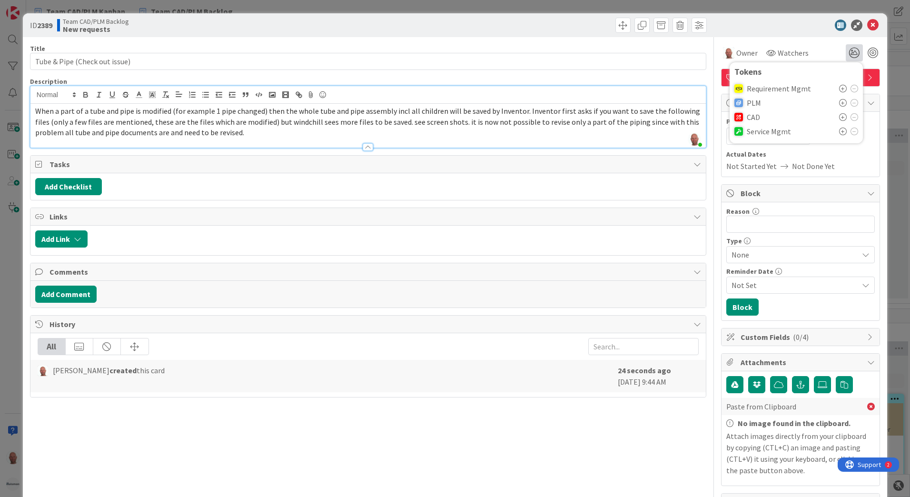
click at [839, 116] on icon at bounding box center [843, 117] width 8 height 8
click at [839, 102] on icon at bounding box center [843, 103] width 8 height 8
click at [778, 26] on div at bounding box center [795, 25] width 168 height 11
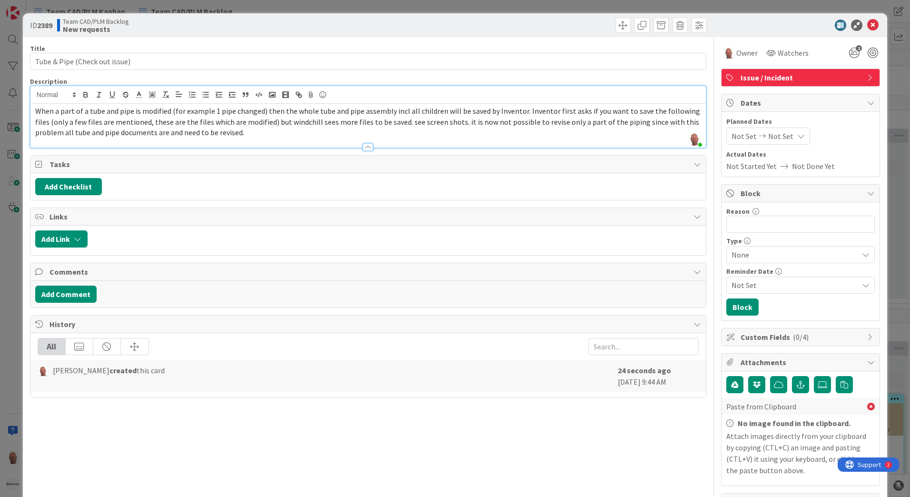
click at [259, 136] on p "When a part of a tube and pipe is modified (for example 1 pipe changed) then th…" at bounding box center [368, 122] width 666 height 32
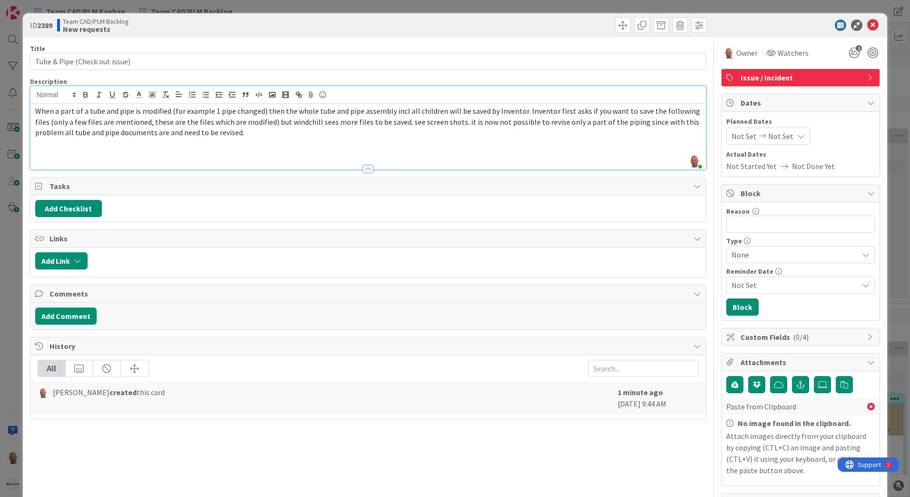
click at [42, 150] on p at bounding box center [368, 154] width 666 height 11
click at [122, 154] on p "INC000000251147" at bounding box center [368, 154] width 666 height 11
click at [72, 315] on button "Add Comment" at bounding box center [65, 315] width 61 height 17
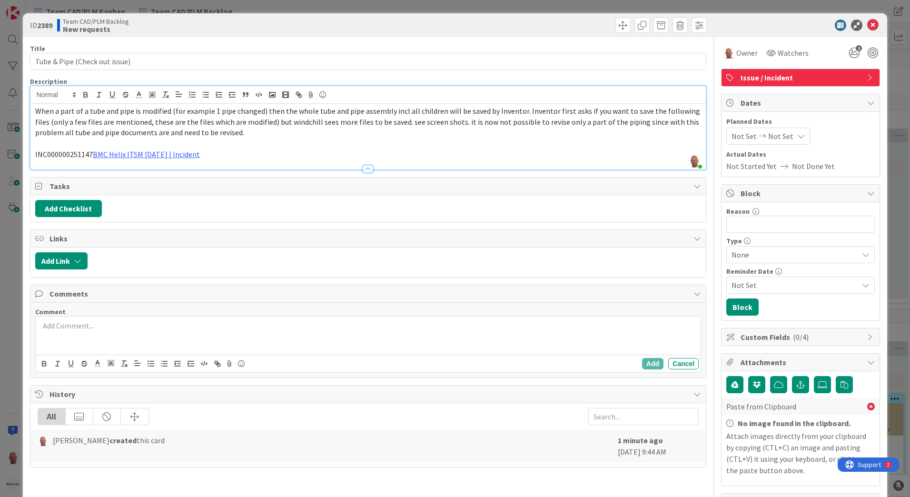
click at [98, 329] on p at bounding box center [367, 325] width 657 height 11
click at [642, 361] on button "Add" at bounding box center [652, 363] width 21 height 11
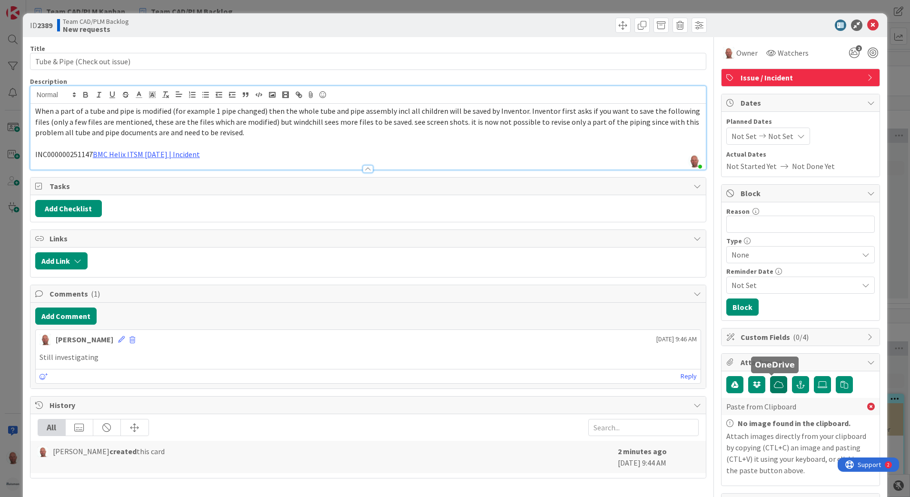
click at [774, 382] on icon "button" at bounding box center [779, 385] width 10 height 8
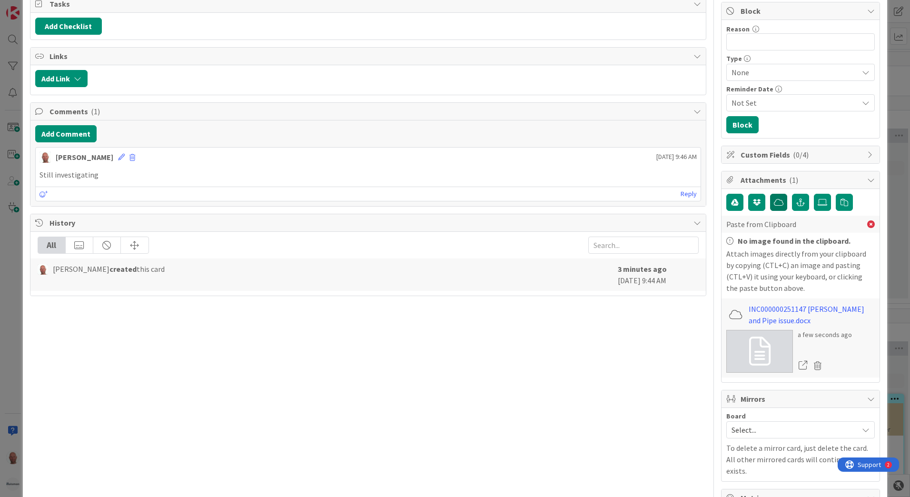
scroll to position [190, 0]
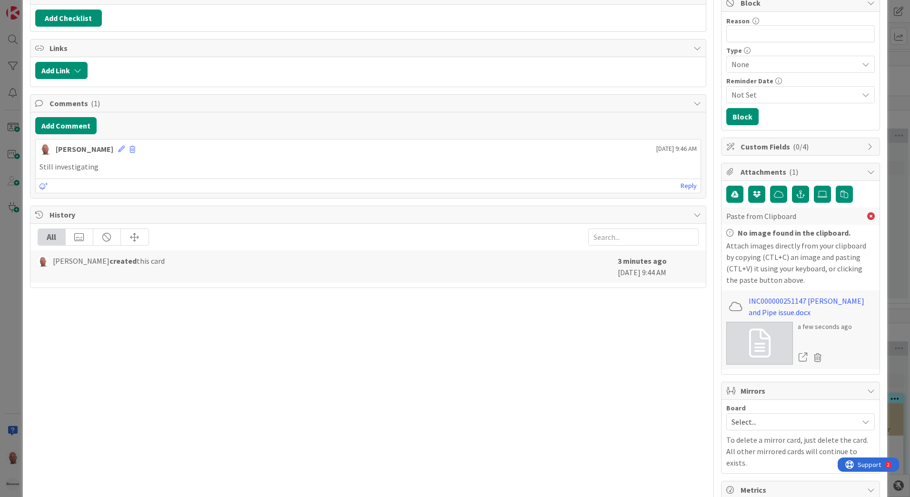
click at [150, 171] on p "Still investigating" at bounding box center [367, 166] width 657 height 11
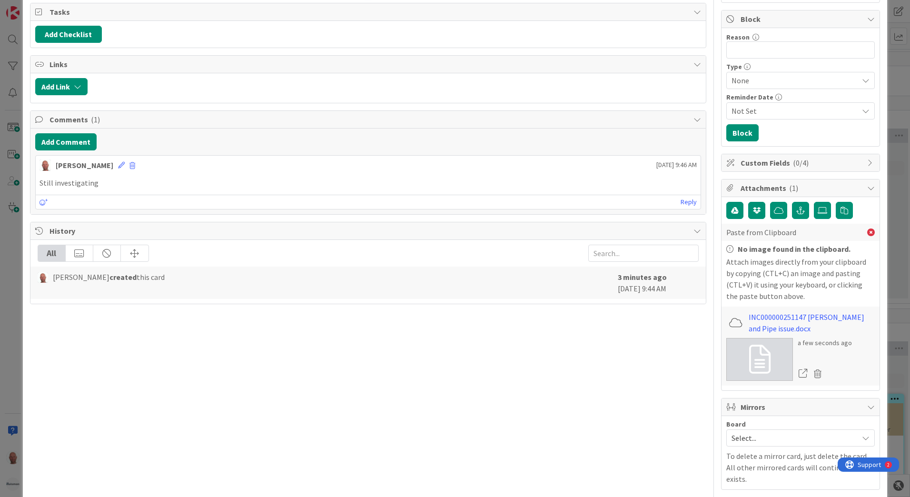
scroll to position [173, 0]
click at [125, 187] on p "Still investigating" at bounding box center [367, 183] width 657 height 11
click at [118, 169] on icon at bounding box center [121, 166] width 7 height 7
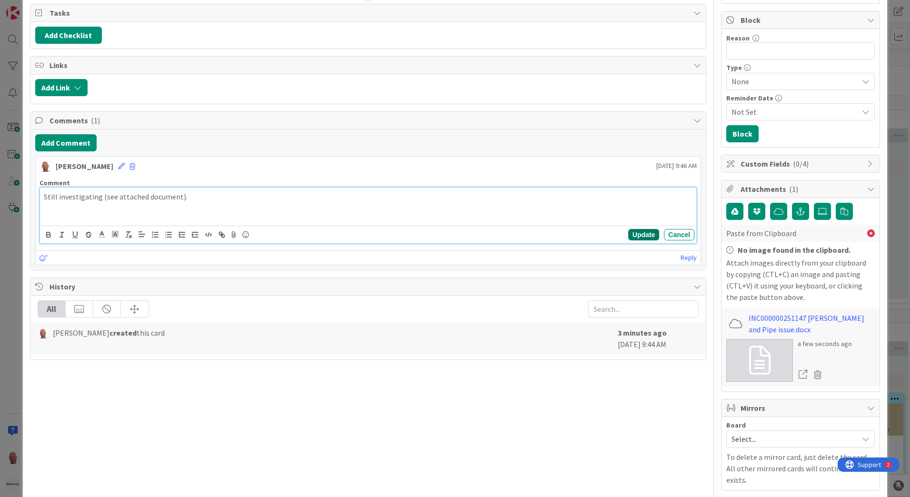
click at [637, 235] on button "Update" at bounding box center [643, 234] width 31 height 11
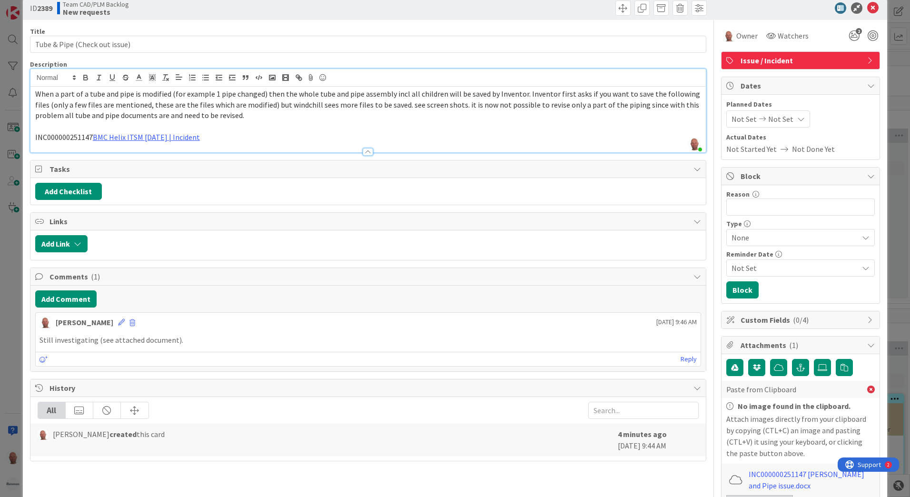
scroll to position [0, 0]
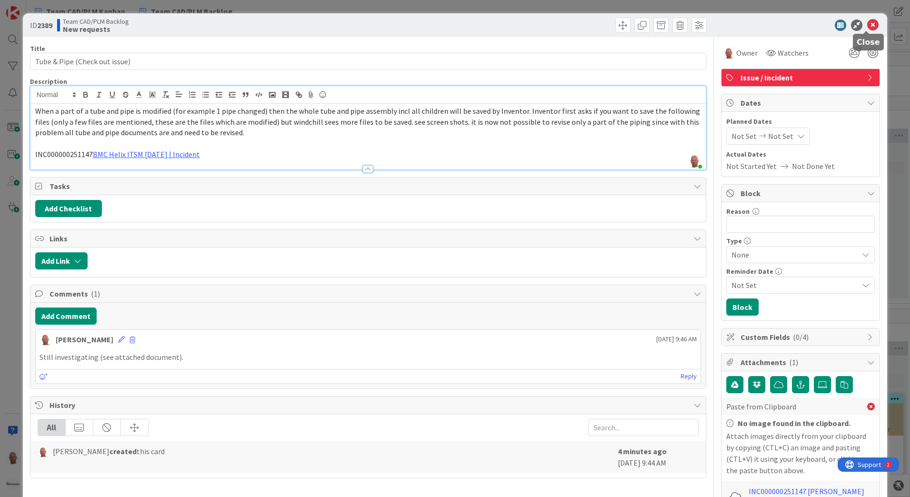
click at [867, 23] on icon at bounding box center [872, 25] width 11 height 11
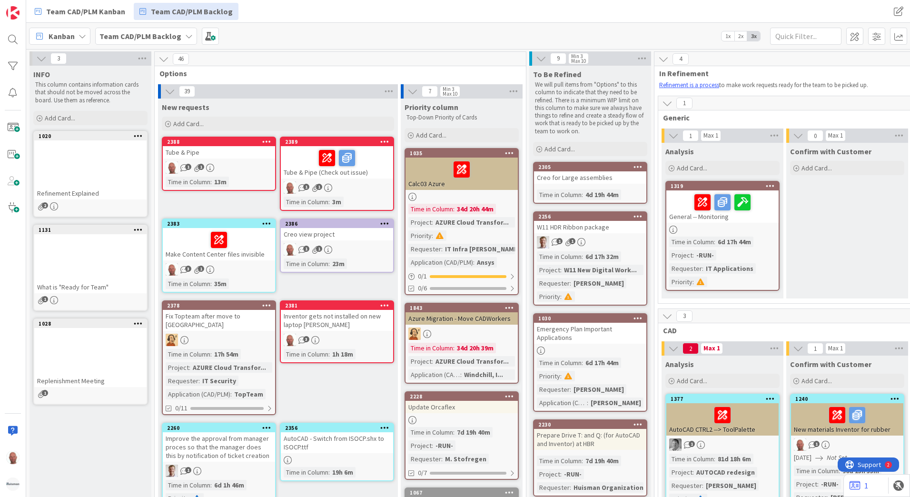
click at [340, 309] on div "2381" at bounding box center [337, 305] width 112 height 9
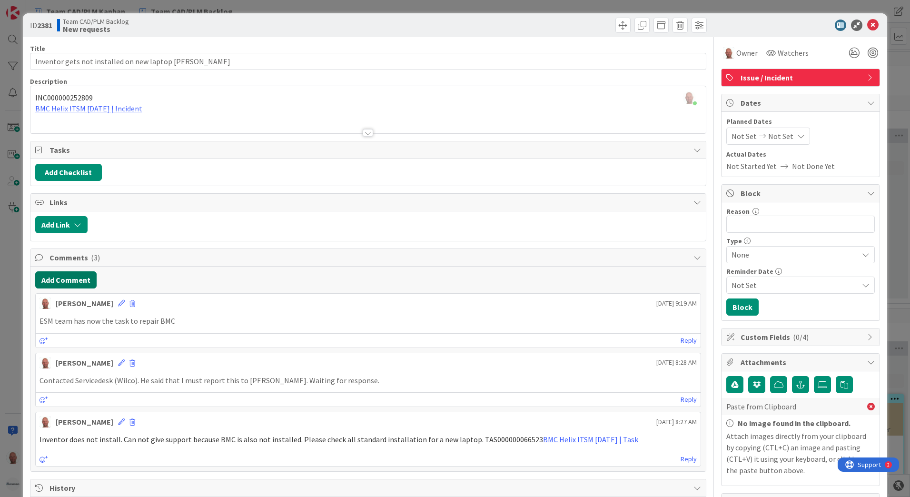
click at [69, 277] on button "Add Comment" at bounding box center [65, 279] width 61 height 17
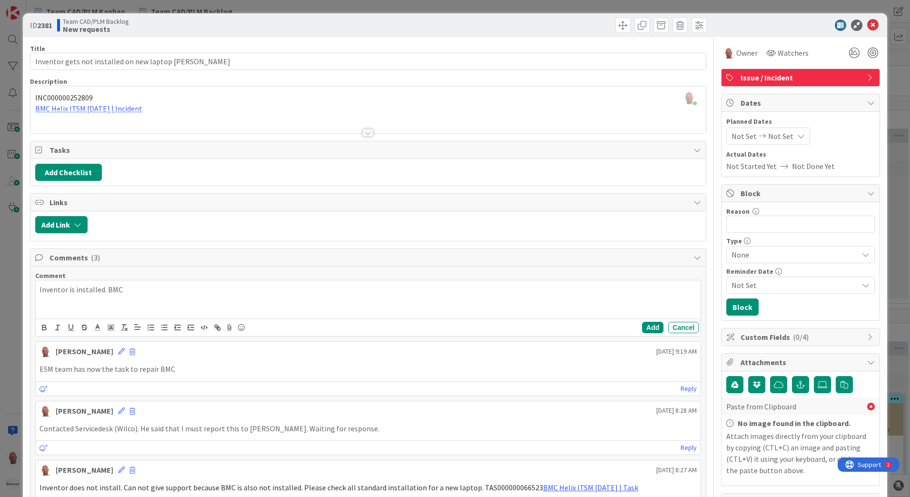
click at [102, 292] on p "Inventor is installed. BMC" at bounding box center [367, 289] width 657 height 11
click at [644, 325] on button "Add" at bounding box center [652, 327] width 21 height 11
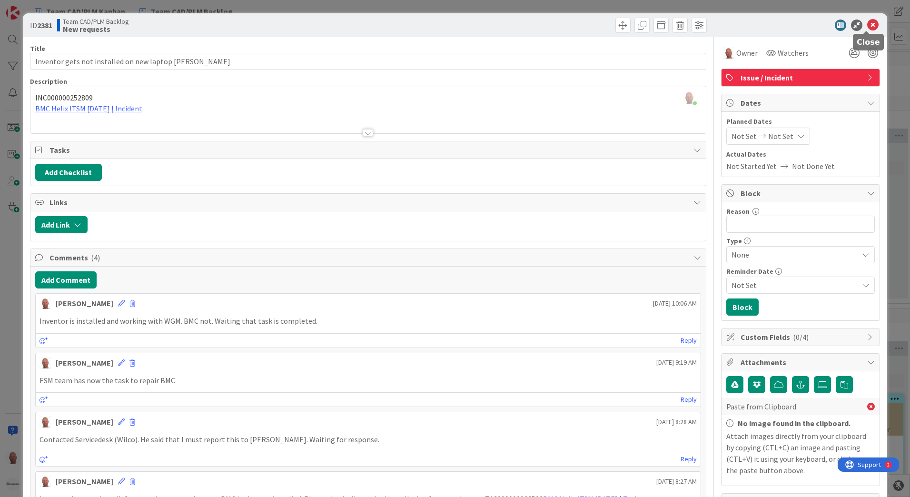
click at [867, 24] on icon at bounding box center [872, 25] width 11 height 11
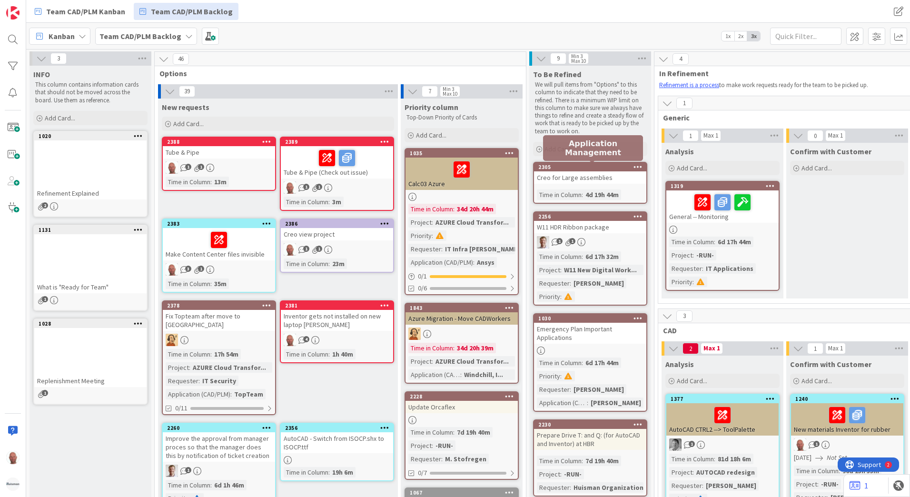
click at [590, 167] on div "2305" at bounding box center [592, 167] width 108 height 7
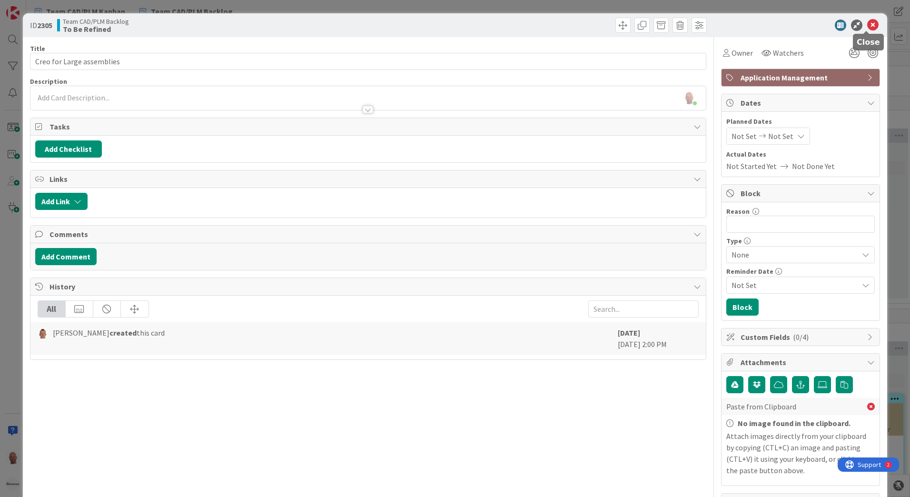
click at [867, 25] on icon at bounding box center [872, 25] width 11 height 11
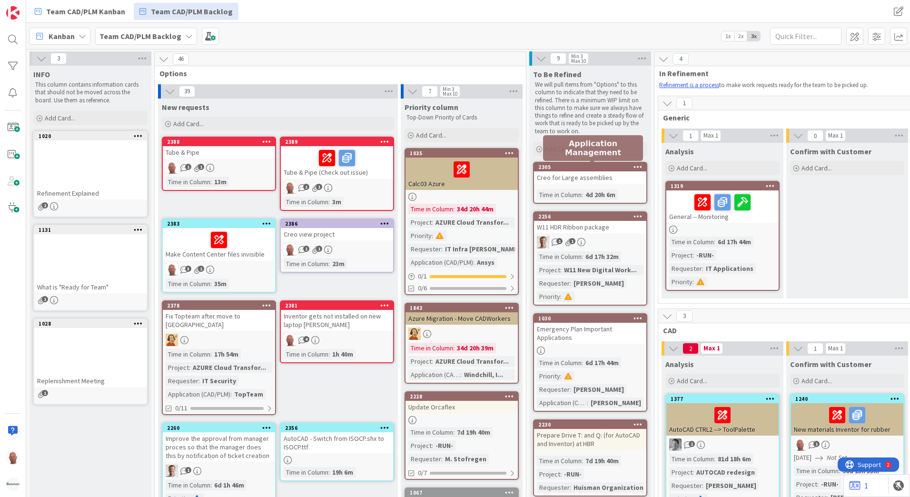
click at [568, 166] on div "2305" at bounding box center [592, 167] width 108 height 7
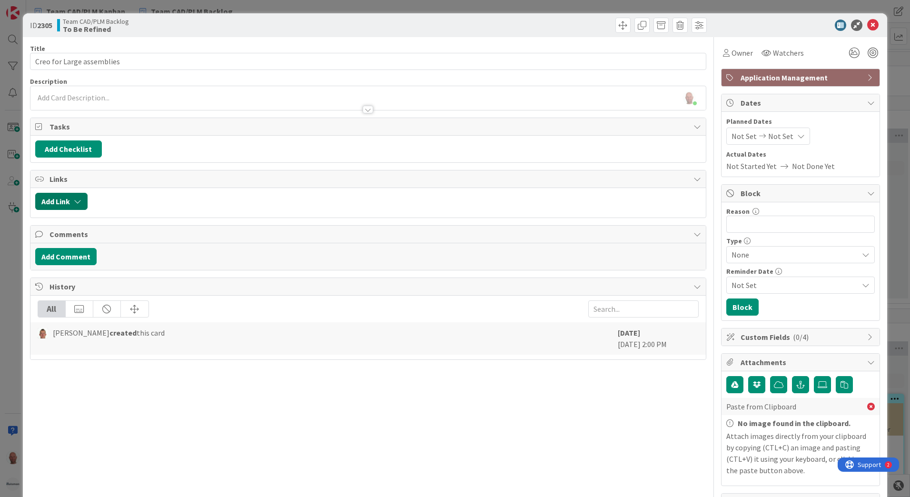
click at [55, 199] on button "Add Link" at bounding box center [61, 201] width 52 height 17
click at [136, 239] on div "Existing" at bounding box center [140, 238] width 66 height 16
click at [162, 260] on icon at bounding box center [164, 260] width 8 height 8
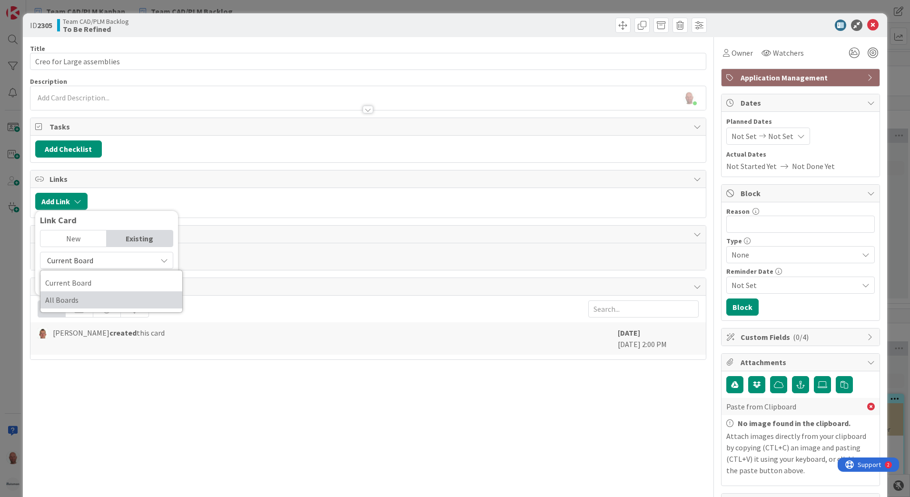
click at [73, 298] on span "All Boards" at bounding box center [111, 300] width 132 height 14
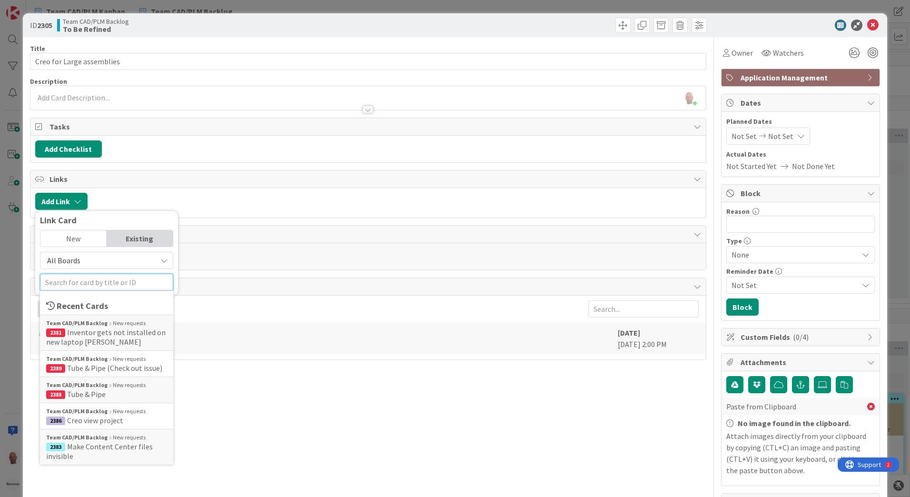
click at [72, 284] on input "text" at bounding box center [106, 282] width 133 height 17
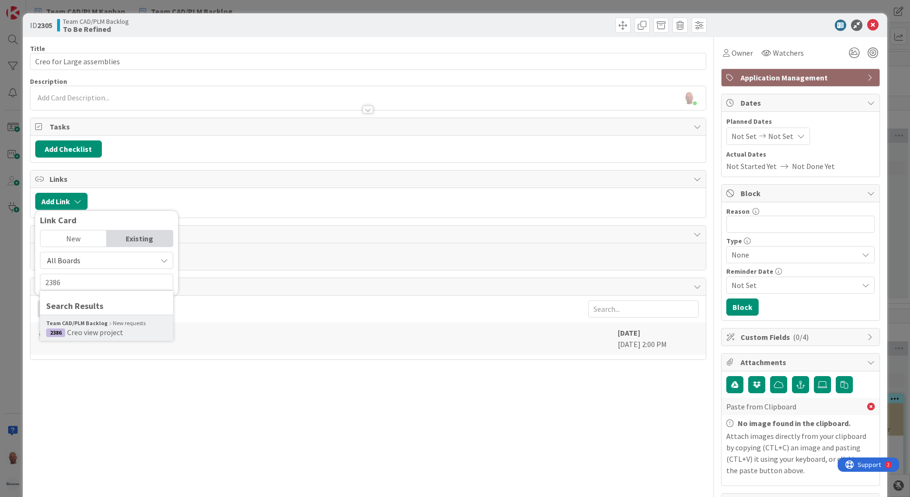
click at [83, 325] on b "Team CAD/PLM Backlog" at bounding box center [76, 323] width 61 height 9
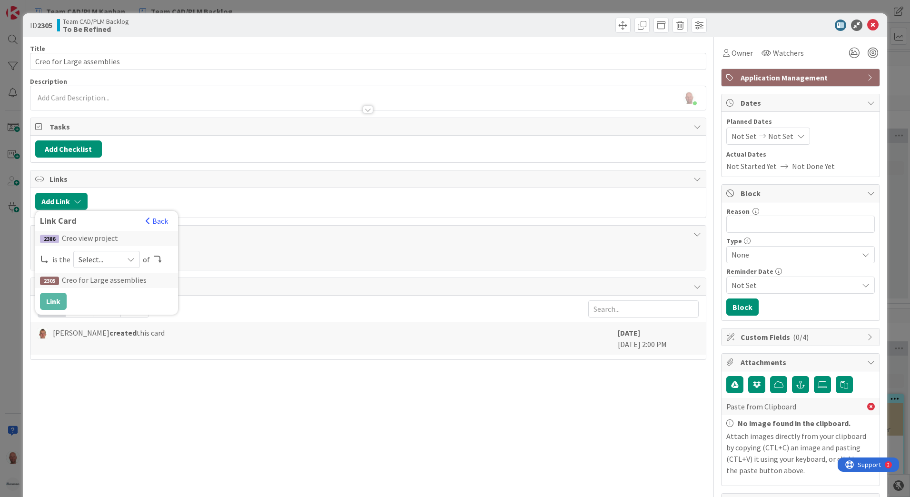
click at [130, 259] on icon at bounding box center [131, 260] width 8 height 8
click at [108, 296] on span "child" at bounding box center [157, 299] width 108 height 14
click at [53, 301] on button "Link" at bounding box center [53, 301] width 27 height 17
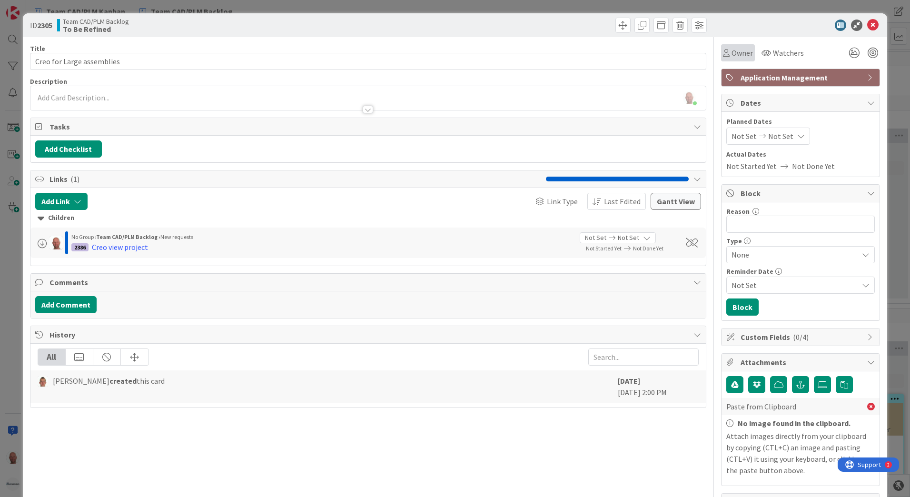
click at [732, 52] on span "Owner" at bounding box center [741, 52] width 21 height 11
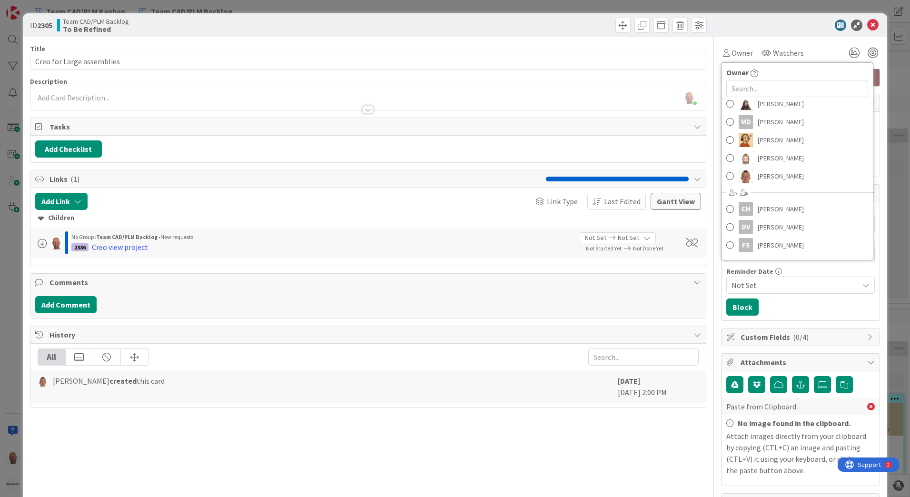
scroll to position [143, 0]
click at [726, 174] on span at bounding box center [730, 175] width 8 height 14
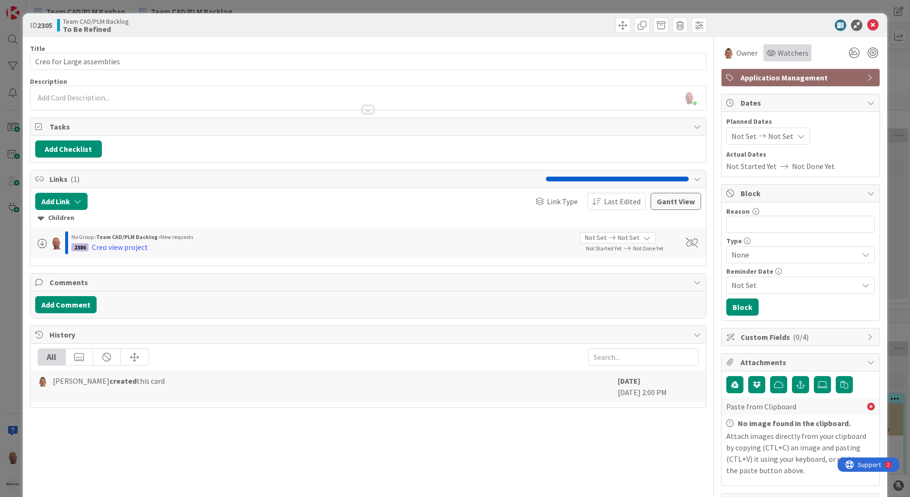
click at [787, 49] on span "Watchers" at bounding box center [792, 52] width 31 height 11
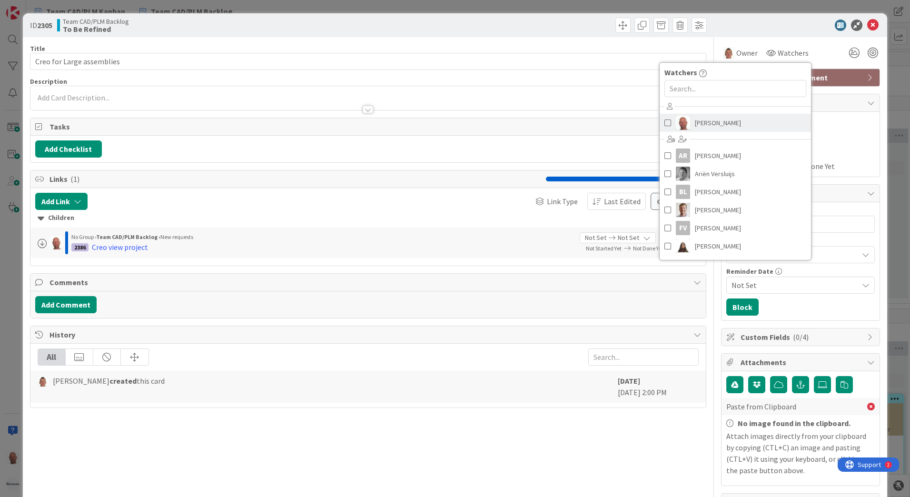
click at [664, 122] on link "[PERSON_NAME]" at bounding box center [734, 123] width 151 height 18
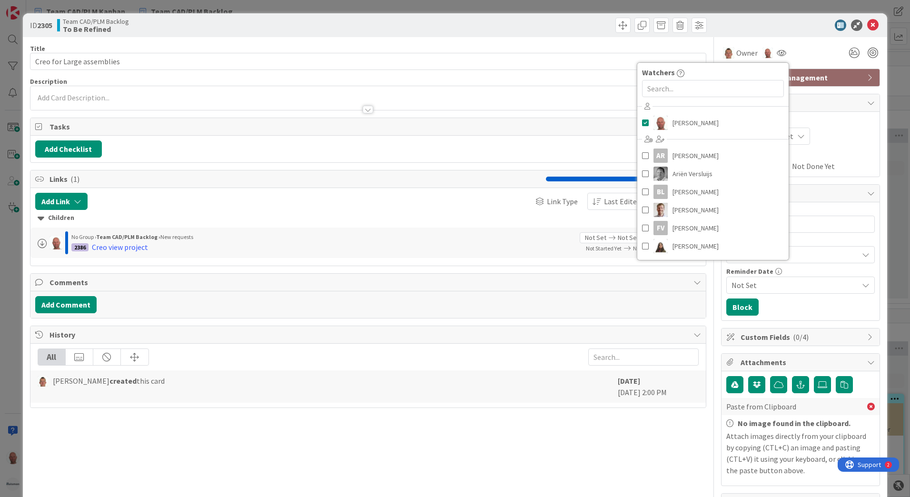
click at [759, 24] on div at bounding box center [795, 25] width 168 height 11
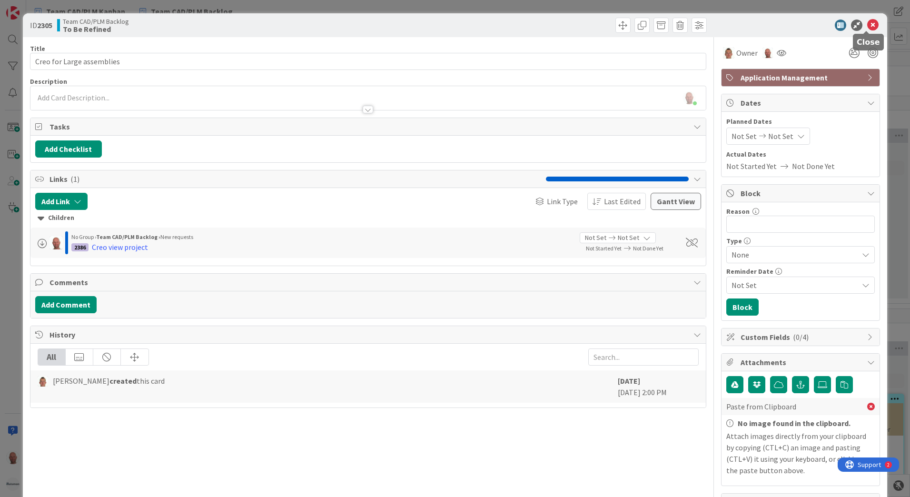
click at [867, 23] on icon at bounding box center [872, 25] width 11 height 11
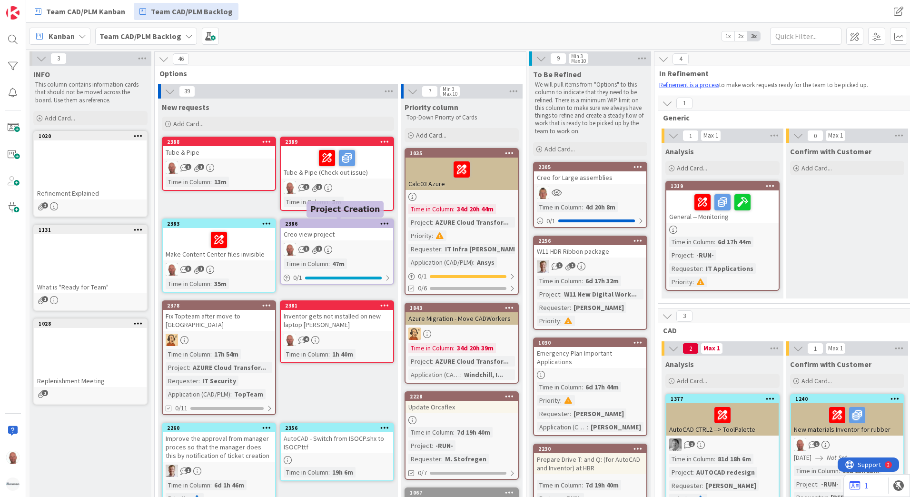
click at [334, 223] on div "2386" at bounding box center [339, 223] width 108 height 7
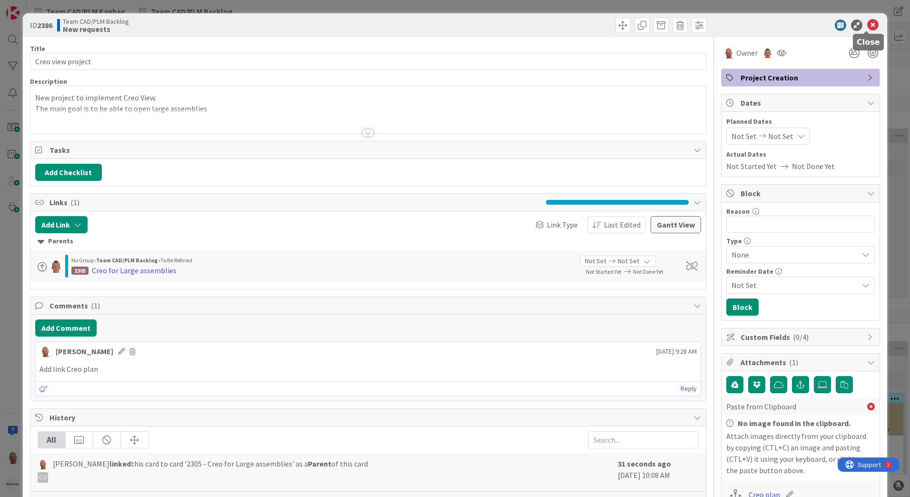
click at [867, 26] on icon at bounding box center [872, 25] width 11 height 11
